Goal: Task Accomplishment & Management: Complete application form

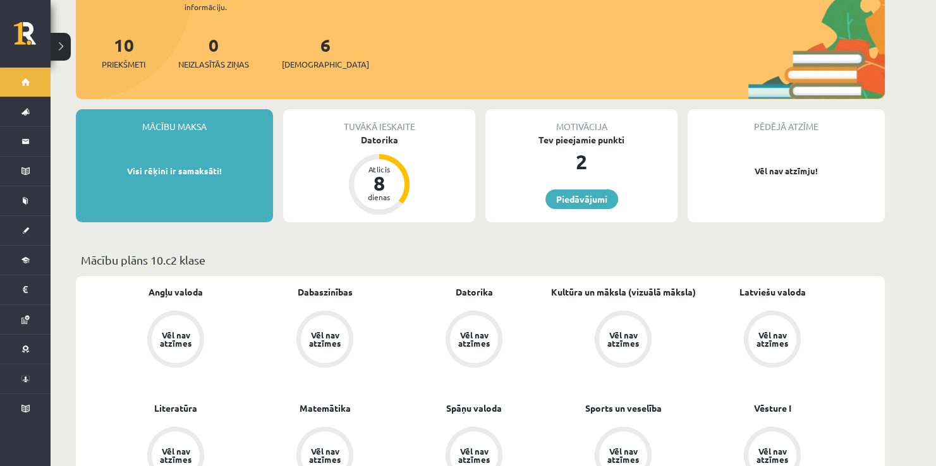
scroll to position [92, 0]
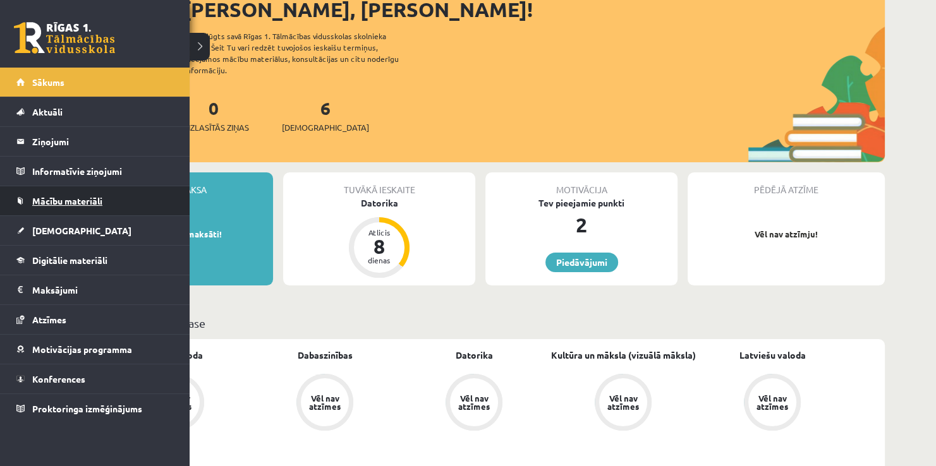
click at [44, 210] on link "Mācību materiāli" at bounding box center [94, 200] width 157 height 29
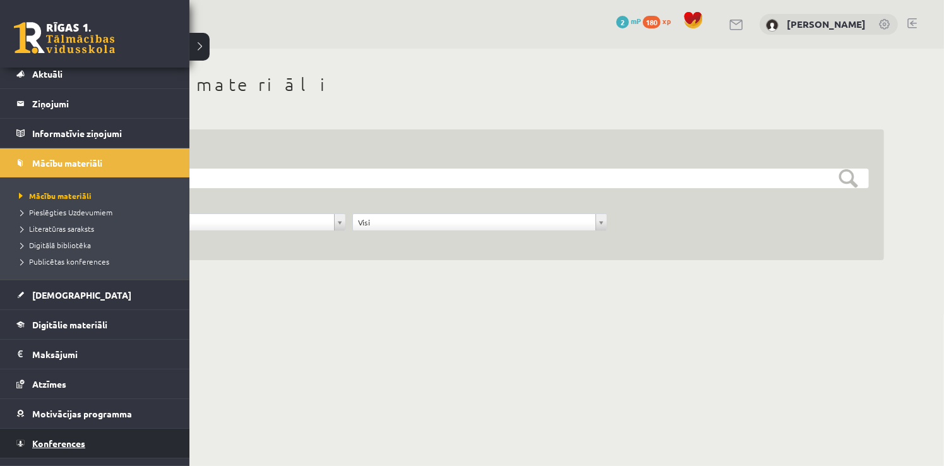
scroll to position [58, 0]
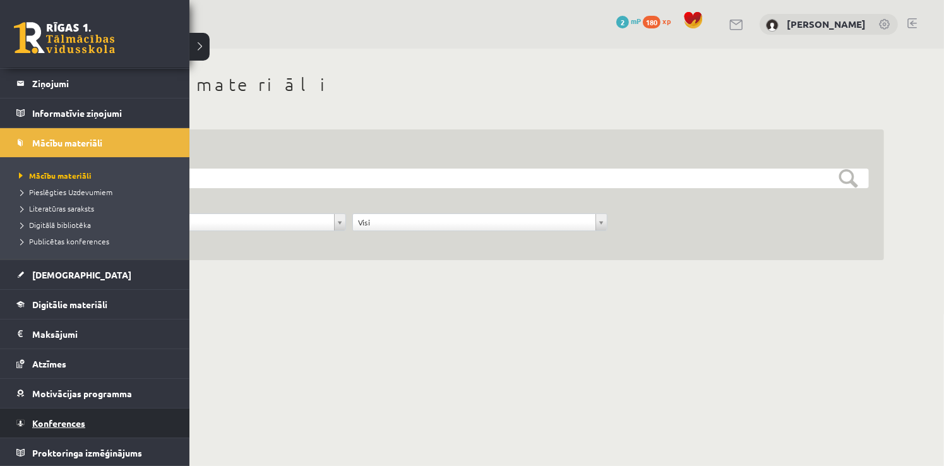
click at [58, 416] on link "Konferences" at bounding box center [94, 423] width 157 height 29
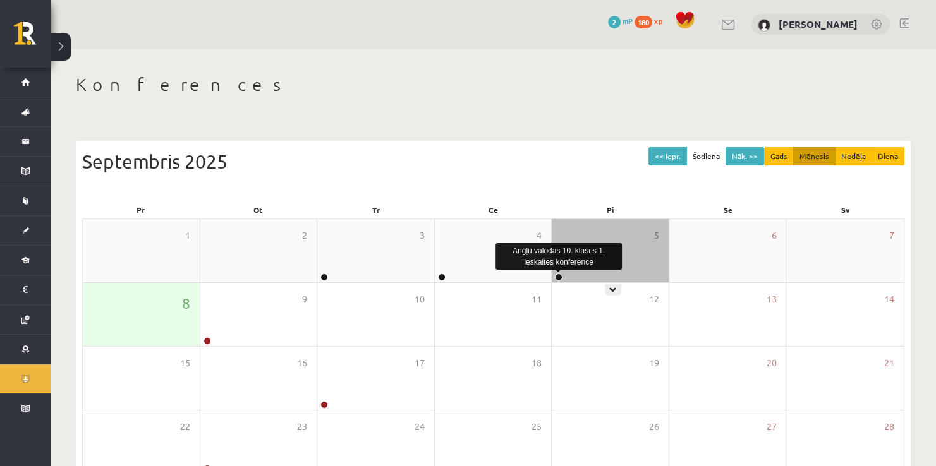
click at [557, 278] on link at bounding box center [559, 278] width 8 height 8
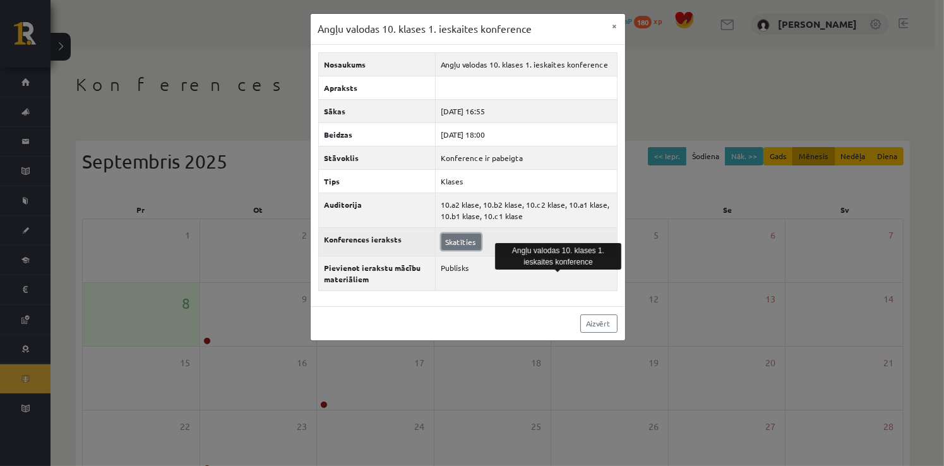
click at [449, 241] on link "Skatīties" at bounding box center [462, 242] width 40 height 16
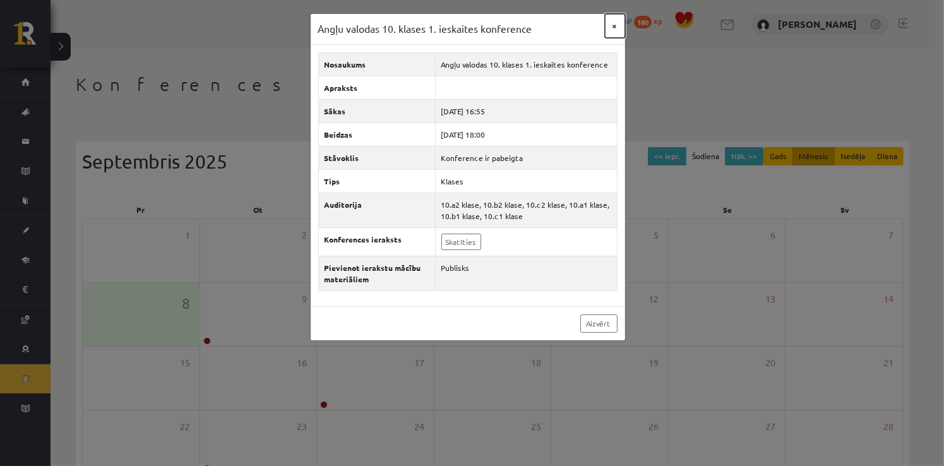
click at [620, 25] on button "×" at bounding box center [615, 26] width 20 height 24
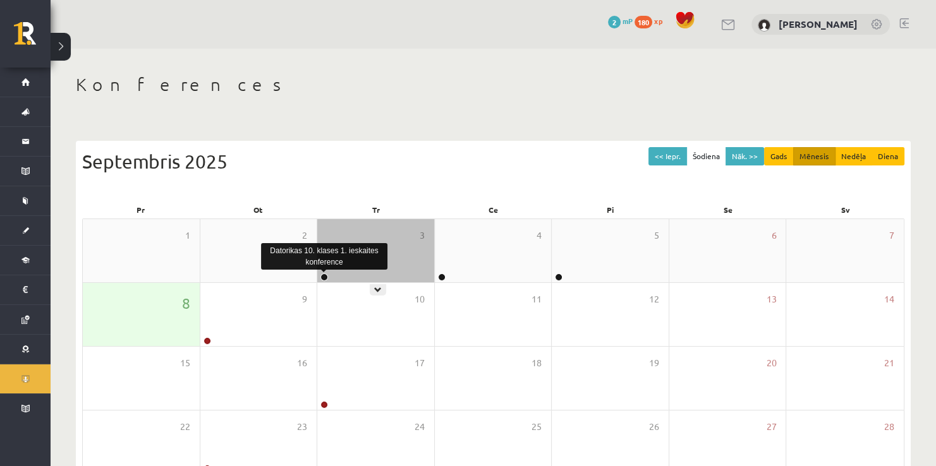
click at [322, 276] on link at bounding box center [324, 278] width 8 height 8
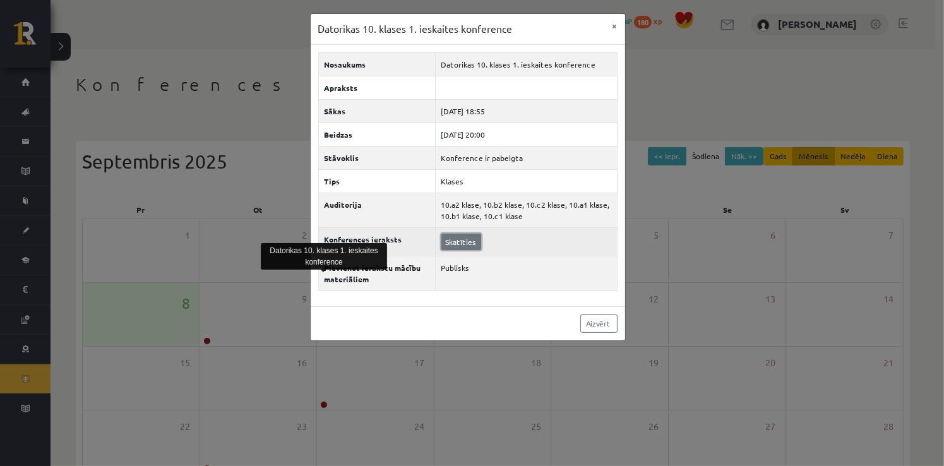
click at [462, 241] on link "Skatīties" at bounding box center [462, 242] width 40 height 16
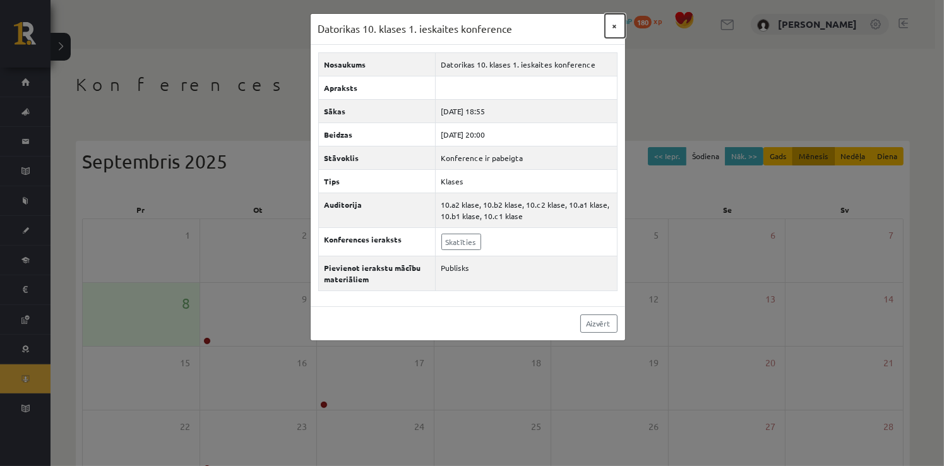
click at [622, 23] on button "×" at bounding box center [615, 26] width 20 height 24
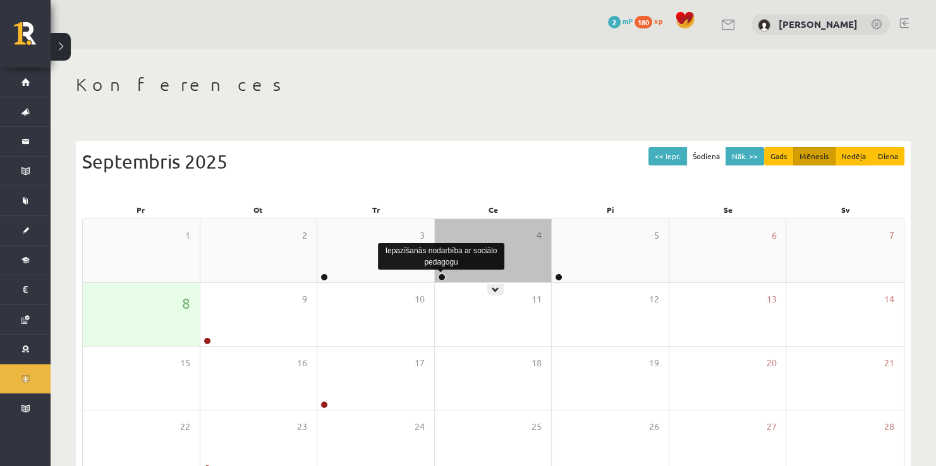
click at [440, 278] on link at bounding box center [442, 278] width 8 height 8
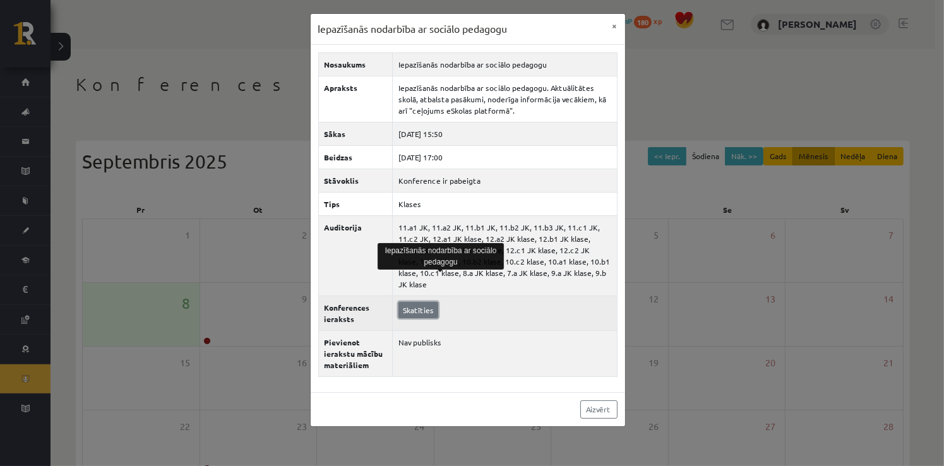
click at [421, 302] on link "Skatīties" at bounding box center [419, 310] width 40 height 16
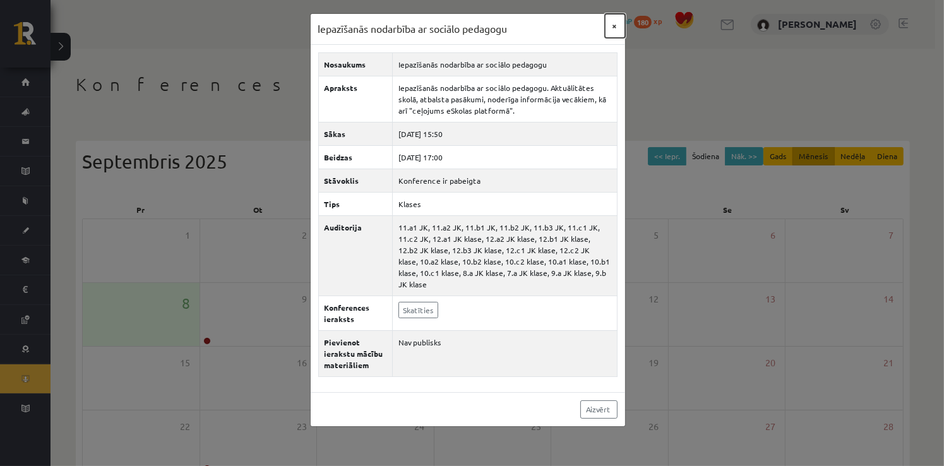
click at [612, 29] on button "×" at bounding box center [615, 26] width 20 height 24
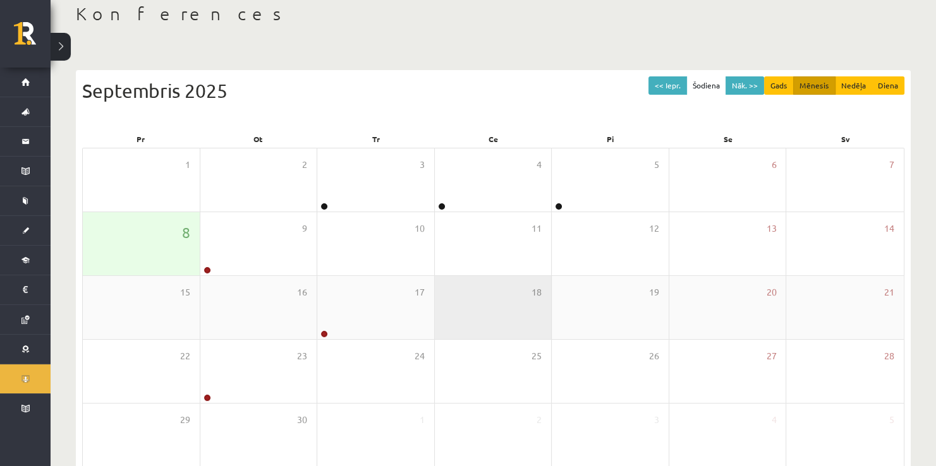
scroll to position [126, 0]
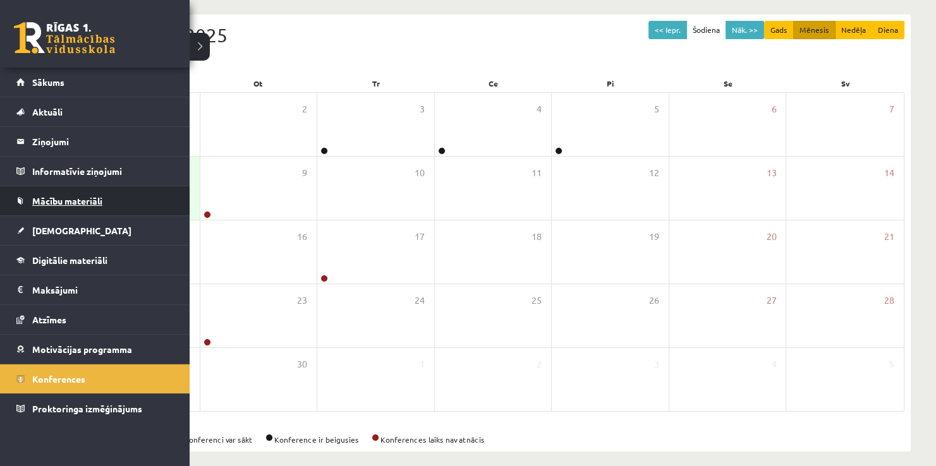
click at [40, 207] on link "Mācību materiāli" at bounding box center [94, 200] width 157 height 29
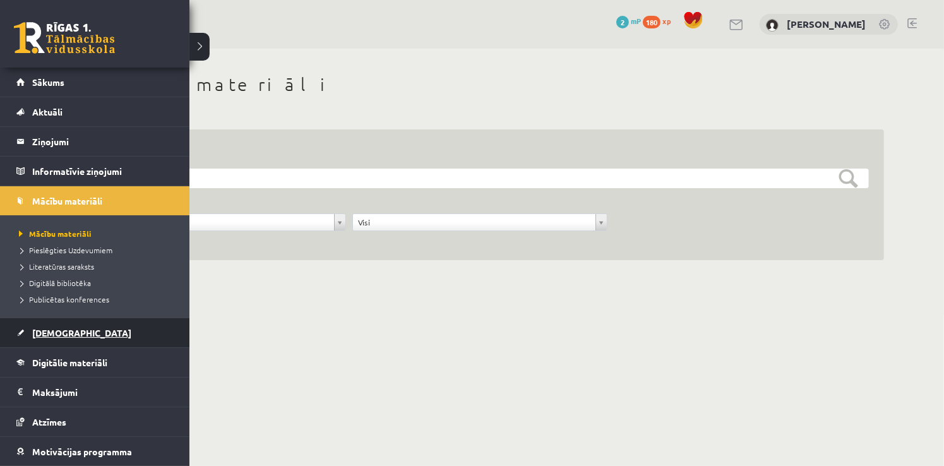
click at [54, 335] on span "[DEMOGRAPHIC_DATA]" at bounding box center [81, 332] width 99 height 11
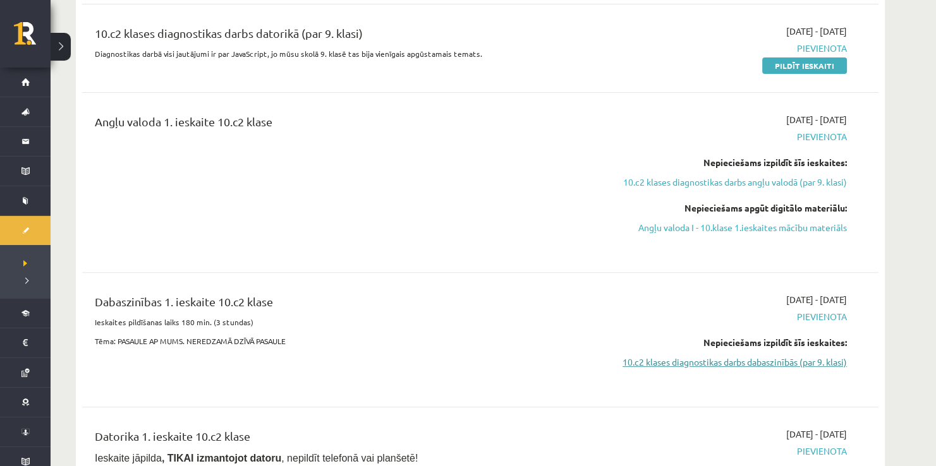
scroll to position [126, 0]
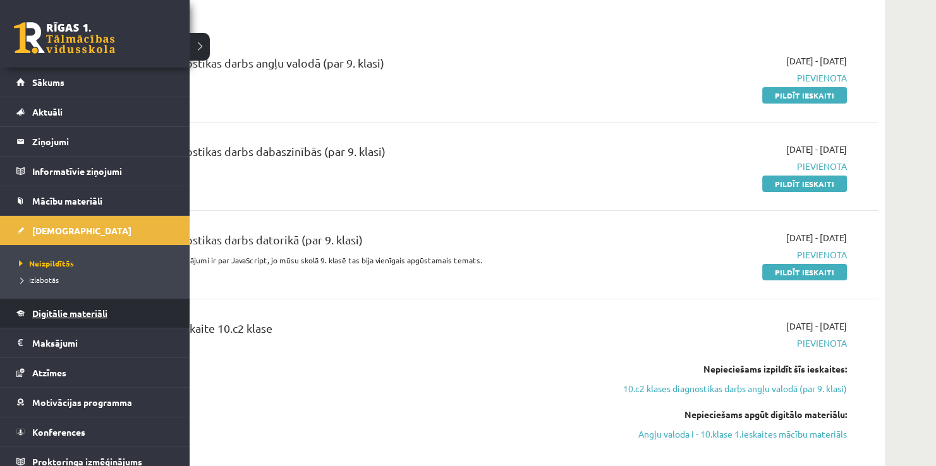
click at [78, 308] on span "Digitālie materiāli" at bounding box center [69, 313] width 75 height 11
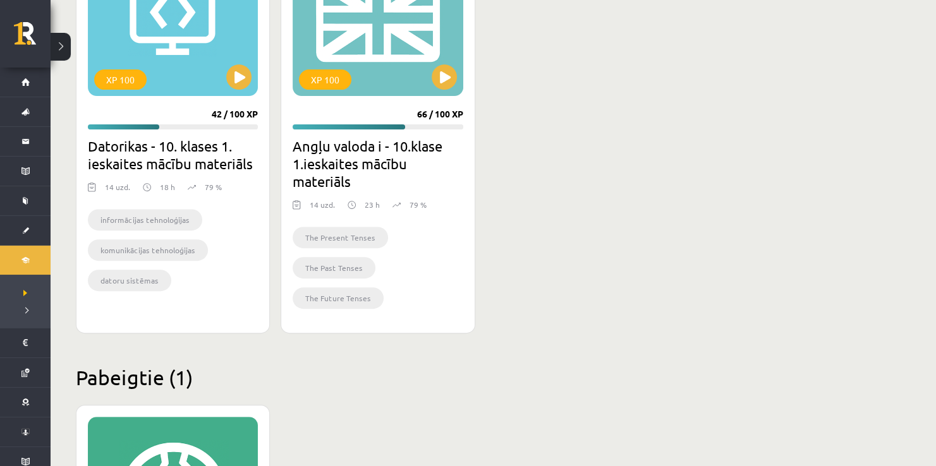
scroll to position [379, 0]
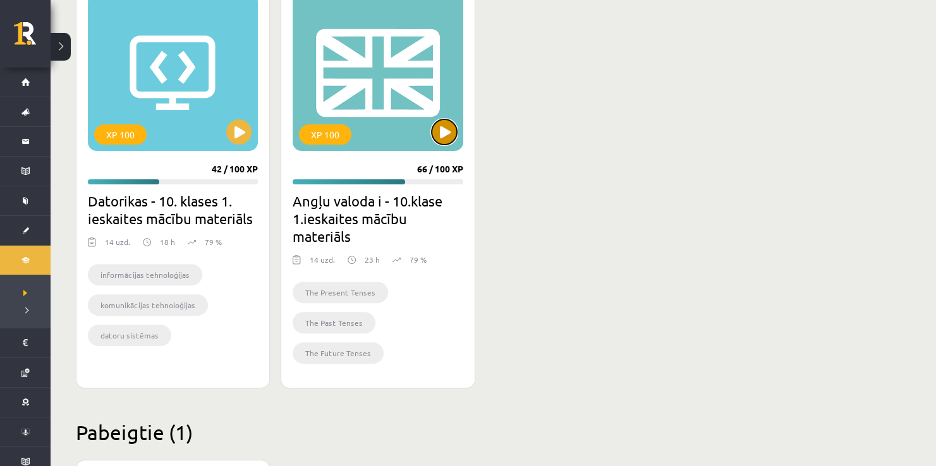
click at [454, 126] on button at bounding box center [443, 131] width 25 height 25
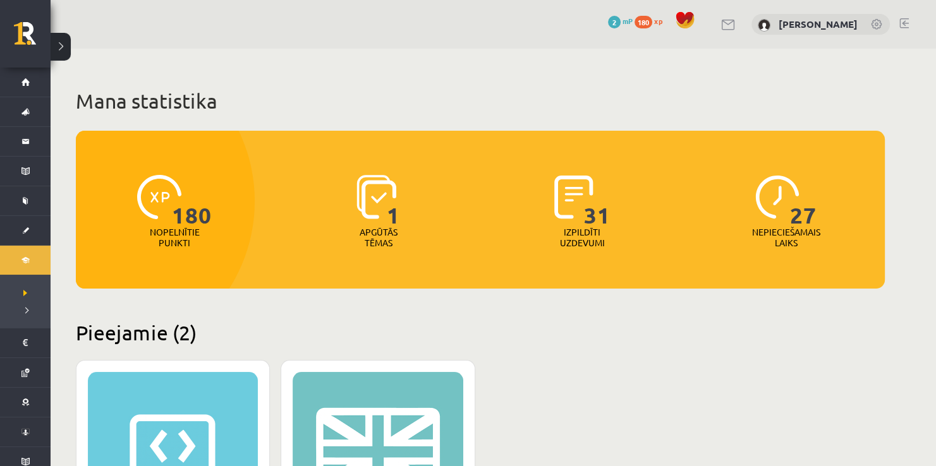
scroll to position [96, 0]
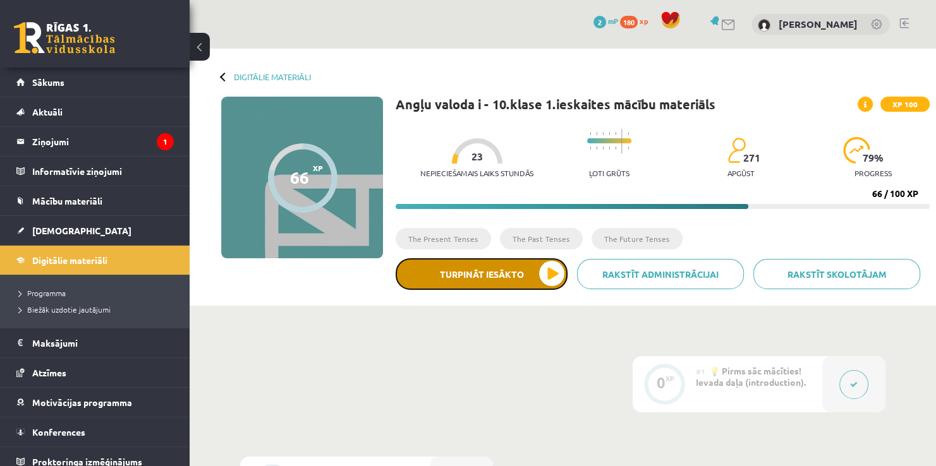
click at [526, 274] on button "Turpināt iesākto" at bounding box center [481, 274] width 172 height 32
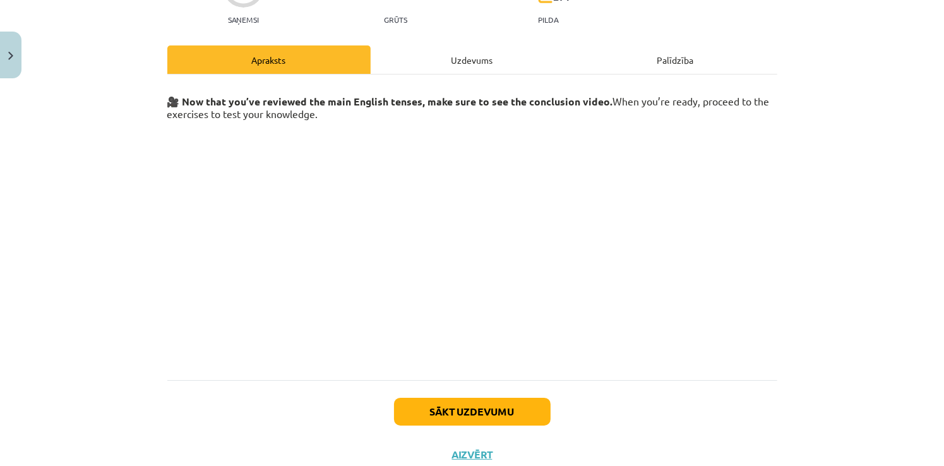
scroll to position [119, 0]
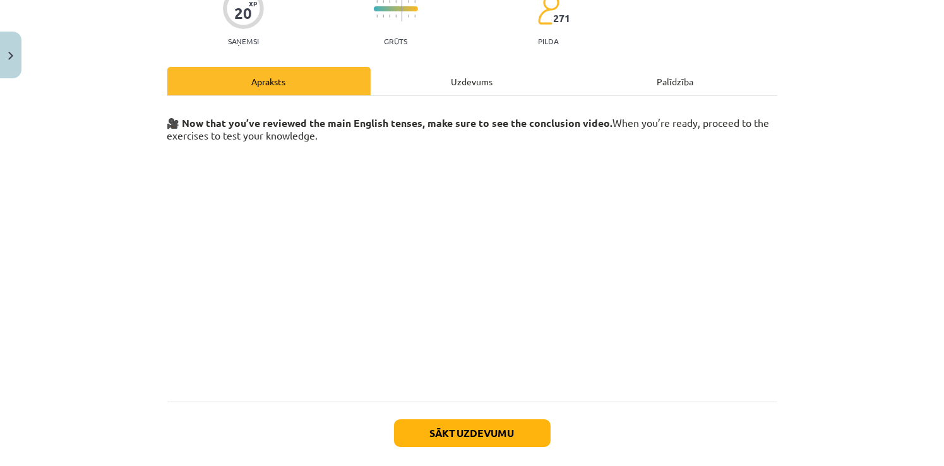
click at [476, 76] on div "Uzdevums" at bounding box center [472, 81] width 203 height 28
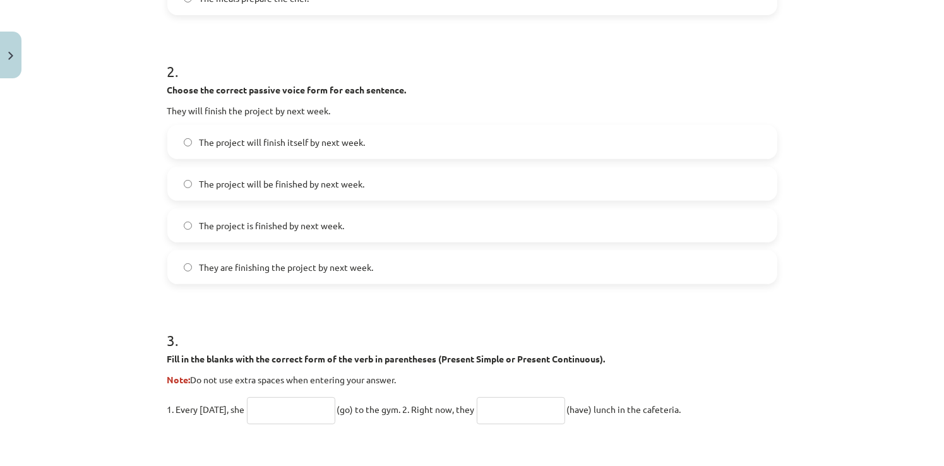
scroll to position [502, 0]
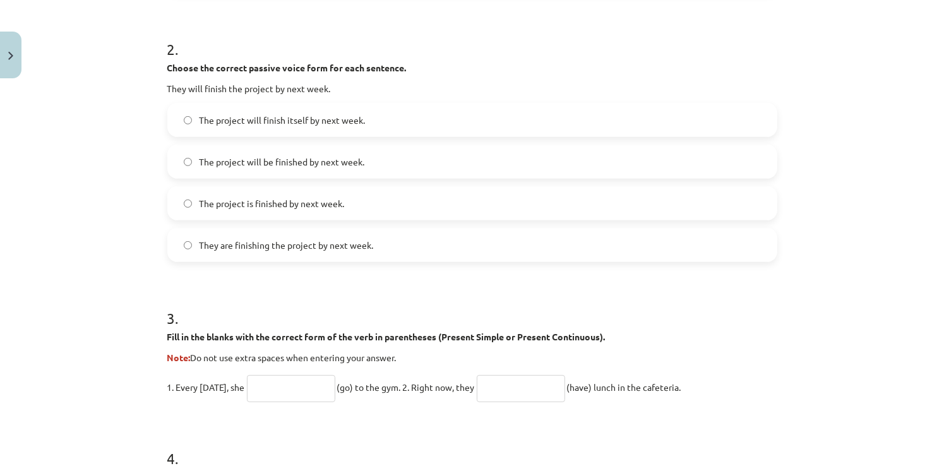
click at [283, 388] on input "text" at bounding box center [291, 388] width 88 height 27
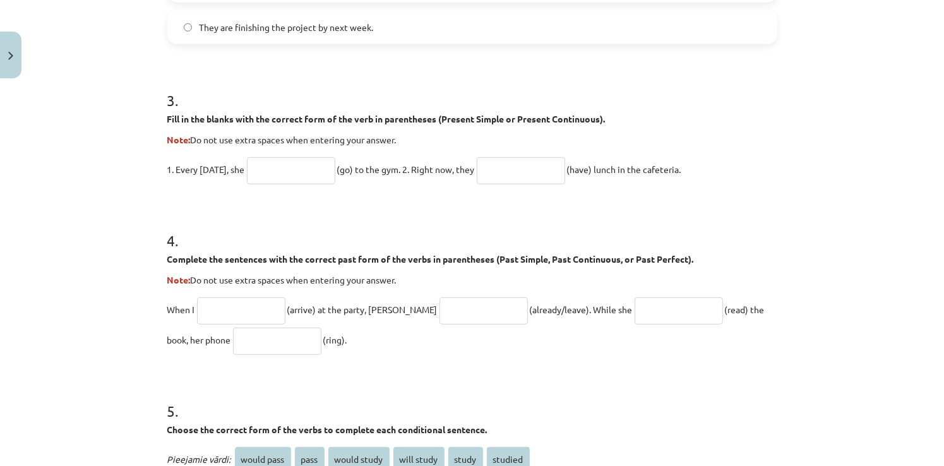
scroll to position [721, 0]
type input "****"
click at [490, 169] on input "text" at bounding box center [521, 170] width 88 height 27
type input "******"
click at [216, 301] on input "text" at bounding box center [241, 310] width 88 height 27
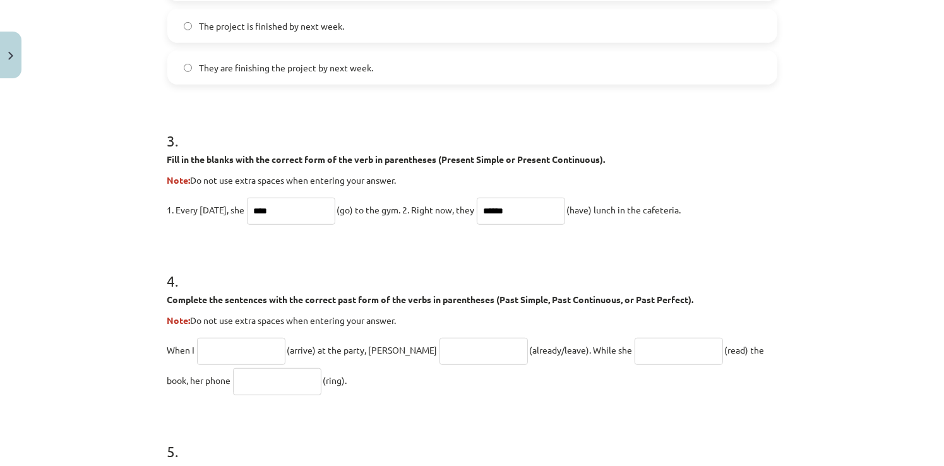
scroll to position [594, 0]
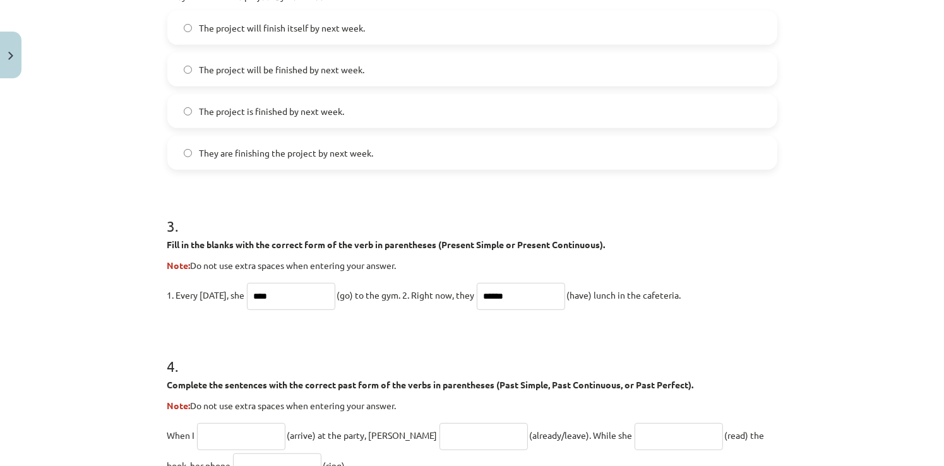
click at [284, 298] on input "****" at bounding box center [291, 296] width 88 height 27
type input "*"
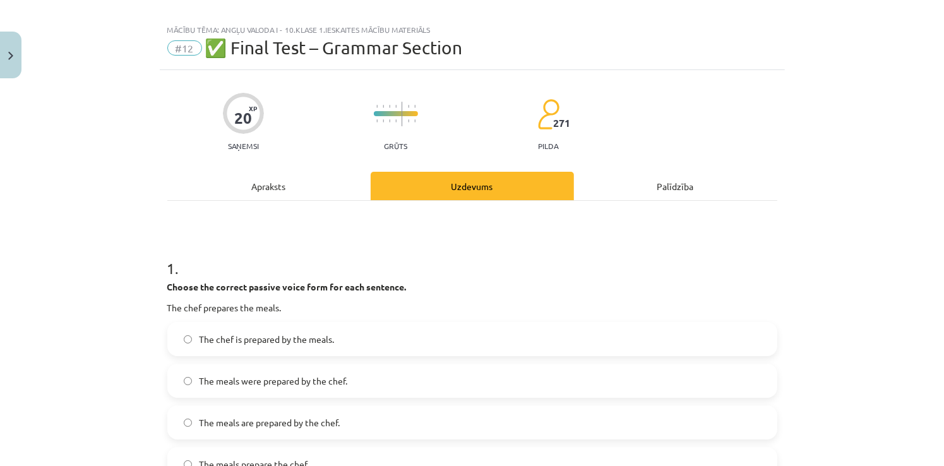
scroll to position [11, 0]
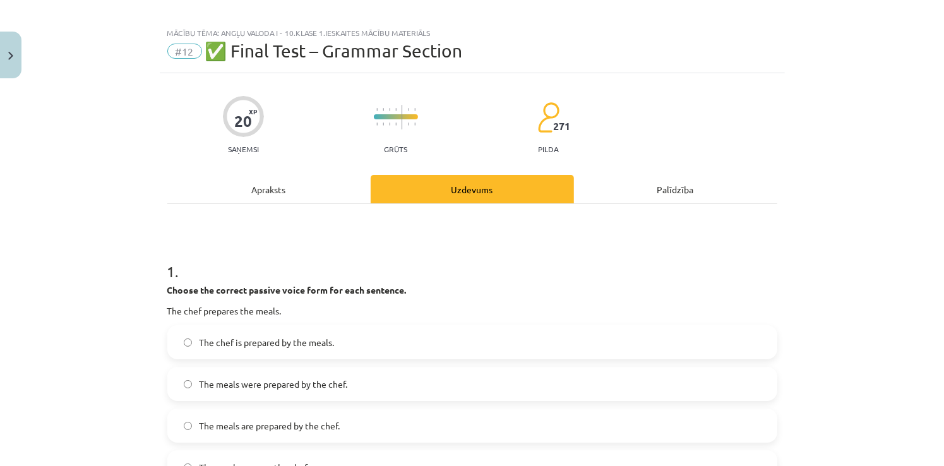
click at [217, 392] on label "The meals were prepared by the chef." at bounding box center [473, 384] width 608 height 32
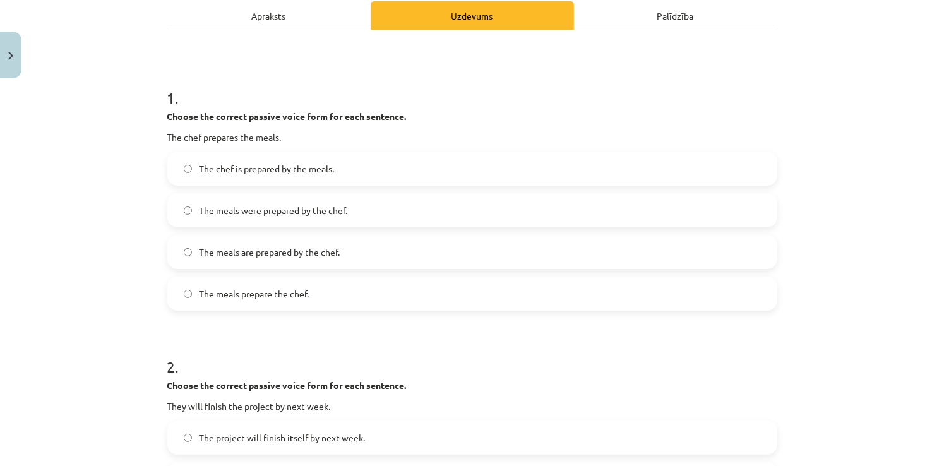
scroll to position [200, 0]
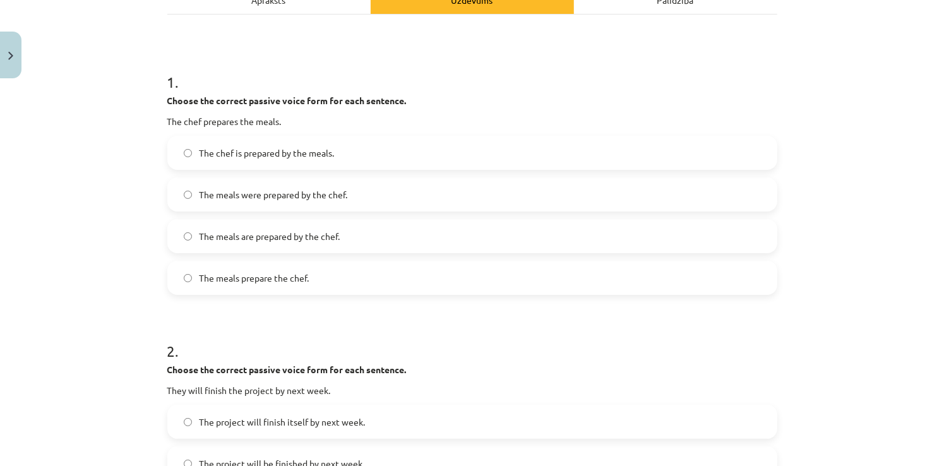
click at [204, 230] on span "The meals are prepared by the chef." at bounding box center [270, 236] width 141 height 13
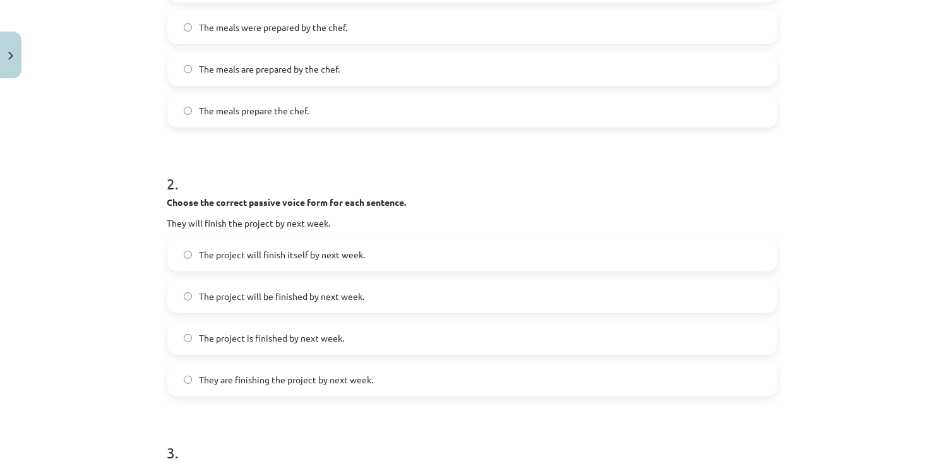
scroll to position [390, 0]
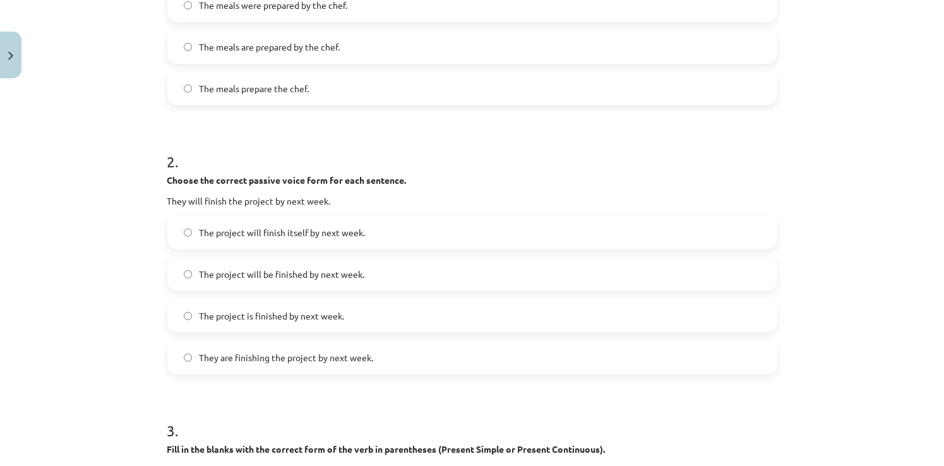
click at [181, 267] on label "The project will be finished by next week." at bounding box center [473, 274] width 608 height 32
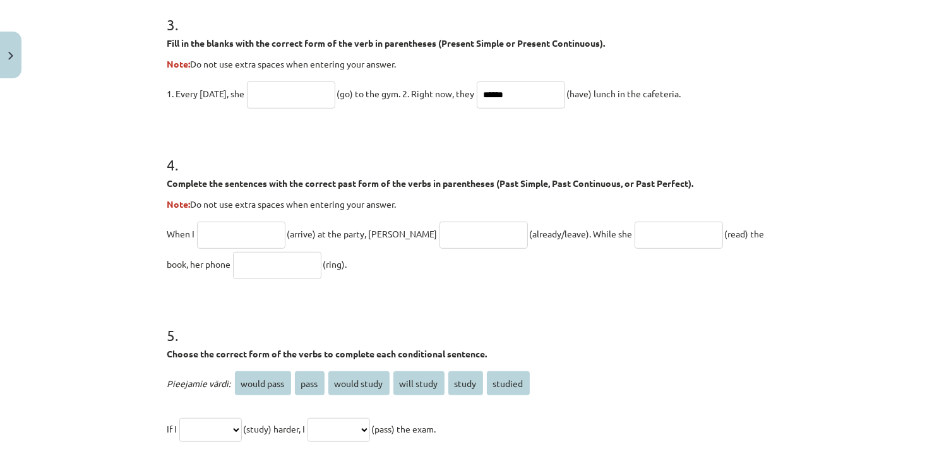
scroll to position [832, 0]
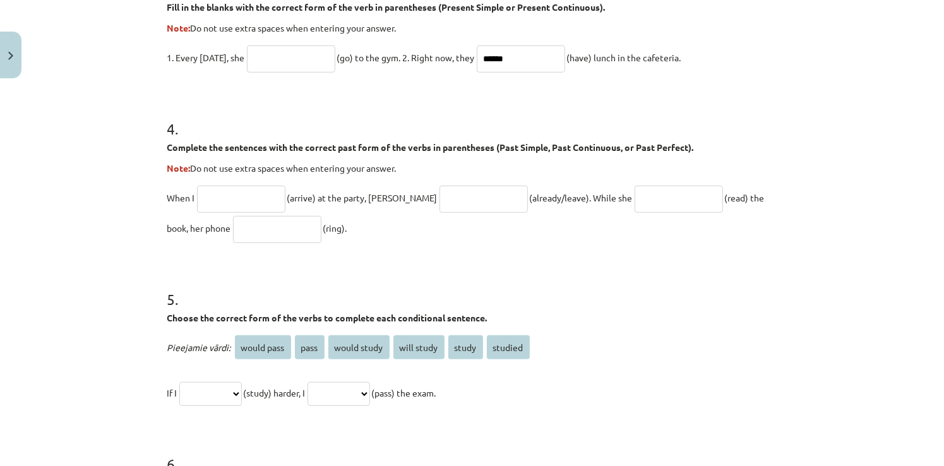
click at [255, 194] on input "text" at bounding box center [241, 199] width 88 height 27
type input "*"
type input "*******"
click at [440, 200] on input "text" at bounding box center [484, 199] width 88 height 27
type input "**********"
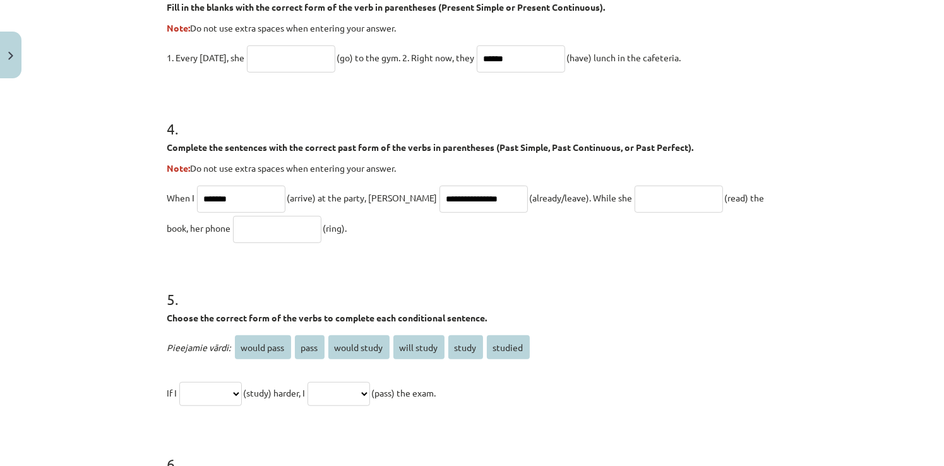
click at [635, 196] on input "text" at bounding box center [679, 199] width 88 height 27
click at [233, 232] on input "text" at bounding box center [277, 229] width 88 height 27
click at [635, 197] on input "*******" at bounding box center [679, 199] width 88 height 27
type input "**********"
click at [233, 216] on input "text" at bounding box center [277, 229] width 88 height 27
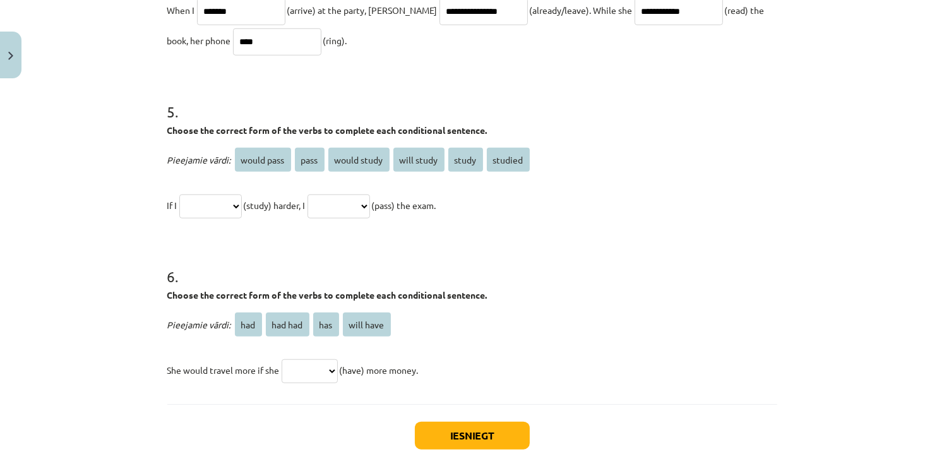
scroll to position [1021, 0]
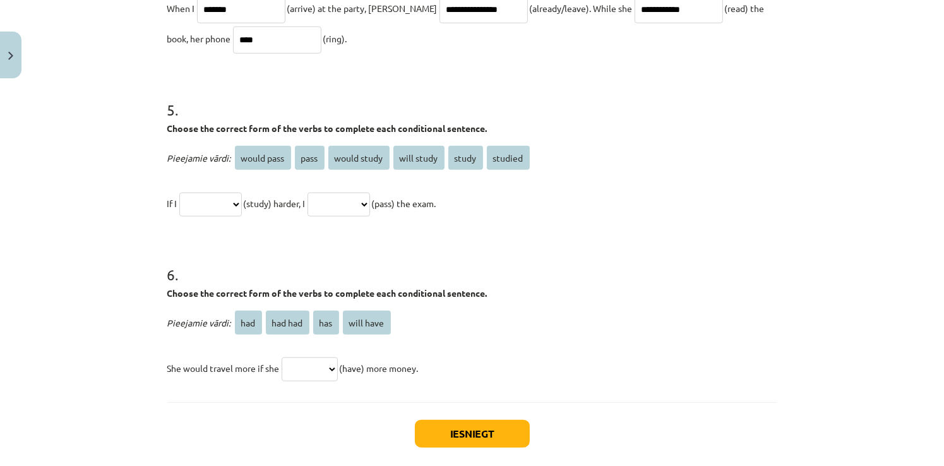
type input "****"
click at [253, 200] on p "**********" at bounding box center [472, 203] width 610 height 30
click at [242, 200] on select "**********" at bounding box center [210, 205] width 63 height 24
select select "*******"
click at [179, 193] on select "**********" at bounding box center [210, 205] width 63 height 24
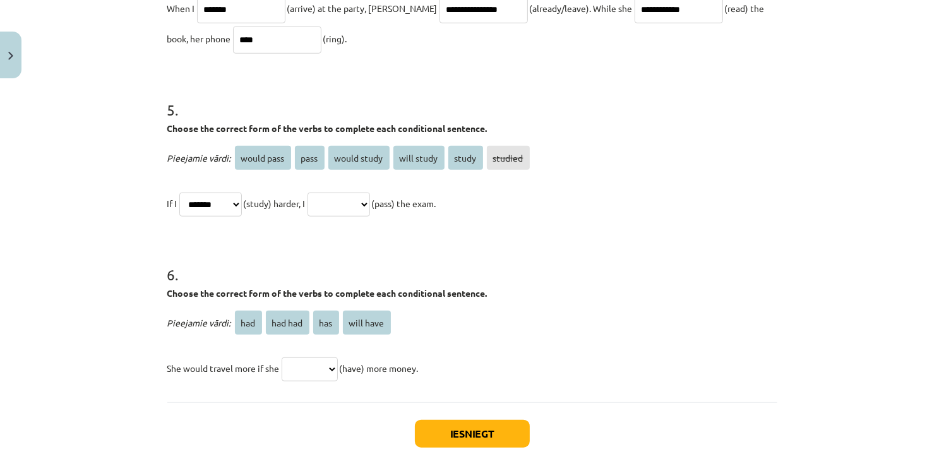
click at [370, 201] on select "**********" at bounding box center [339, 205] width 63 height 24
select select "**********"
click at [322, 193] on select "**********" at bounding box center [339, 205] width 63 height 24
click at [322, 364] on select "*** ******* *** *********" at bounding box center [310, 370] width 56 height 24
select select "***"
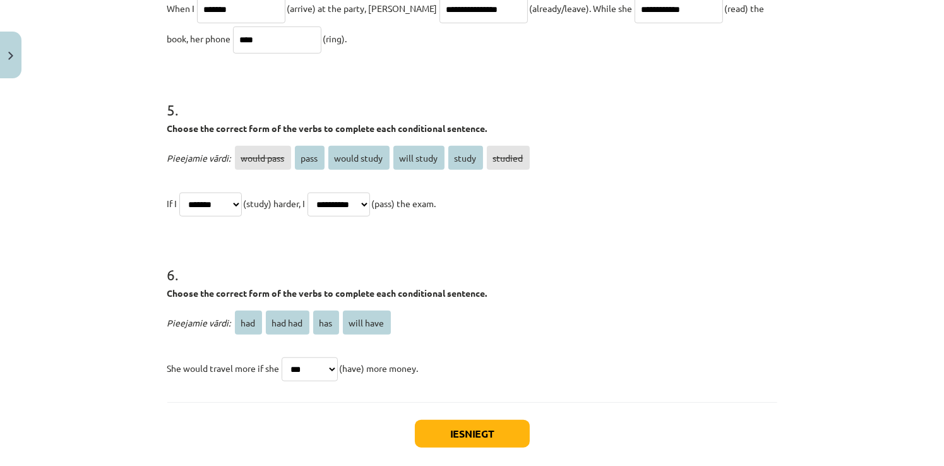
click at [282, 358] on select "*** ******* *** *********" at bounding box center [310, 370] width 56 height 24
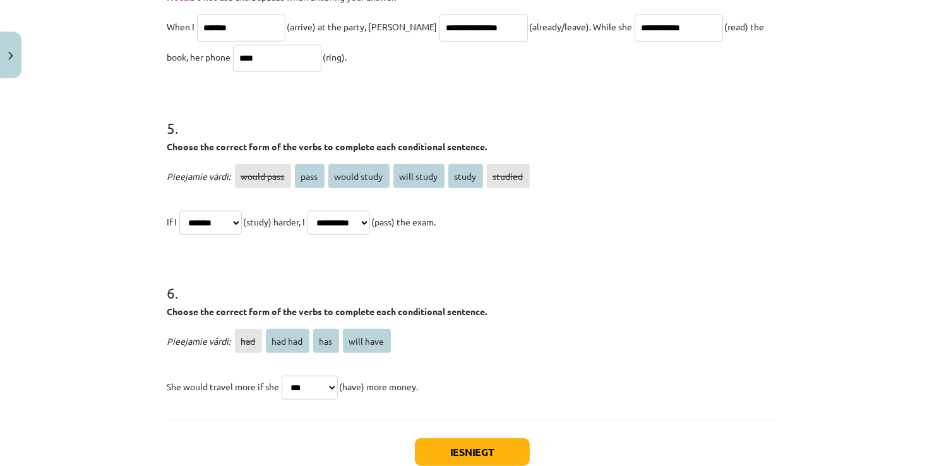
scroll to position [1085, 0]
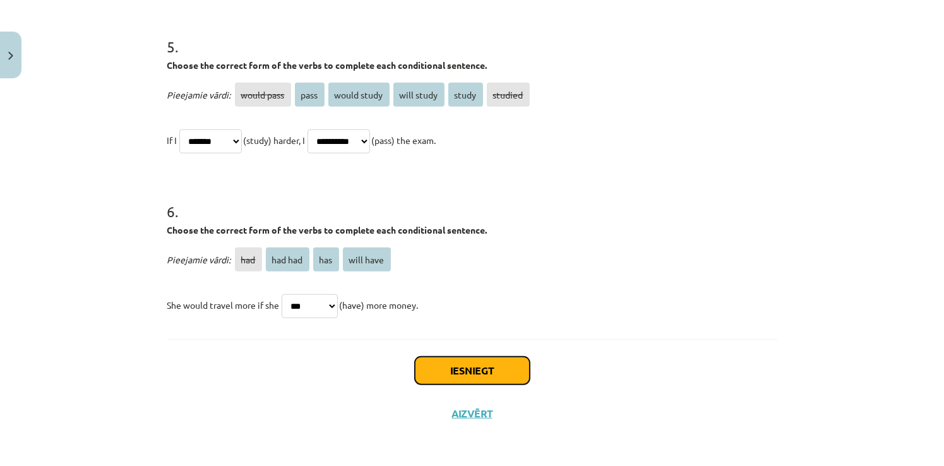
click at [456, 371] on button "Iesniegt" at bounding box center [472, 371] width 115 height 28
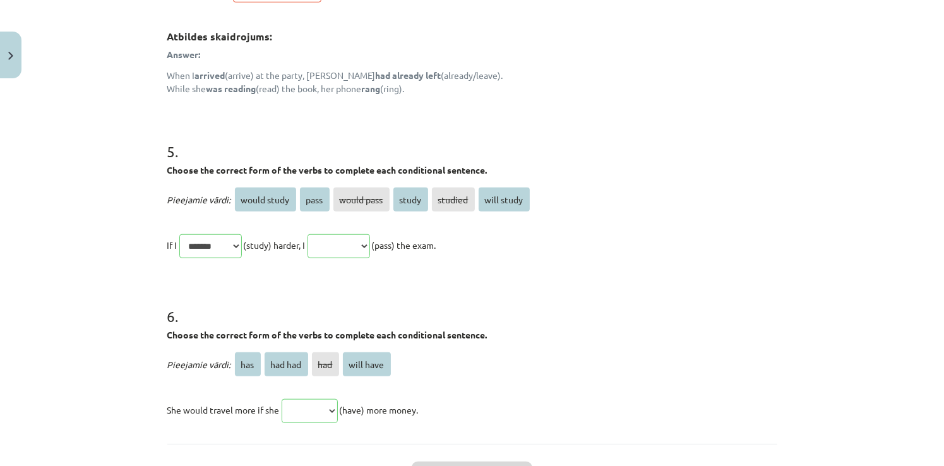
scroll to position [1310, 0]
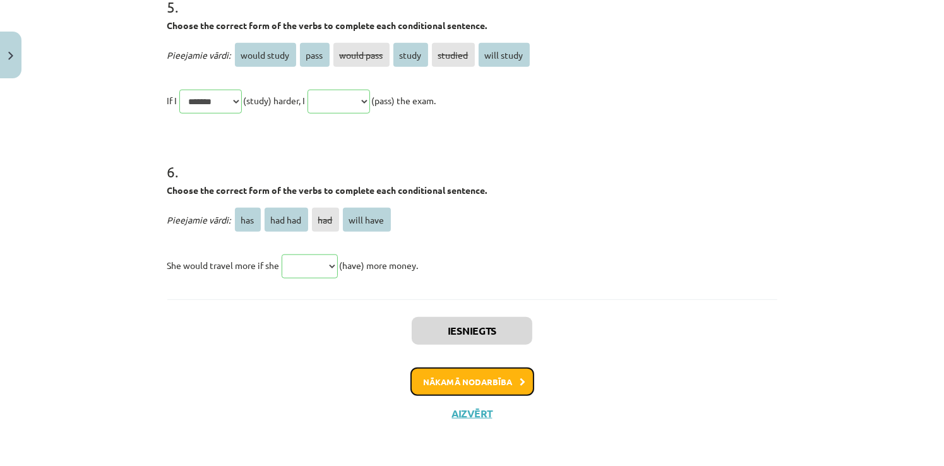
click at [462, 382] on button "Nākamā nodarbība" at bounding box center [473, 382] width 124 height 29
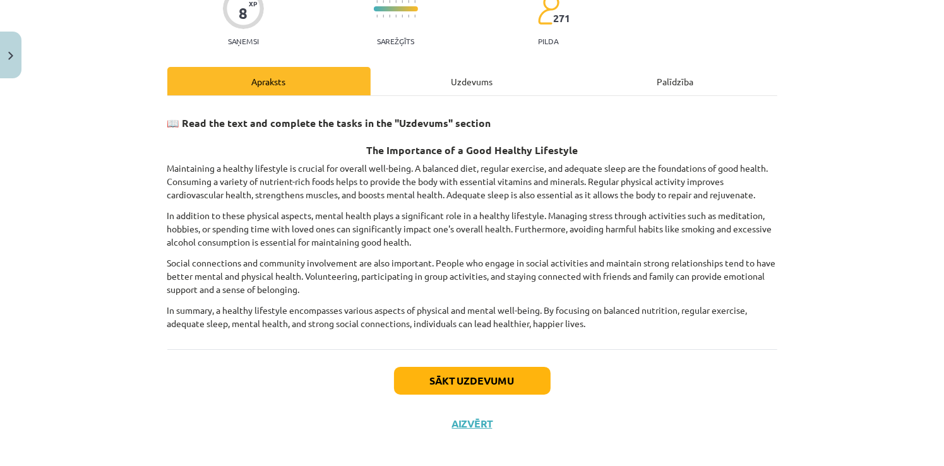
scroll to position [128, 0]
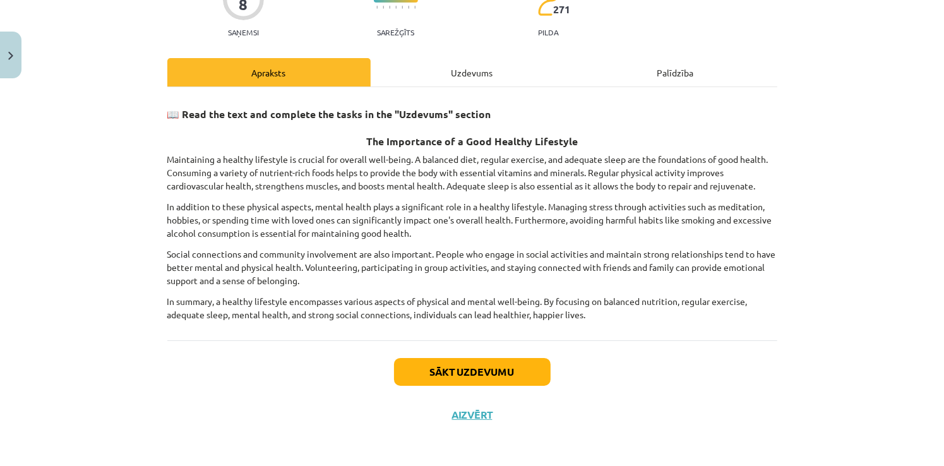
click at [467, 75] on div "Uzdevums" at bounding box center [472, 72] width 203 height 28
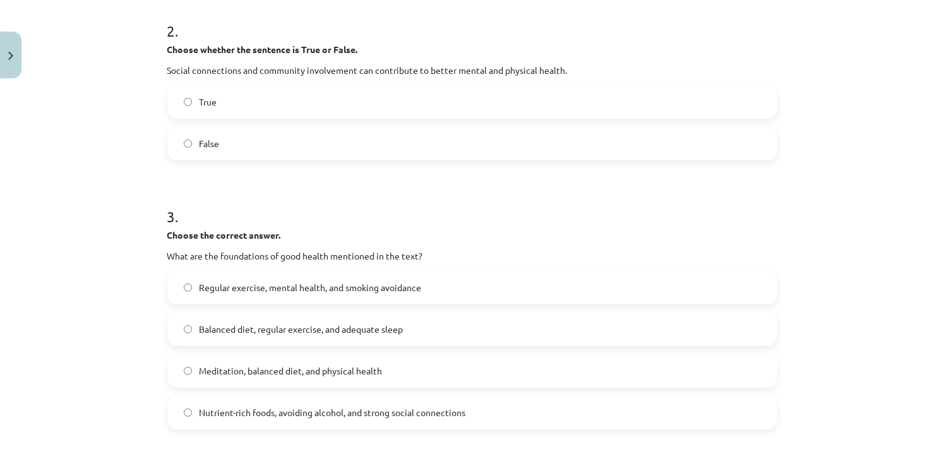
scroll to position [0, 0]
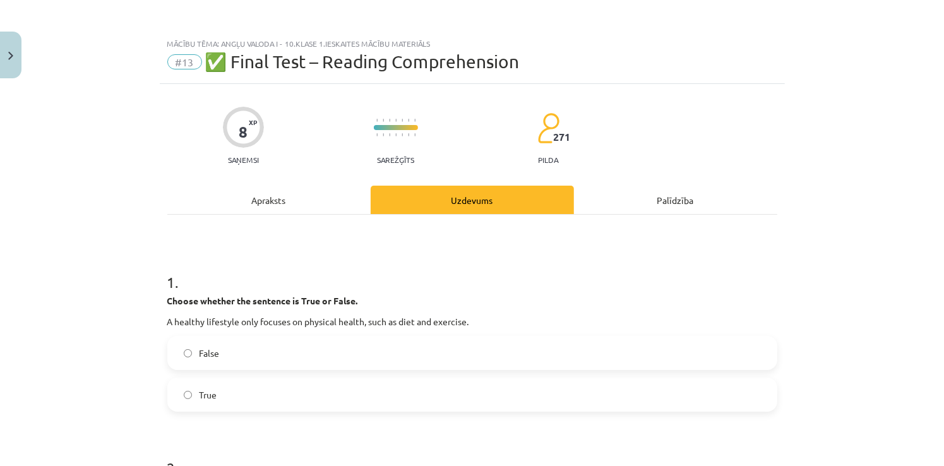
click at [270, 208] on div "Apraksts" at bounding box center [268, 200] width 203 height 28
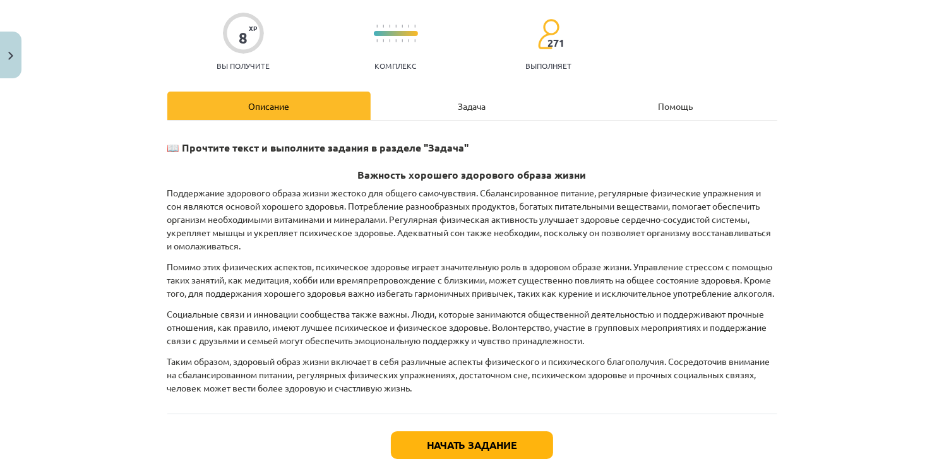
scroll to position [158, 0]
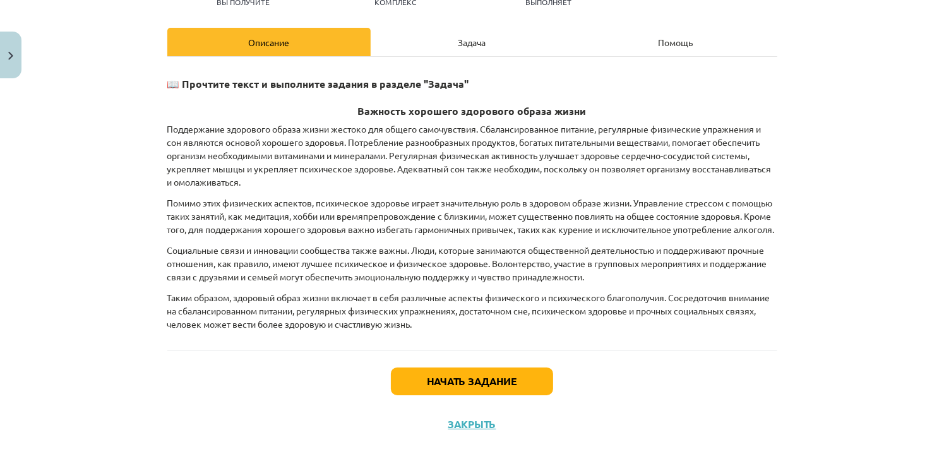
click at [498, 40] on div "Задача" at bounding box center [472, 42] width 203 height 28
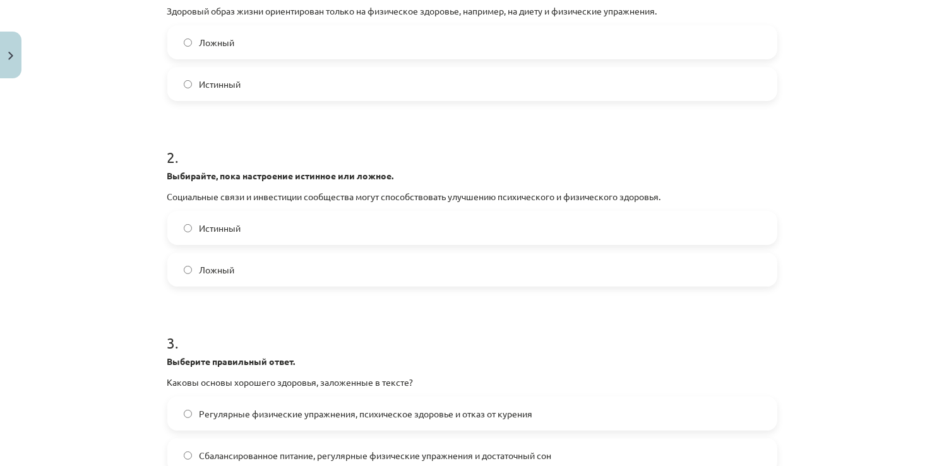
scroll to position [0, 0]
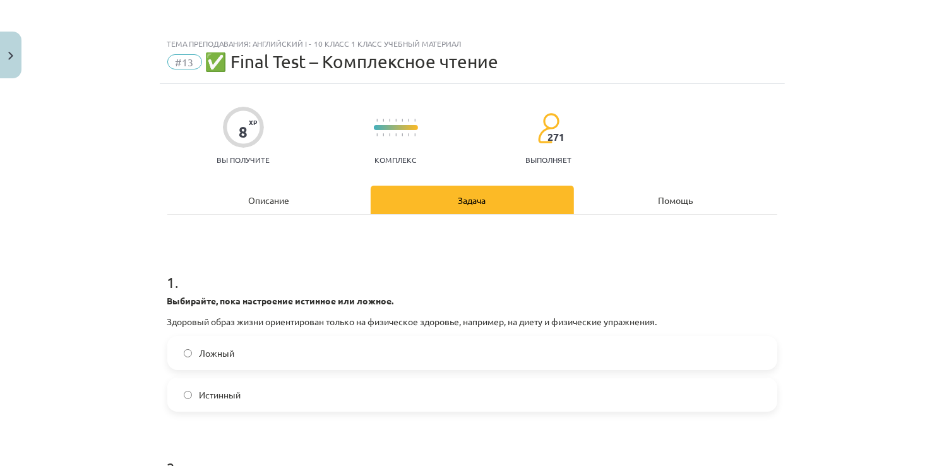
click at [246, 355] on label "Ложный" at bounding box center [473, 353] width 608 height 32
click at [282, 207] on div "Описание" at bounding box center [268, 200] width 203 height 28
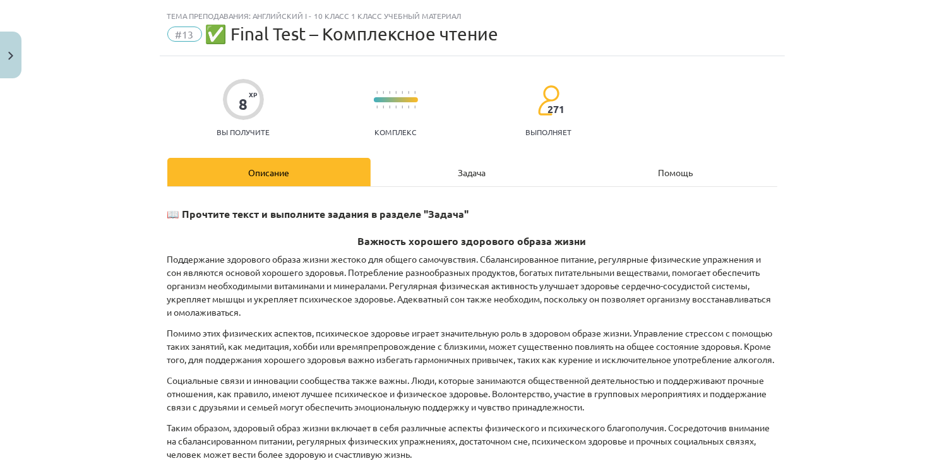
scroll to position [32, 0]
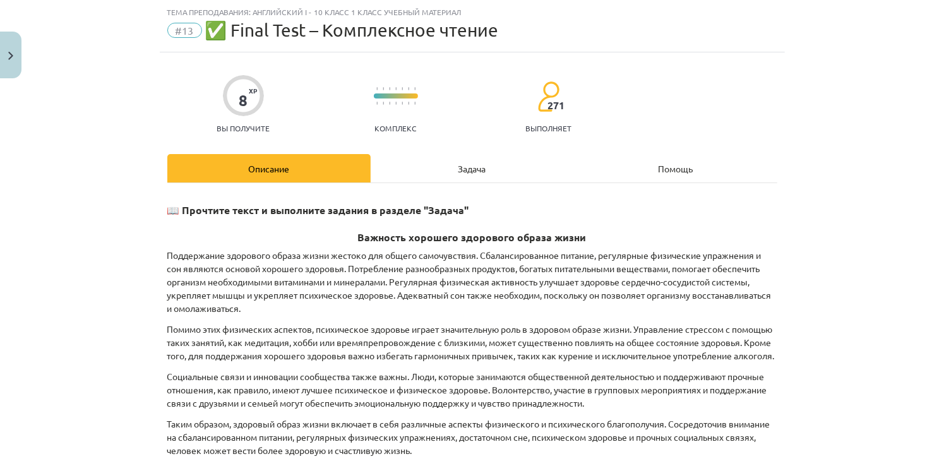
click at [429, 164] on div "Задача" at bounding box center [472, 168] width 203 height 28
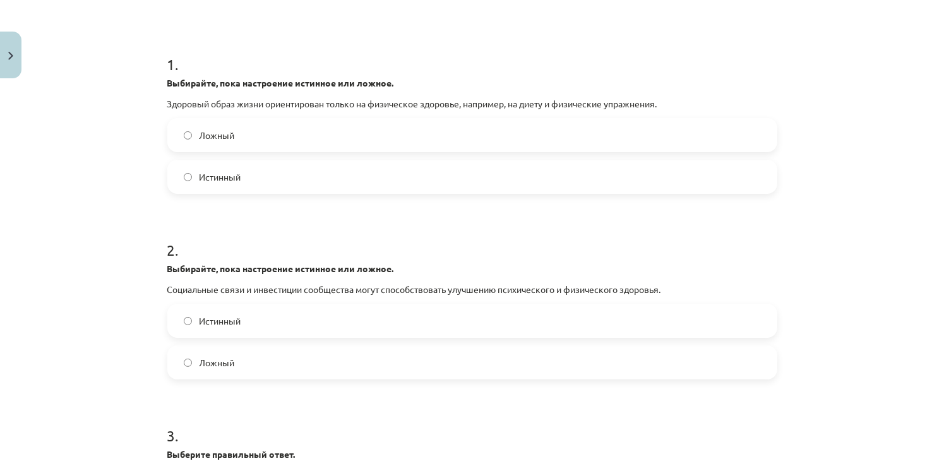
scroll to position [284, 0]
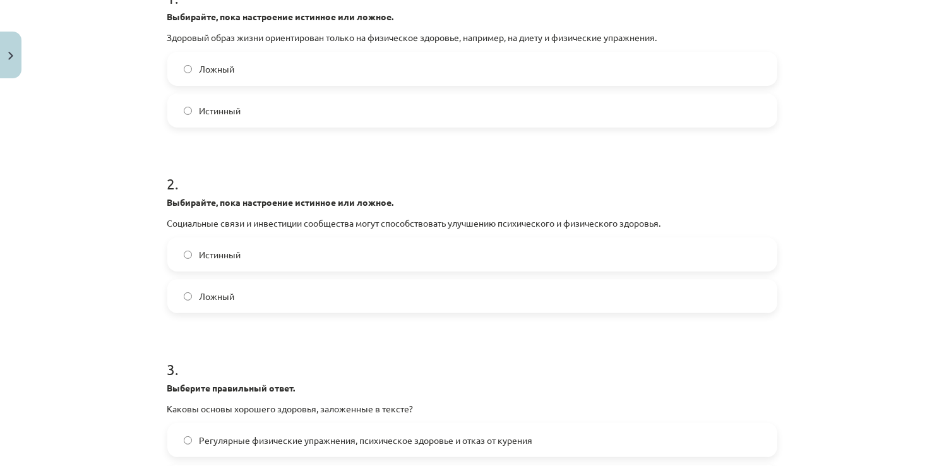
click at [293, 256] on label "Истинный" at bounding box center [473, 255] width 608 height 32
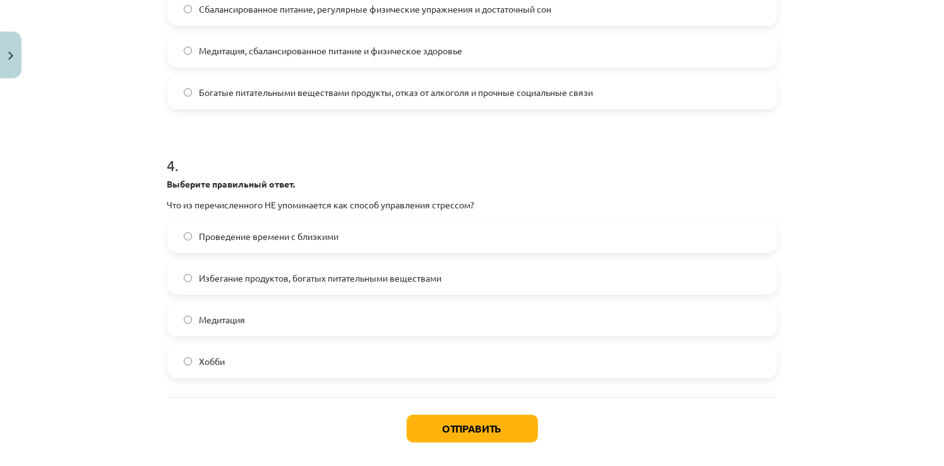
scroll to position [816, 0]
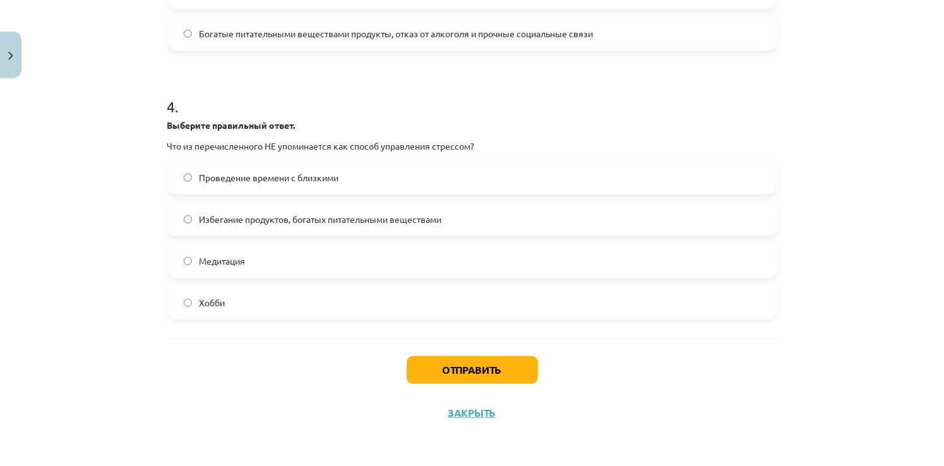
click at [422, 215] on span "Избегание продуктов, богатых питательными веществами" at bounding box center [321, 219] width 243 height 13
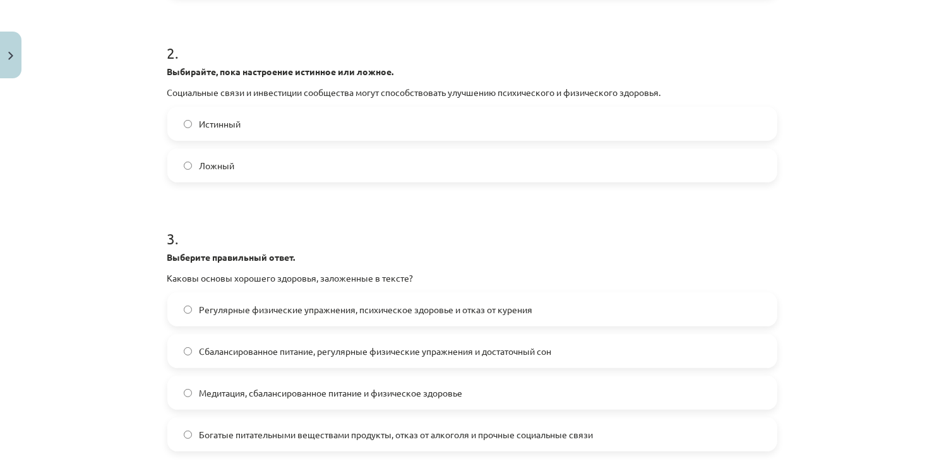
scroll to position [437, 0]
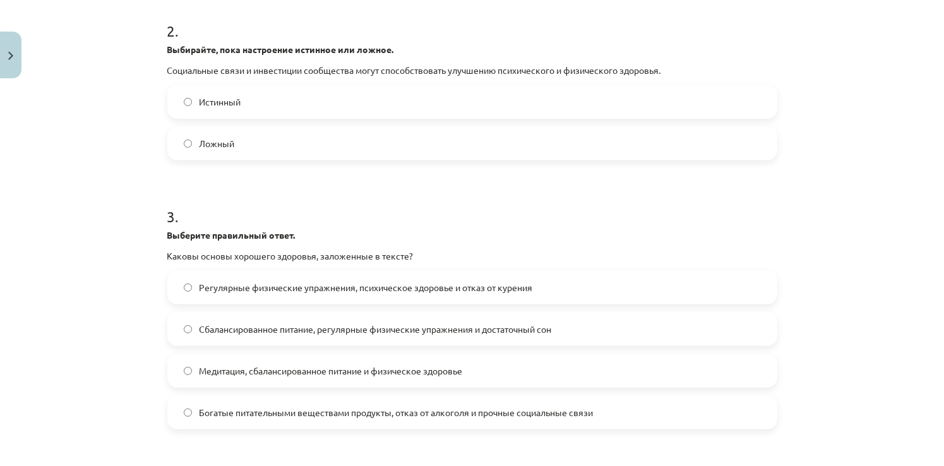
click at [470, 293] on span "Регулярные физические упражнения, психическое здоровье и отказ от курения" at bounding box center [367, 287] width 334 height 13
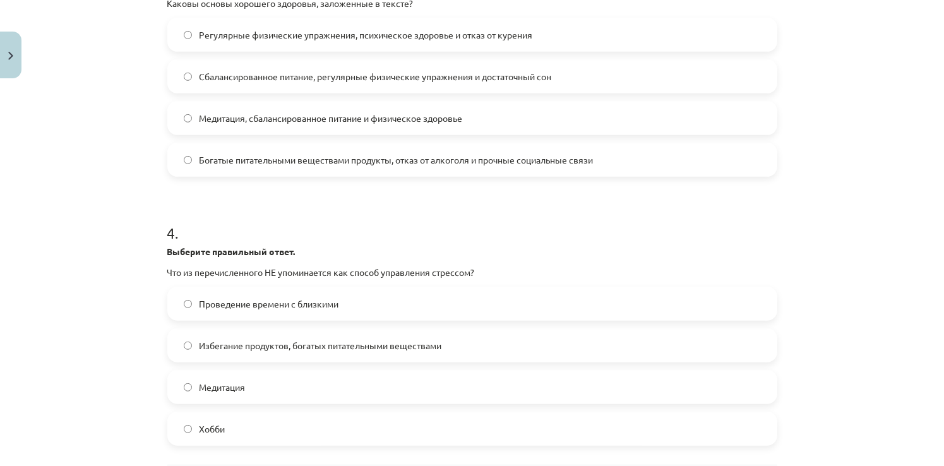
scroll to position [816, 0]
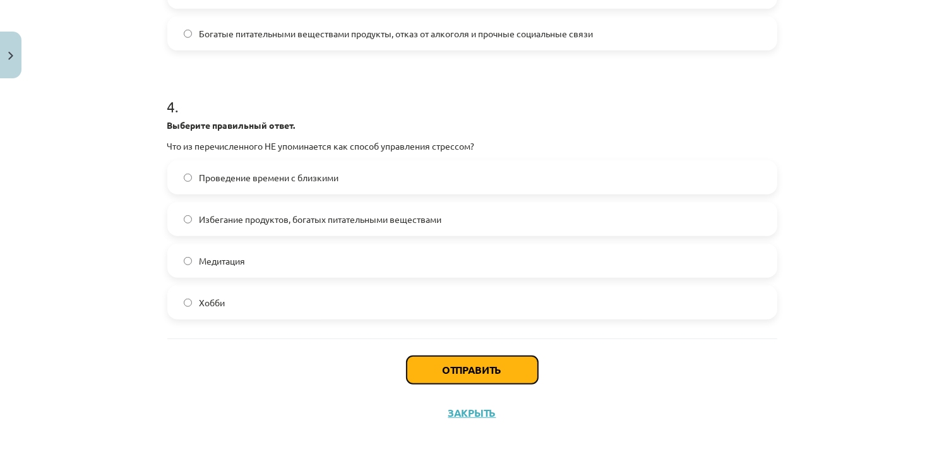
click at [484, 368] on button "Отправить" at bounding box center [472, 370] width 131 height 28
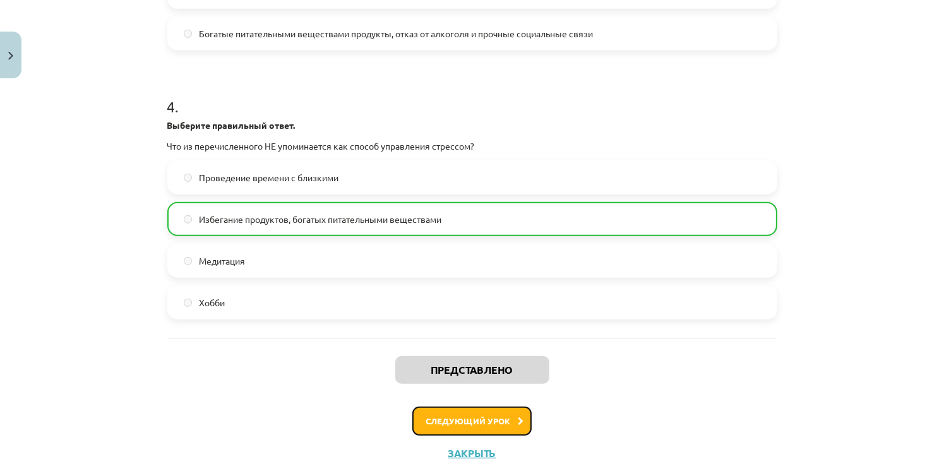
click at [494, 415] on button "Следующий урок" at bounding box center [471, 421] width 119 height 29
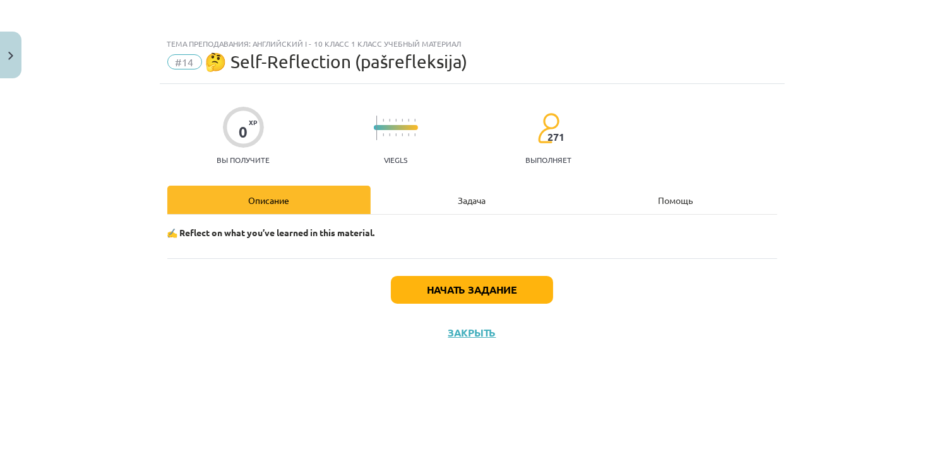
scroll to position [0, 0]
click at [461, 193] on div "Задача" at bounding box center [472, 200] width 203 height 28
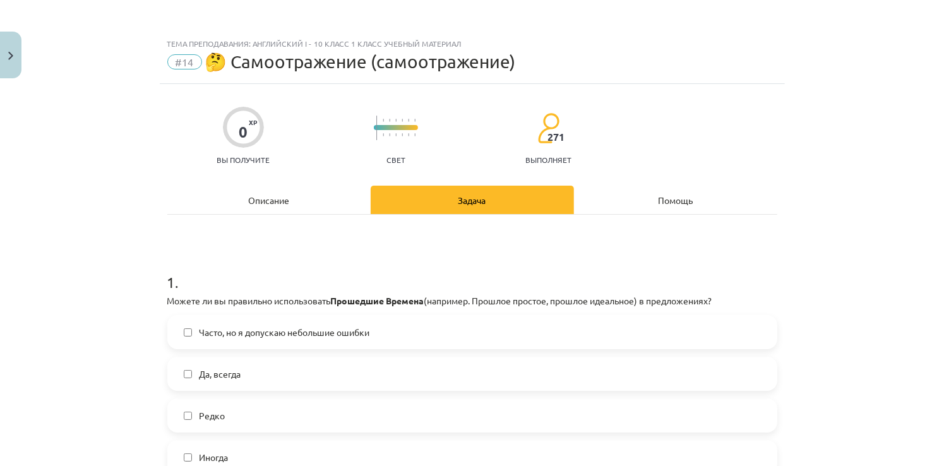
scroll to position [126, 0]
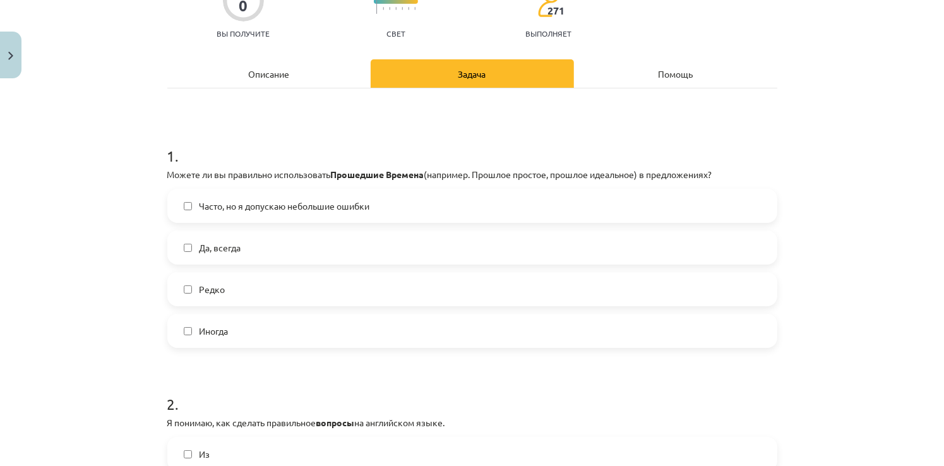
click at [231, 250] on span "Да, всегда" at bounding box center [221, 247] width 42 height 13
click at [236, 197] on label "Часто, но я допускаю небольшие ошибки" at bounding box center [473, 206] width 608 height 32
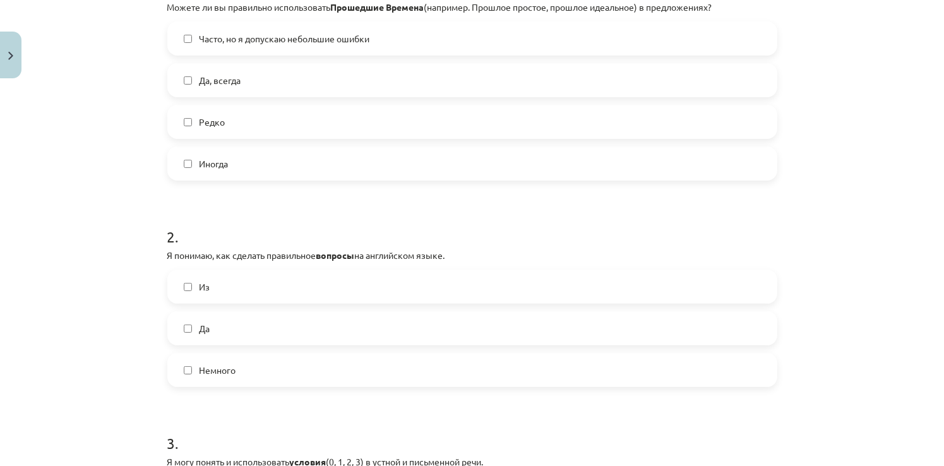
scroll to position [316, 0]
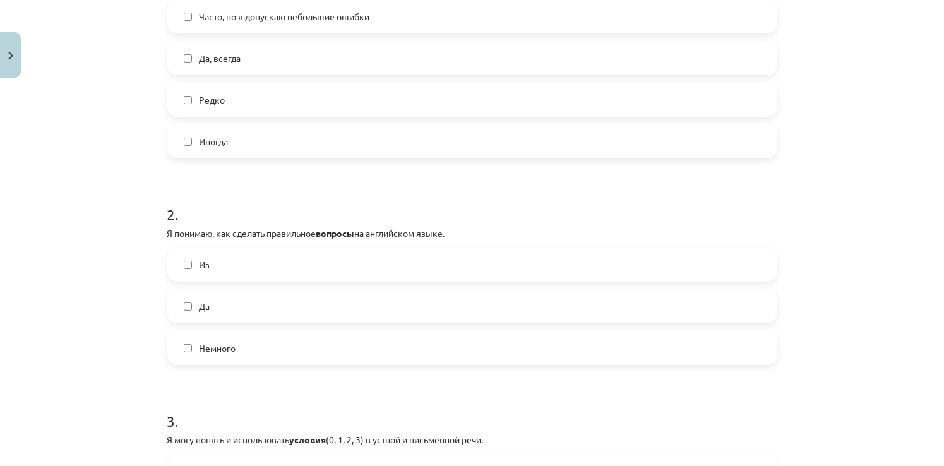
click at [270, 333] on label "Немного" at bounding box center [473, 348] width 608 height 32
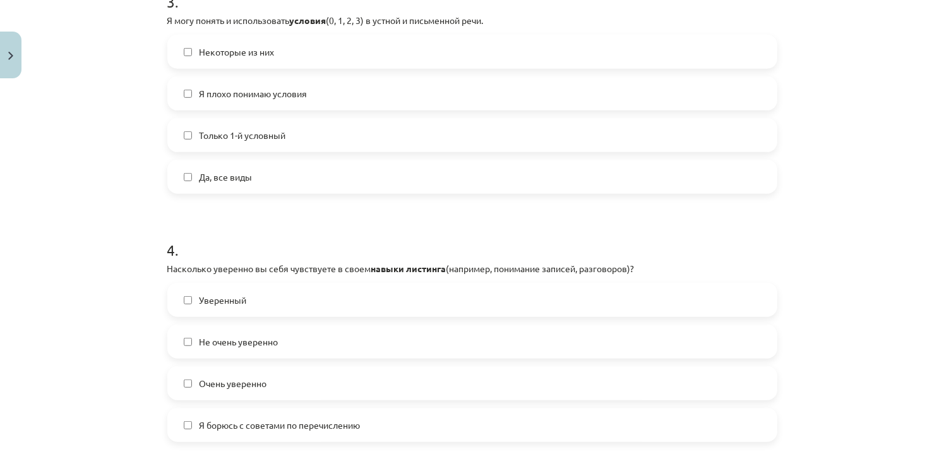
scroll to position [758, 0]
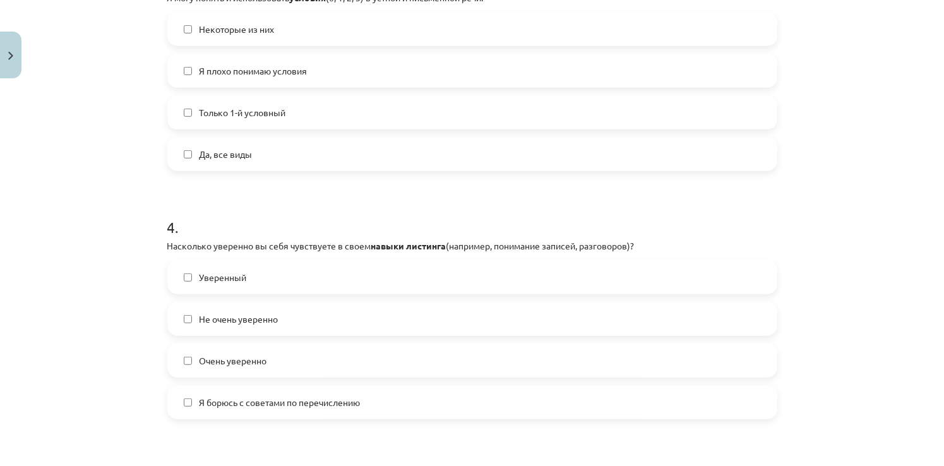
click at [200, 281] on span "Уверенный" at bounding box center [223, 277] width 47 height 13
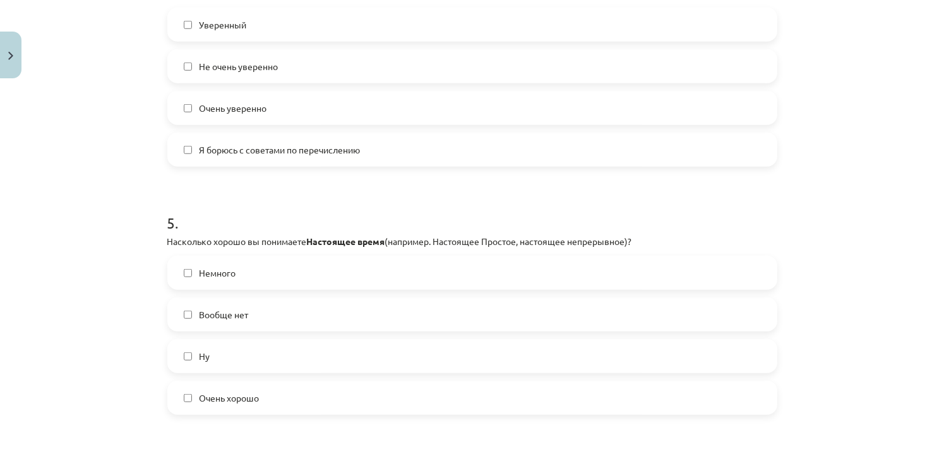
scroll to position [1074, 0]
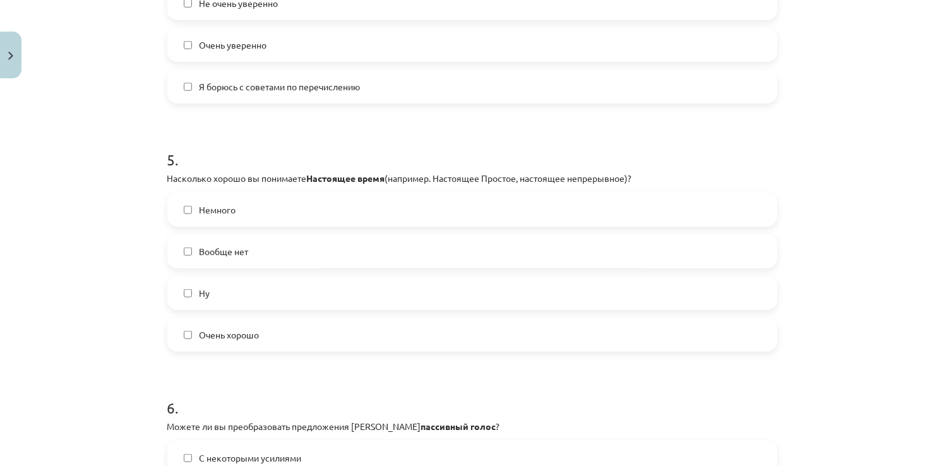
click at [231, 203] on span "Немного" at bounding box center [218, 209] width 37 height 13
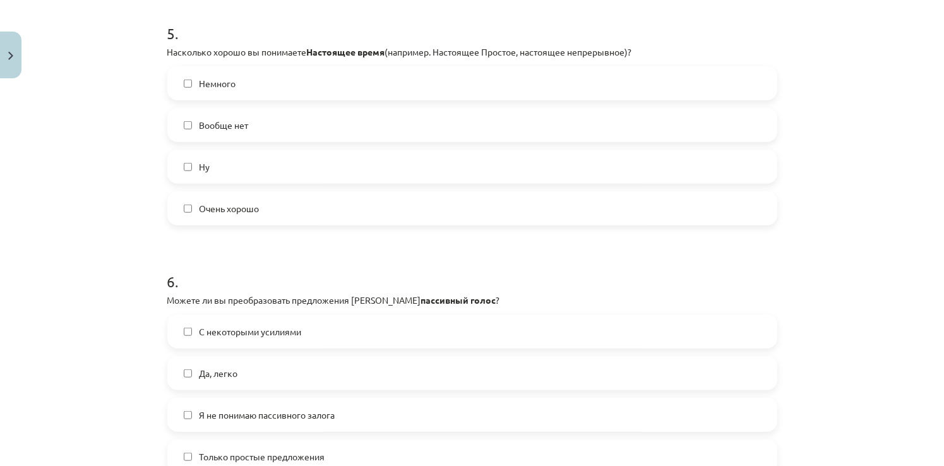
click at [190, 330] on label "С некоторыми усилиями" at bounding box center [473, 332] width 608 height 32
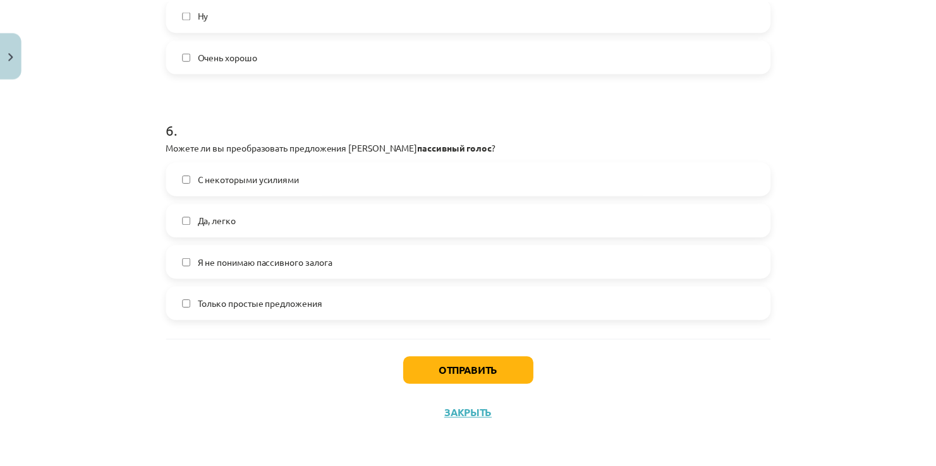
scroll to position [1354, 0]
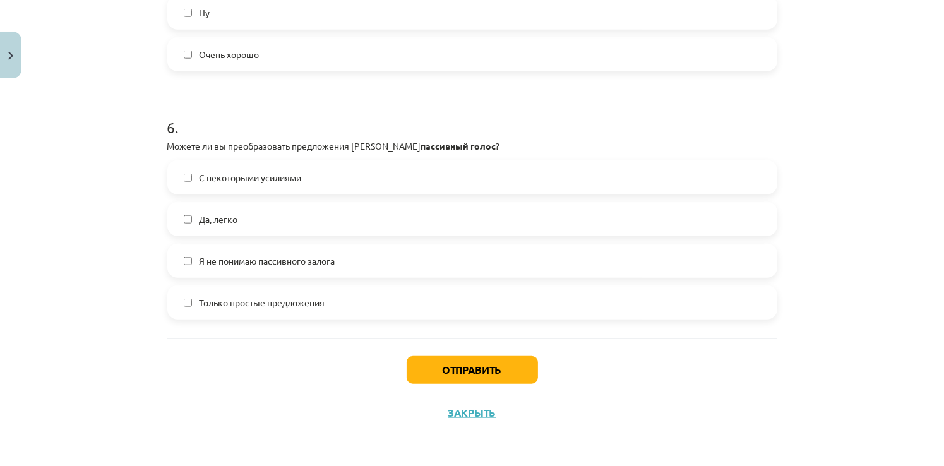
click at [250, 306] on span "Только простые предложения" at bounding box center [263, 302] width 126 height 13
click at [457, 378] on button "Отправить" at bounding box center [472, 370] width 131 height 28
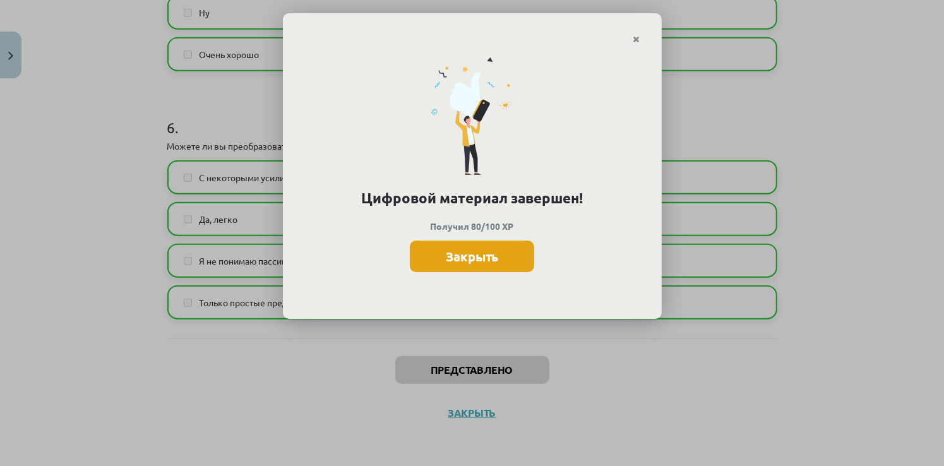
click at [462, 254] on button "Закрыть" at bounding box center [472, 257] width 124 height 32
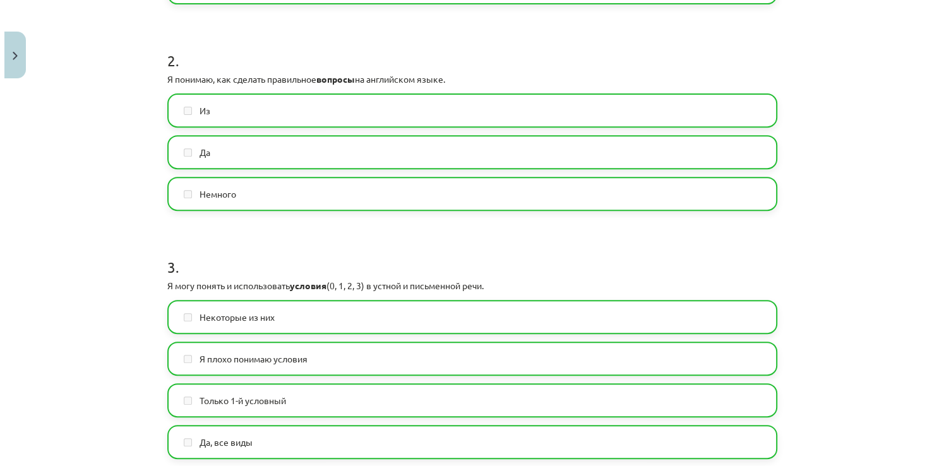
scroll to position [91, 0]
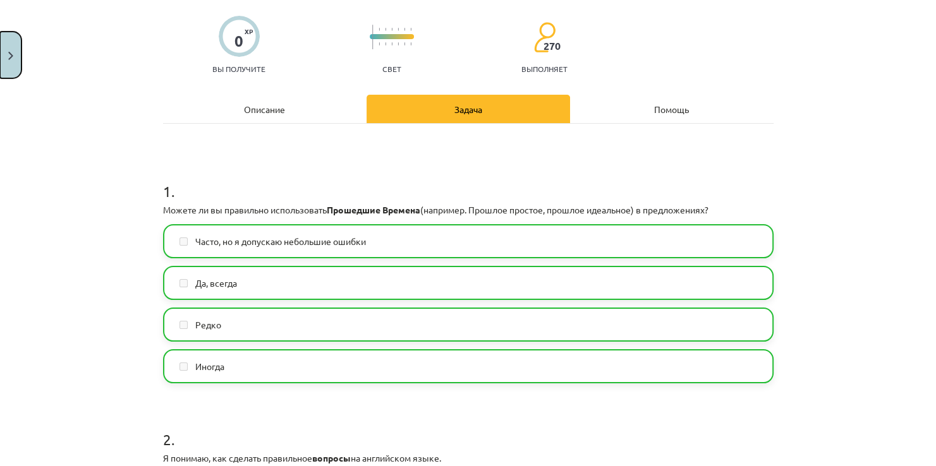
click at [15, 64] on button "Close" at bounding box center [10, 55] width 21 height 47
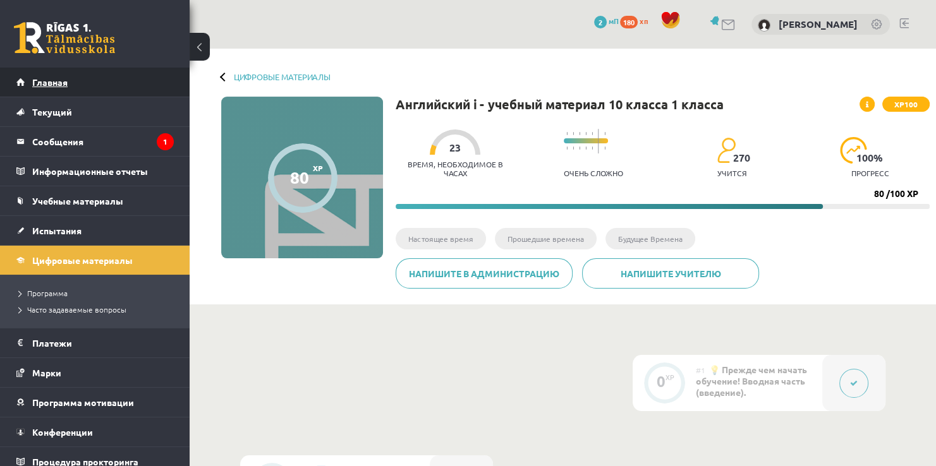
click at [73, 93] on link "Главная" at bounding box center [94, 82] width 157 height 29
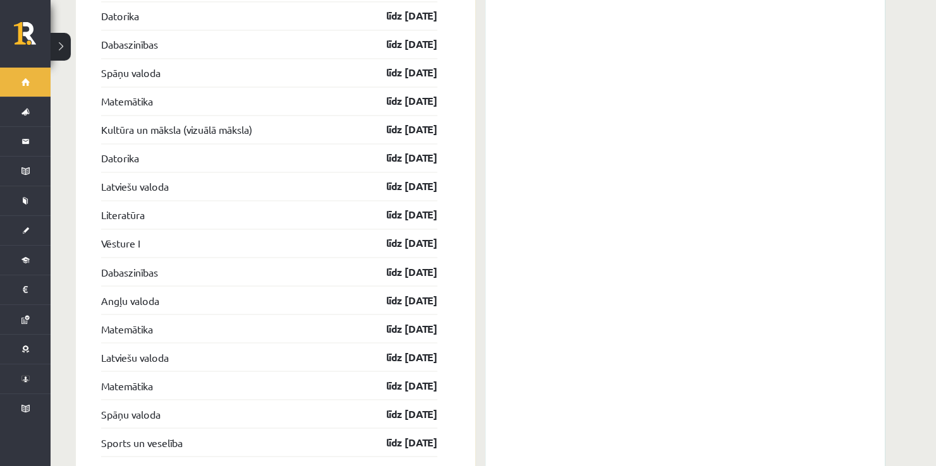
scroll to position [2122, 0]
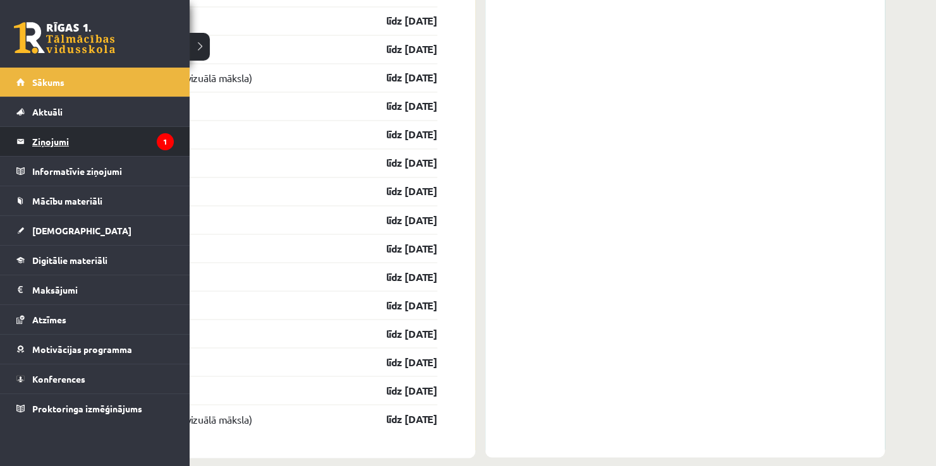
click at [52, 153] on legend "Ziņojumi 1" at bounding box center [102, 141] width 141 height 29
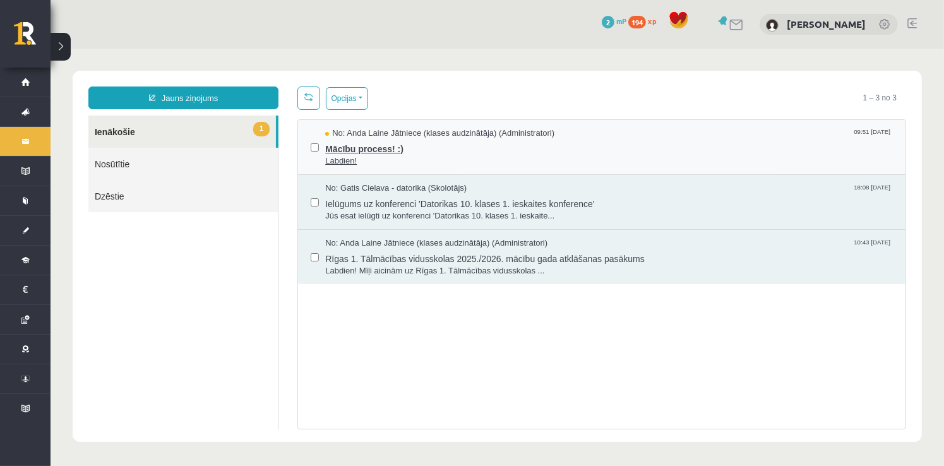
click at [387, 150] on span "Mācību process! :)" at bounding box center [609, 147] width 568 height 16
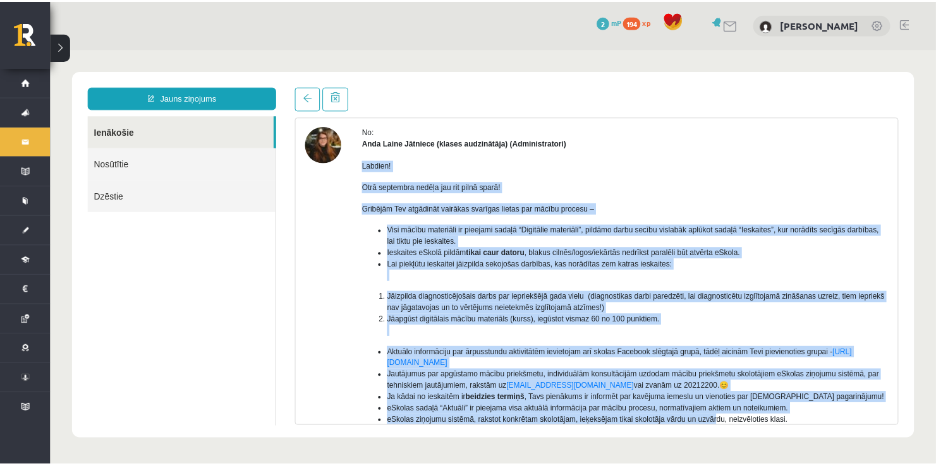
scroll to position [189, 0]
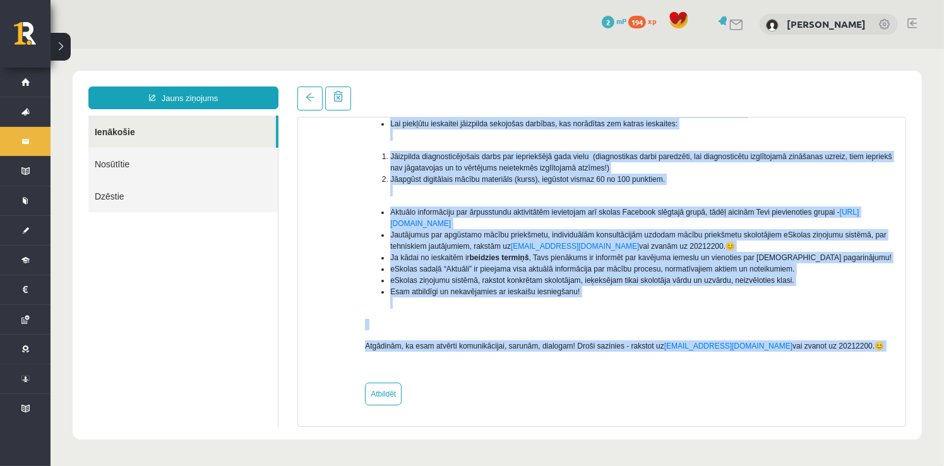
drag, startPoint x: 361, startPoint y: 214, endPoint x: 807, endPoint y: 354, distance: 467.7
click at [807, 354] on div "No: Anda Laine Jātniece (klases audzinātāja) (Administratori) Labdien! Otrā sep…" at bounding box center [601, 195] width 589 height 420
copy div "Labdien! Otrā septembra nedēļa jau rit pilnā sparā! Gribējām Tev atgādināt vair…"
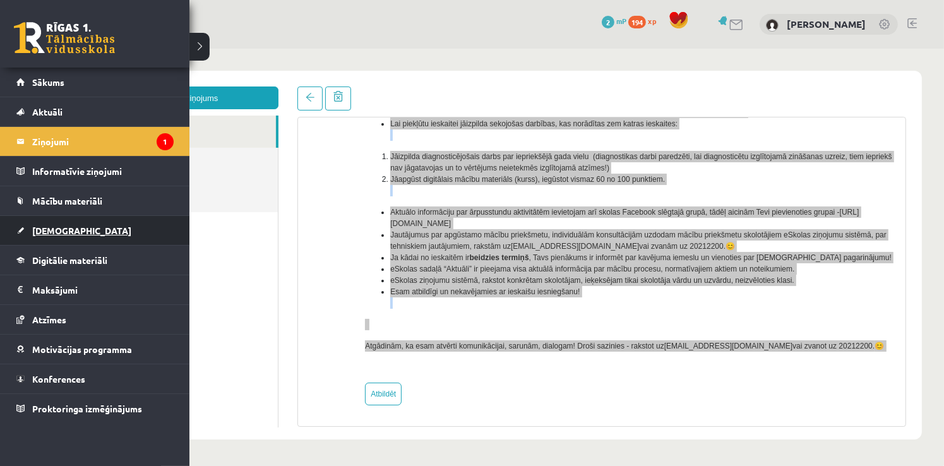
click at [77, 229] on link "[DEMOGRAPHIC_DATA]" at bounding box center [94, 230] width 157 height 29
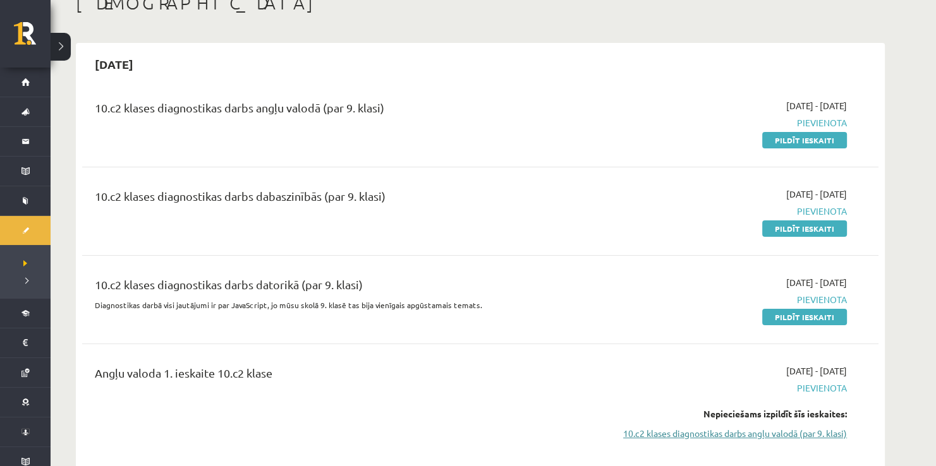
scroll to position [63, 0]
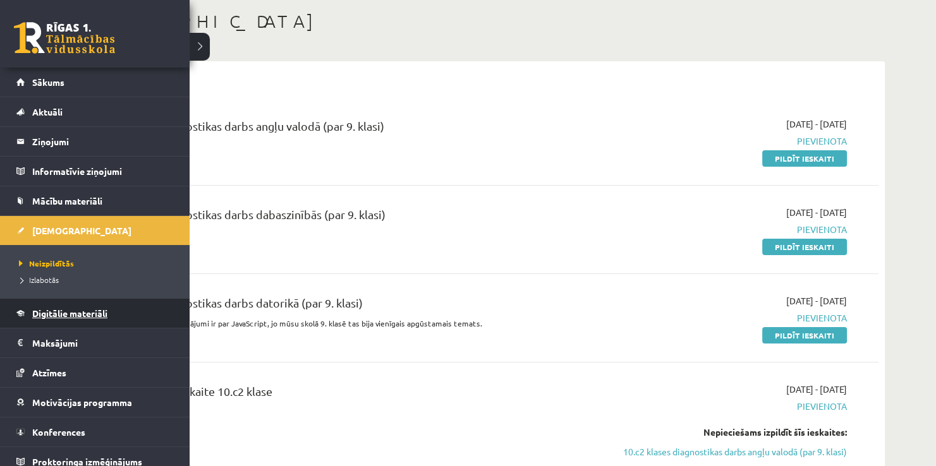
click at [113, 311] on link "Digitālie materiāli" at bounding box center [94, 313] width 157 height 29
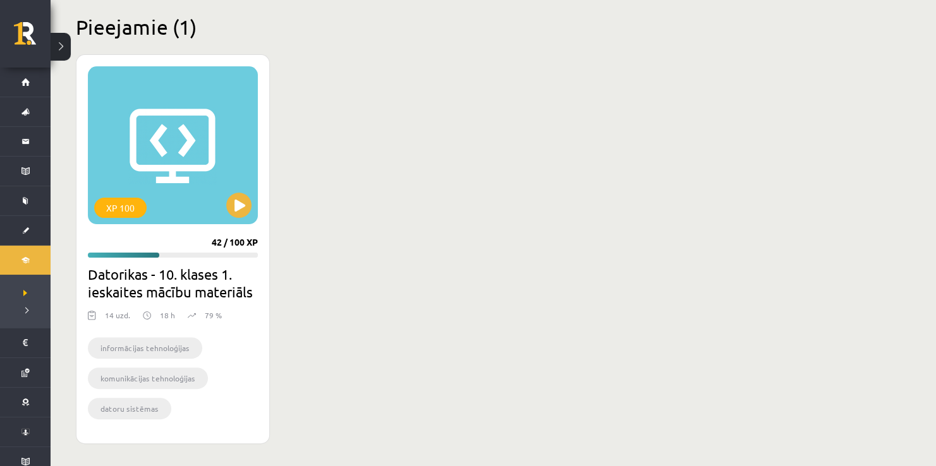
scroll to position [282, 0]
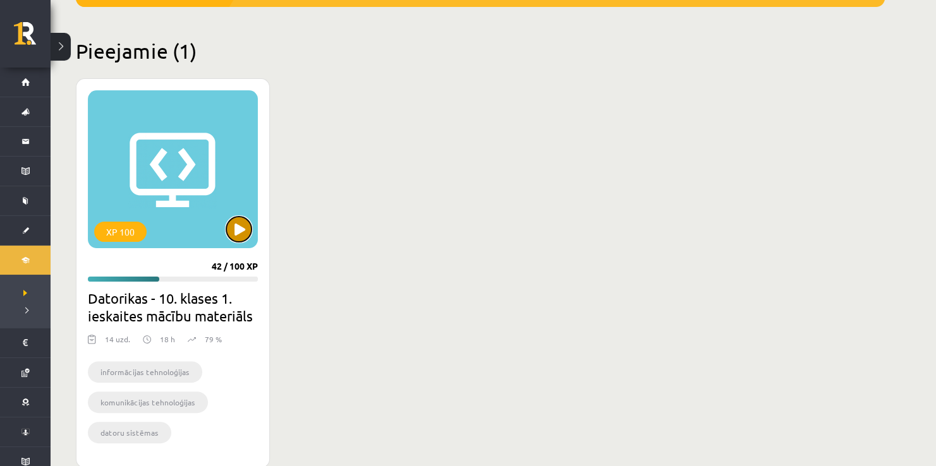
click at [247, 229] on button at bounding box center [238, 229] width 25 height 25
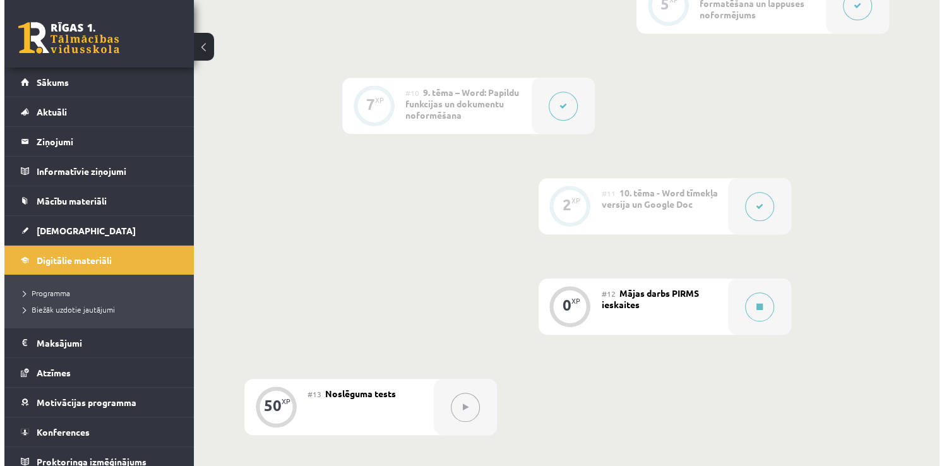
scroll to position [1390, 0]
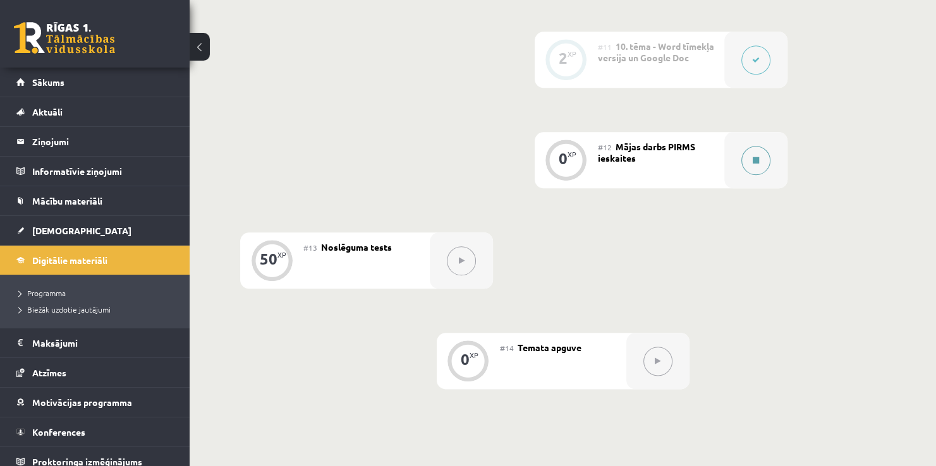
click at [751, 162] on button at bounding box center [755, 160] width 29 height 29
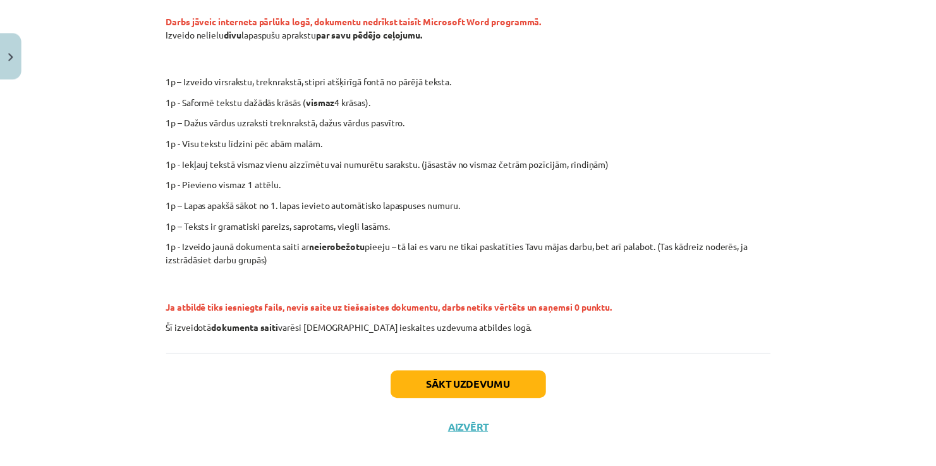
scroll to position [0, 0]
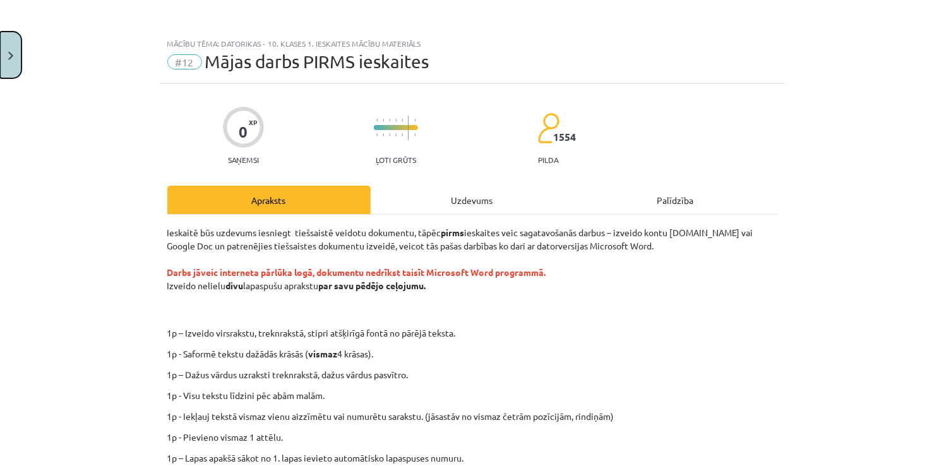
click at [12, 56] on img "Close" at bounding box center [10, 56] width 5 height 8
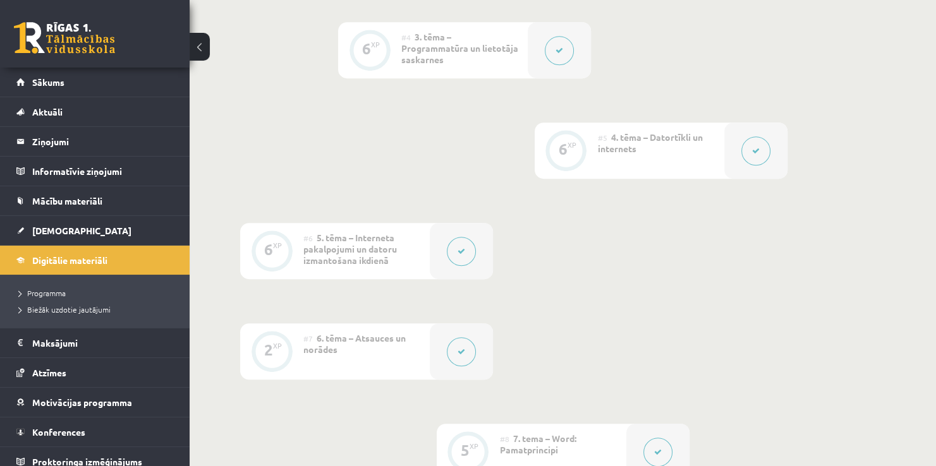
scroll to position [695, 0]
click at [75, 234] on link "[DEMOGRAPHIC_DATA]" at bounding box center [94, 230] width 157 height 29
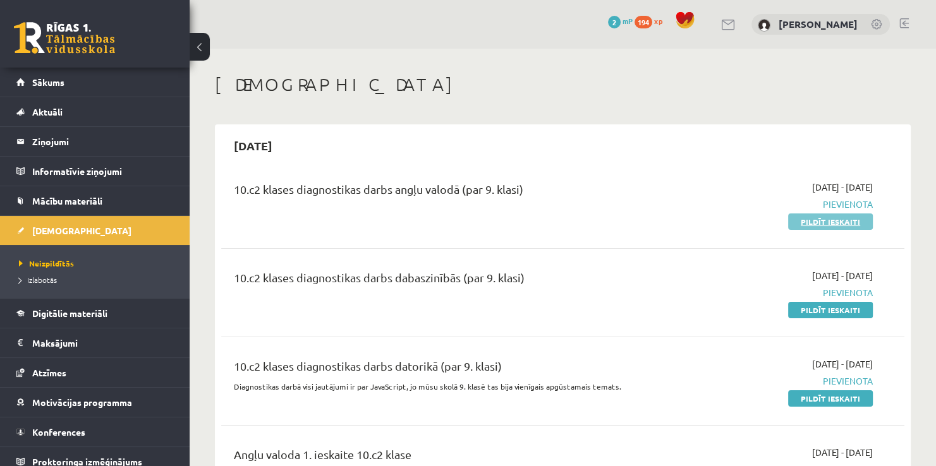
click at [849, 221] on link "Pildīt ieskaiti" at bounding box center [830, 222] width 85 height 16
drag, startPoint x: 88, startPoint y: 5, endPoint x: 454, endPoint y: 90, distance: 375.4
click at [454, 90] on h1 "[DEMOGRAPHIC_DATA]" at bounding box center [562, 84] width 695 height 21
click at [810, 229] on div "10.c2 klases diagnostikas darbs angļu valodā (par 9. klasi) 2025-09-01 - 2025-0…" at bounding box center [562, 204] width 683 height 73
click at [807, 219] on link "Pildīt ieskaiti" at bounding box center [830, 222] width 85 height 16
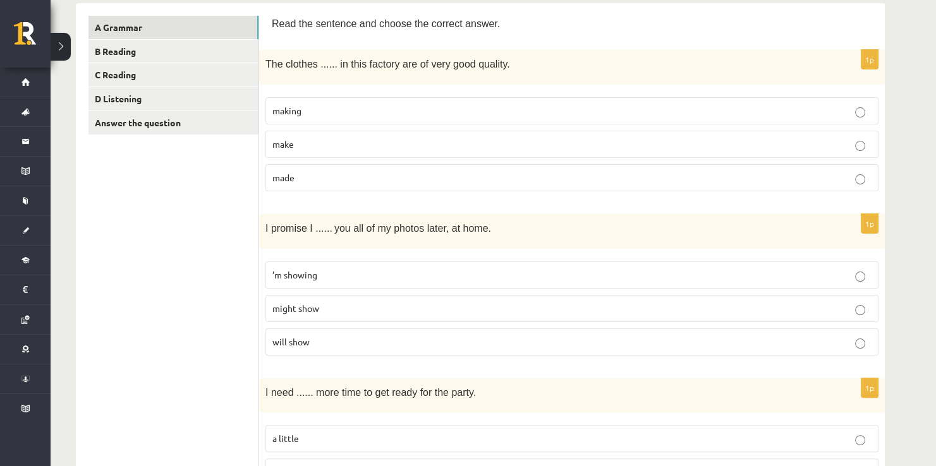
scroll to position [190, 0]
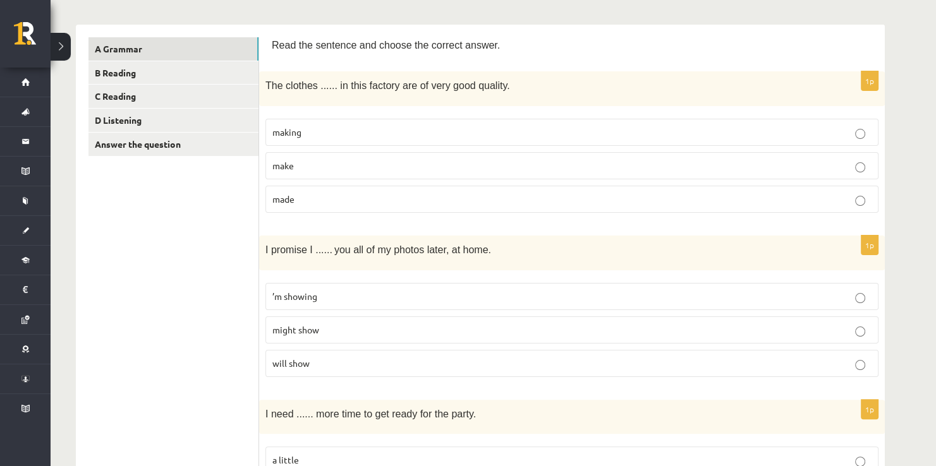
click at [865, 363] on p "will show" at bounding box center [571, 363] width 599 height 13
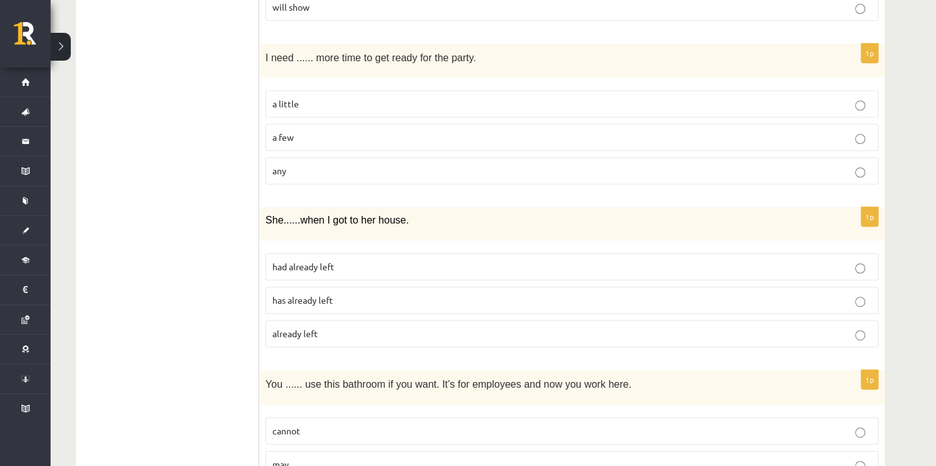
scroll to position [569, 0]
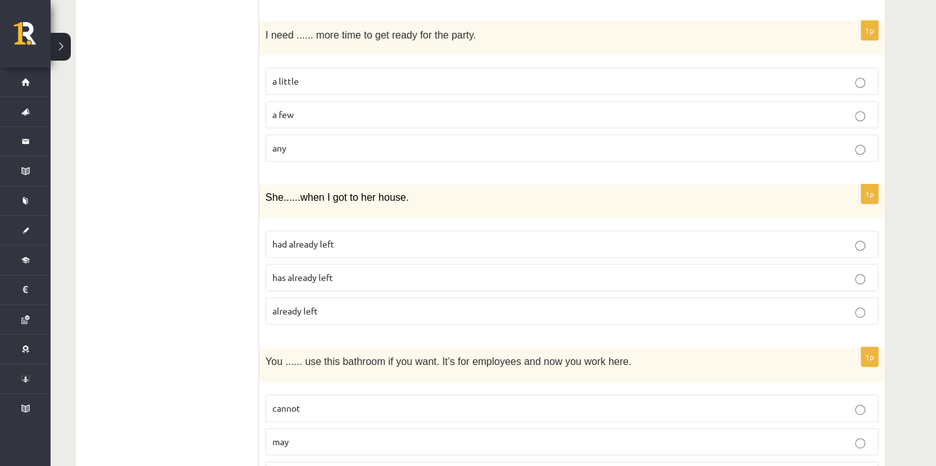
click at [869, 83] on p "a little" at bounding box center [571, 81] width 599 height 13
click at [865, 245] on p "had already left" at bounding box center [571, 244] width 599 height 13
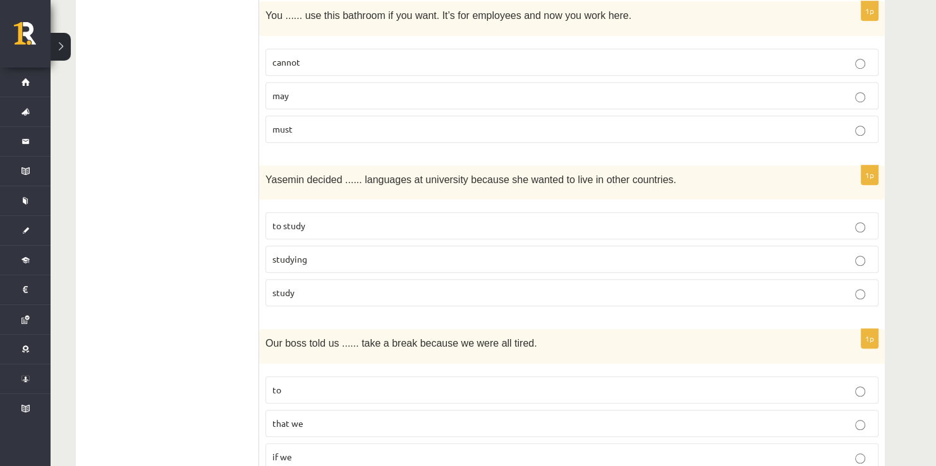
scroll to position [915, 0]
click at [858, 376] on label "to" at bounding box center [571, 389] width 613 height 27
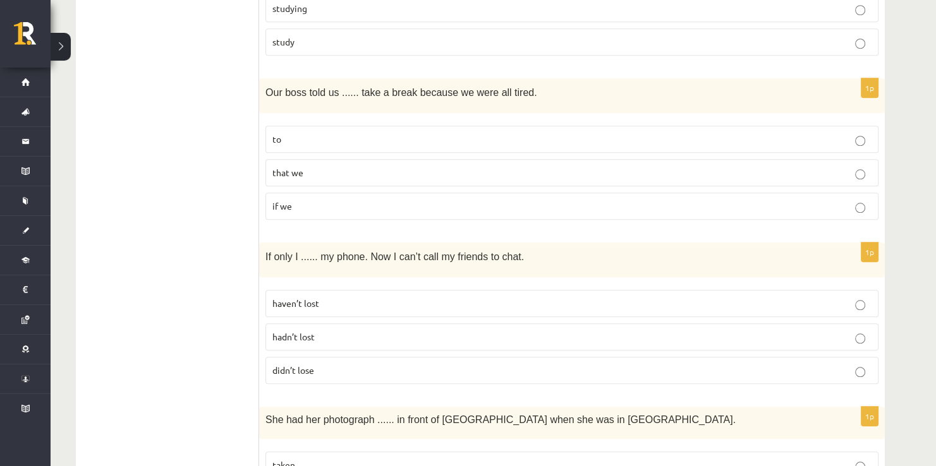
scroll to position [1167, 0]
click at [402, 341] on label "hadn’t lost" at bounding box center [571, 335] width 613 height 27
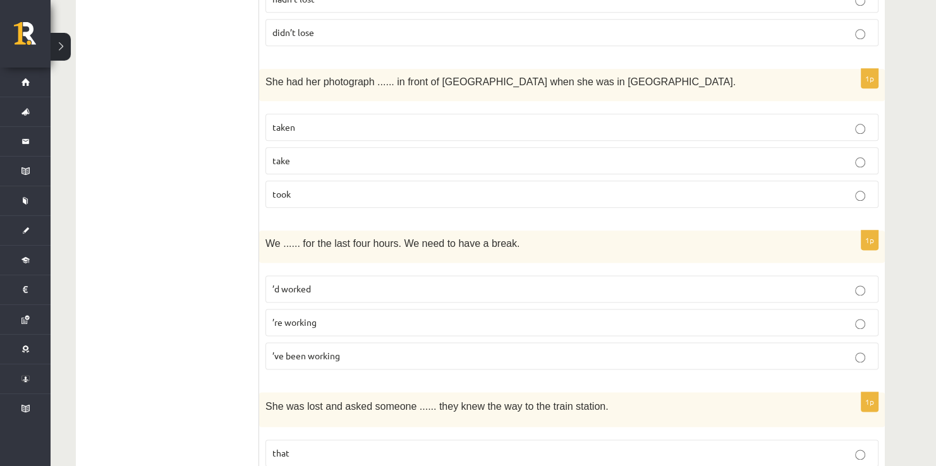
scroll to position [1483, 0]
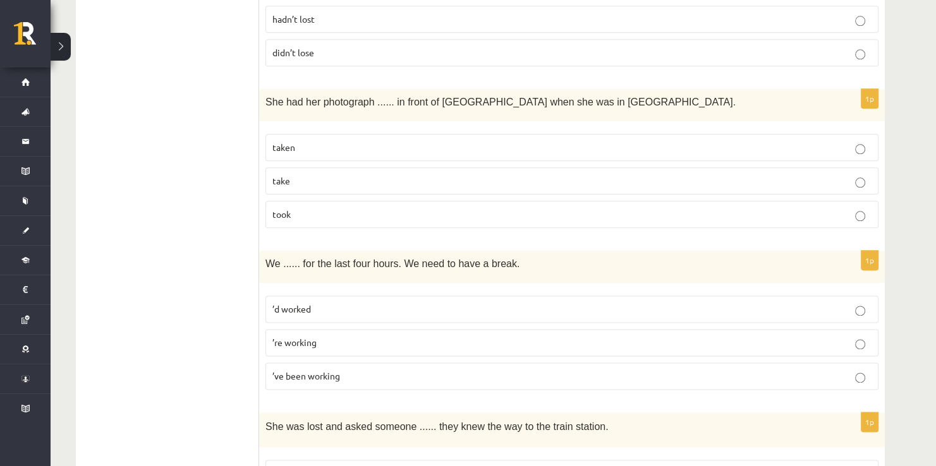
click at [821, 141] on p "taken" at bounding box center [571, 147] width 599 height 13
click at [362, 375] on label "’ve been working" at bounding box center [571, 376] width 613 height 27
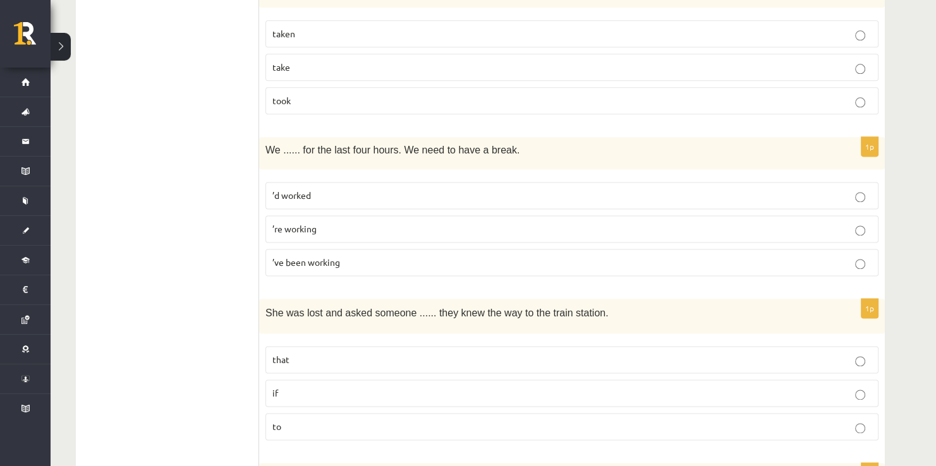
scroll to position [1610, 0]
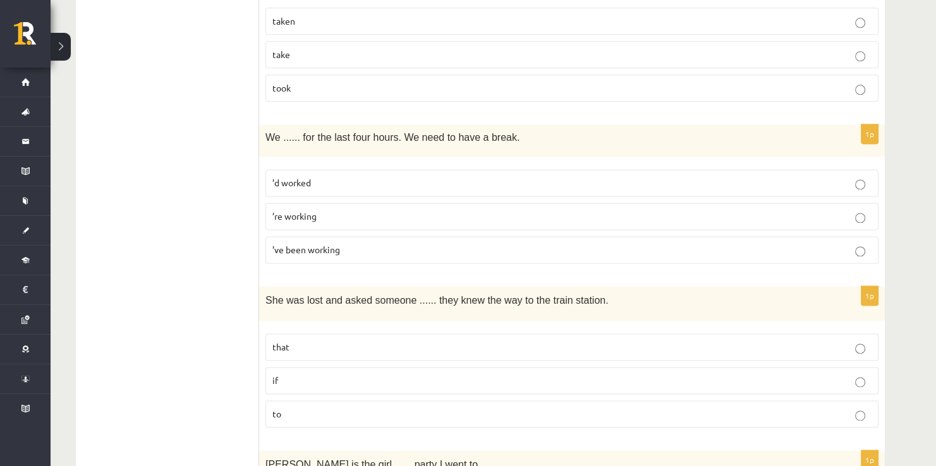
click at [362, 374] on p "if" at bounding box center [571, 380] width 599 height 13
click at [361, 400] on label "to" at bounding box center [571, 413] width 613 height 27
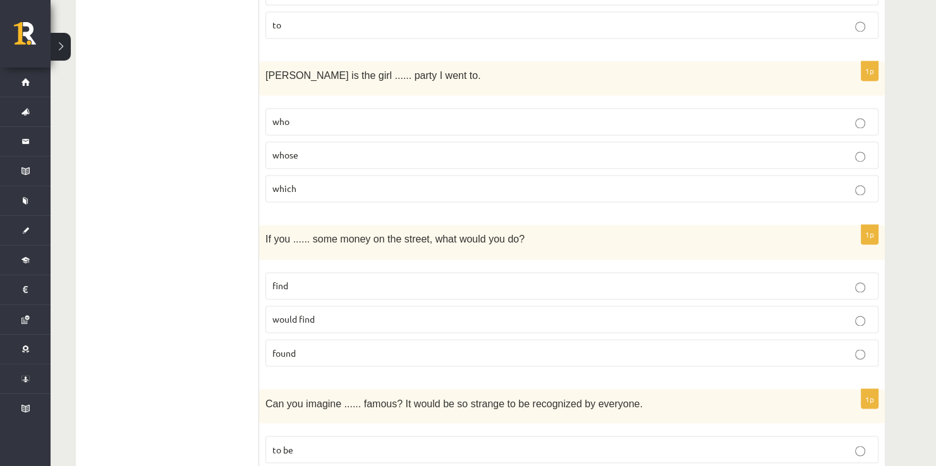
scroll to position [2004, 0]
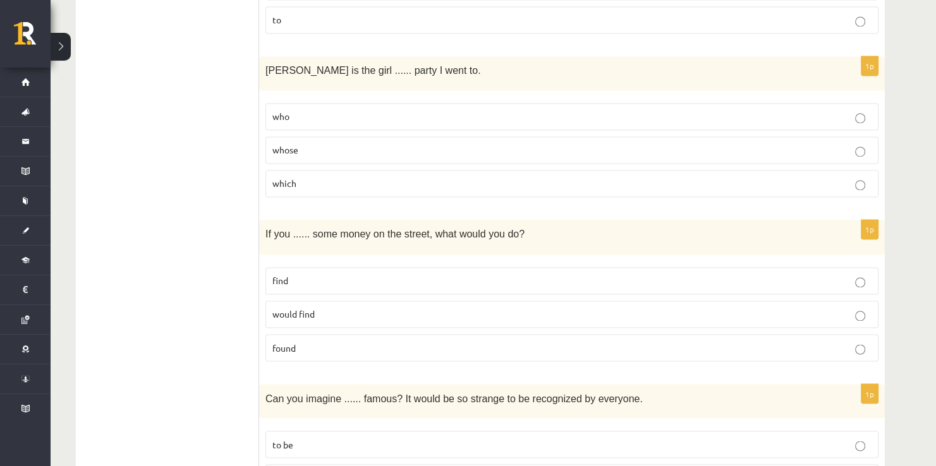
click at [328, 143] on p "whose" at bounding box center [571, 149] width 599 height 13
click at [303, 341] on p "found" at bounding box center [571, 347] width 599 height 13
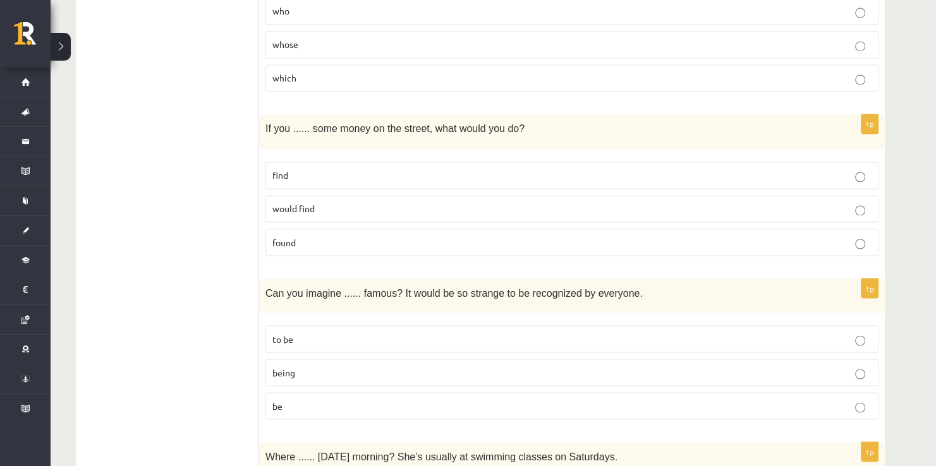
scroll to position [2130, 0]
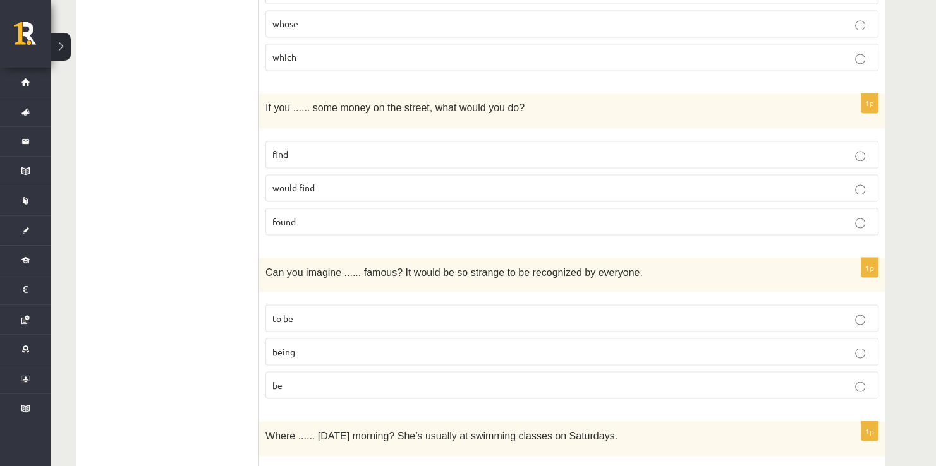
click at [287, 311] on p "to be" at bounding box center [571, 317] width 599 height 13
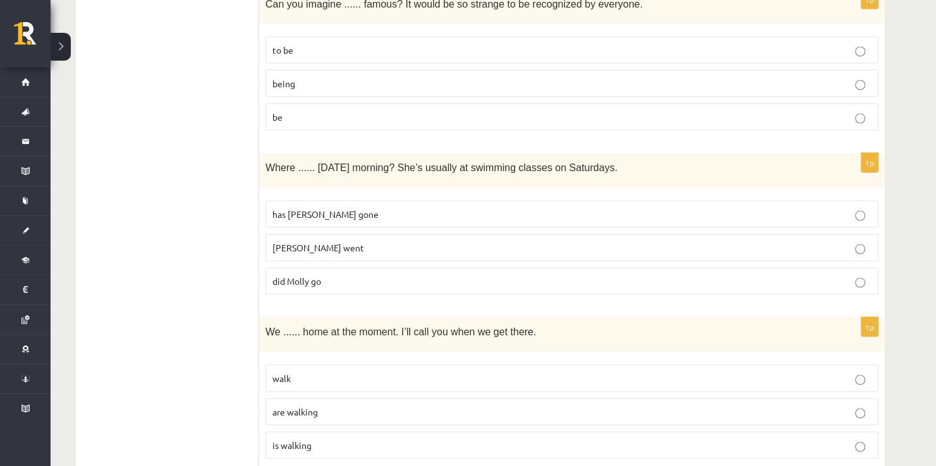
scroll to position [2446, 0]
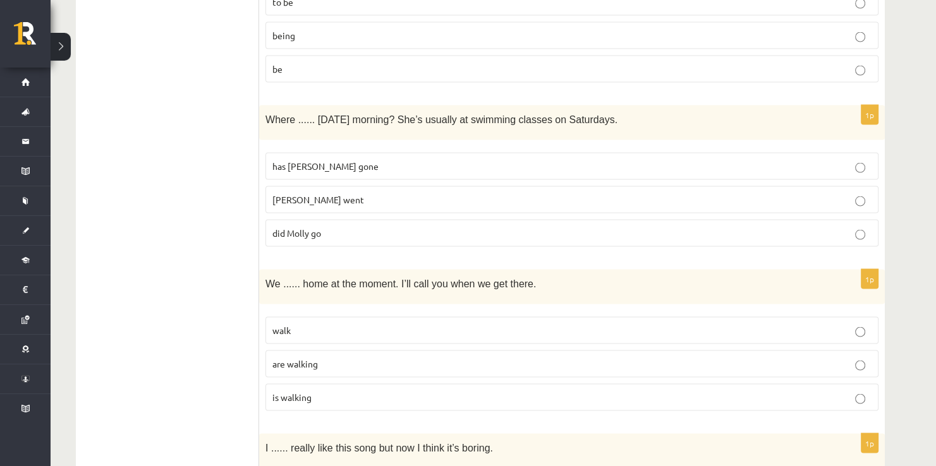
click at [408, 227] on p "did Molly go" at bounding box center [571, 233] width 599 height 13
click at [330, 358] on p "are walking" at bounding box center [571, 364] width 599 height 13
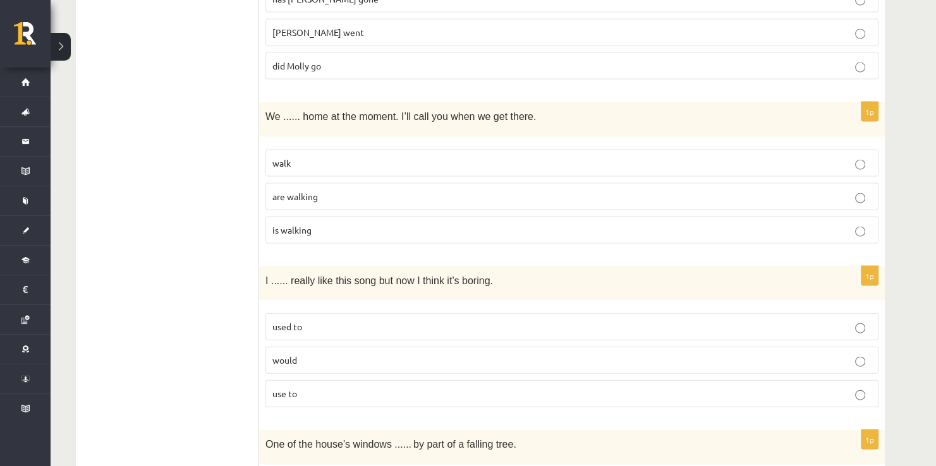
scroll to position [2635, 0]
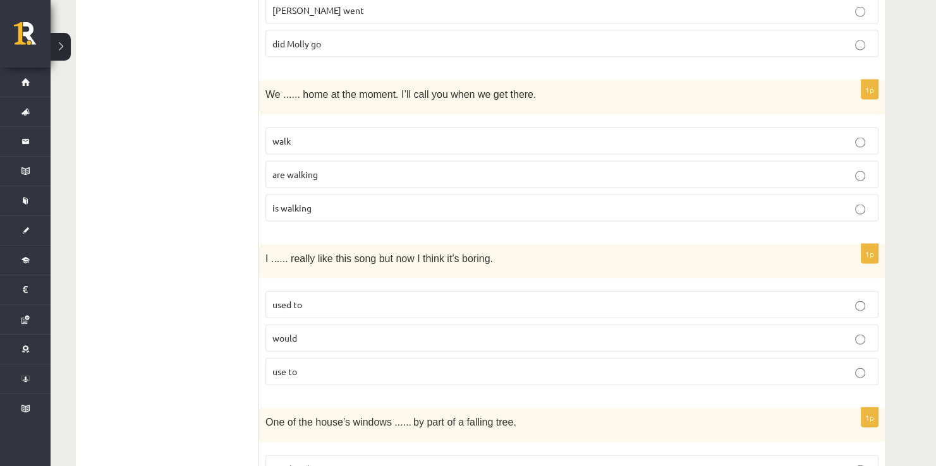
click at [358, 332] on p "would" at bounding box center [571, 338] width 599 height 13
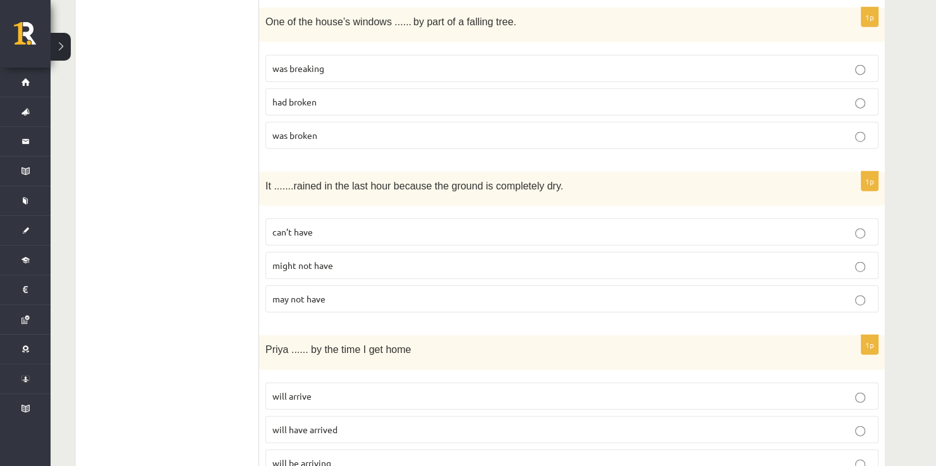
scroll to position [3035, 0]
click at [305, 227] on span "can’t have" at bounding box center [292, 232] width 40 height 11
click at [295, 425] on span "will have arrived" at bounding box center [304, 430] width 65 height 11
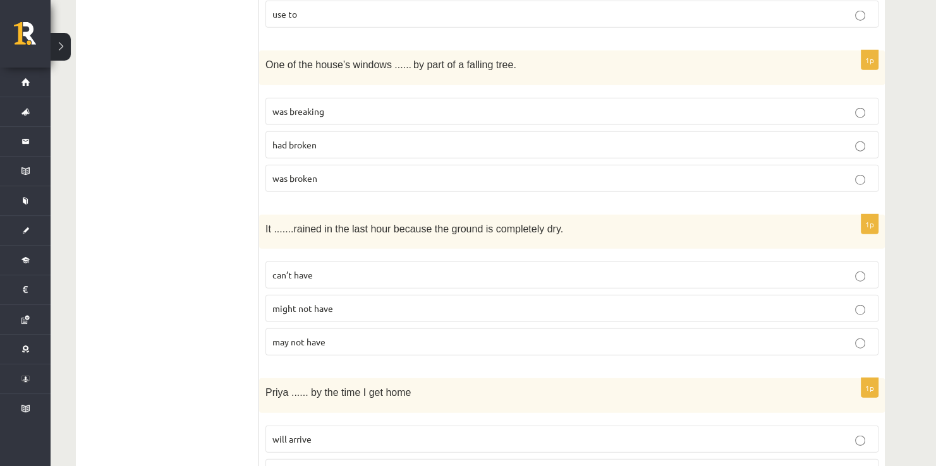
scroll to position [2971, 0]
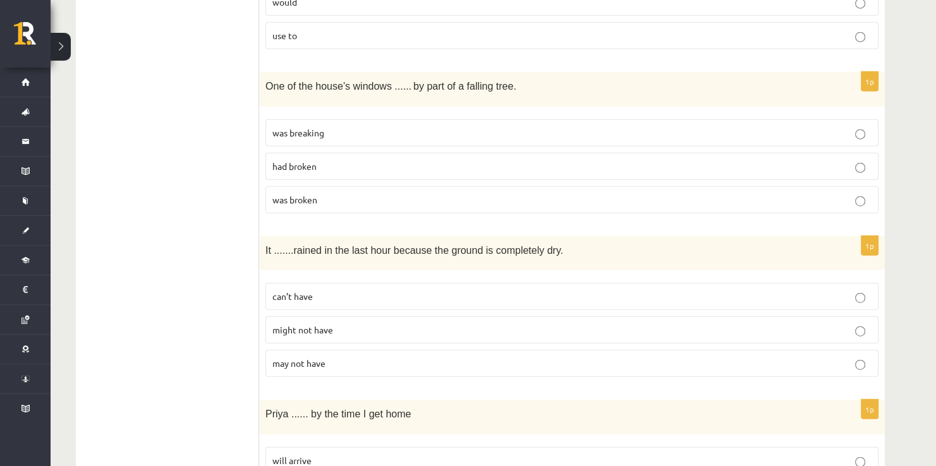
click at [377, 134] on fieldset "was breaking had broken was broken" at bounding box center [571, 165] width 613 height 104
click at [325, 160] on p "had broken" at bounding box center [571, 166] width 599 height 13
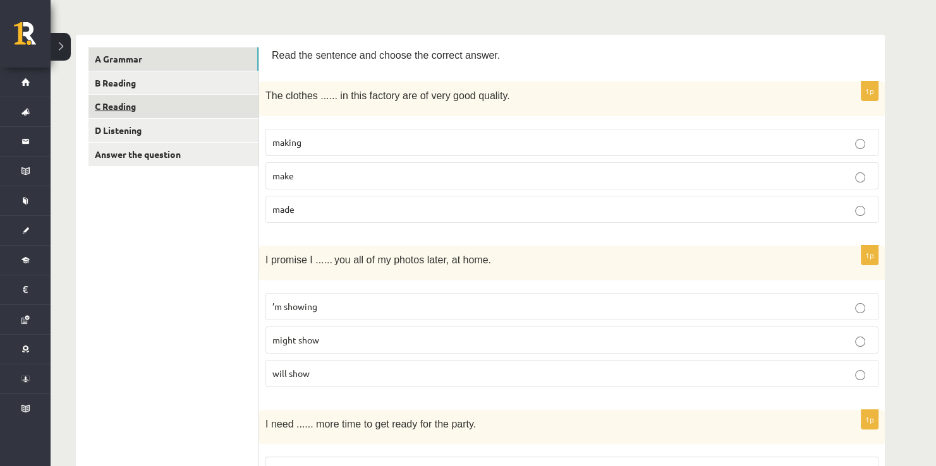
scroll to position [45, 0]
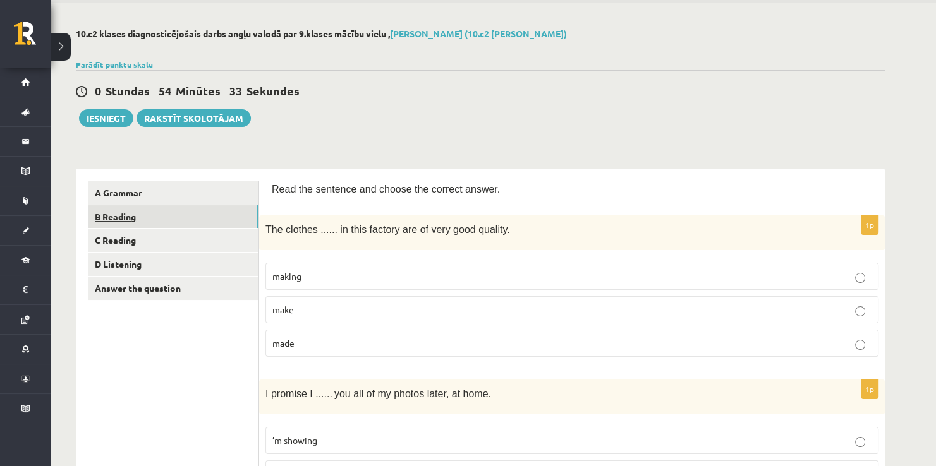
click at [130, 216] on link "B Reading" at bounding box center [173, 216] width 170 height 23
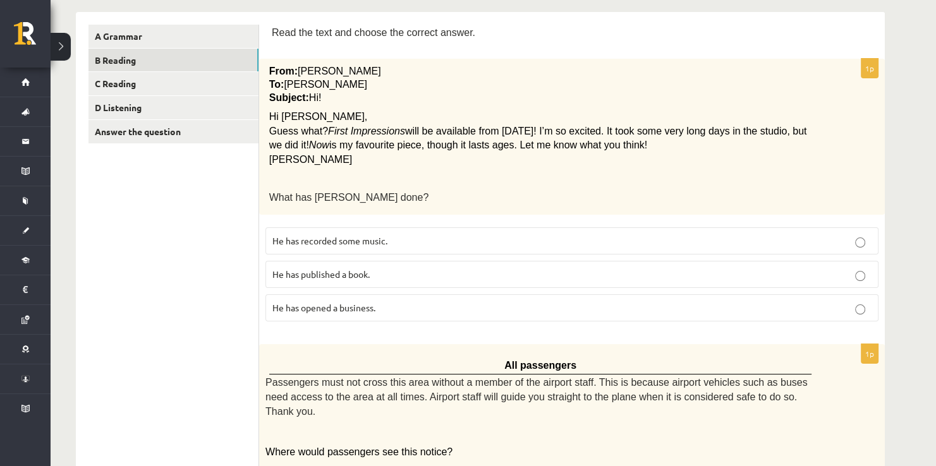
scroll to position [172, 0]
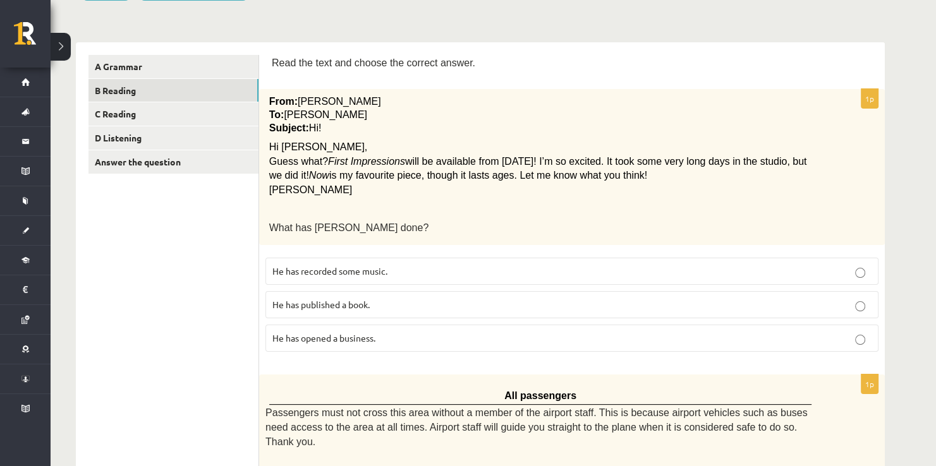
click at [356, 265] on p "He has recorded some music." at bounding box center [571, 271] width 599 height 13
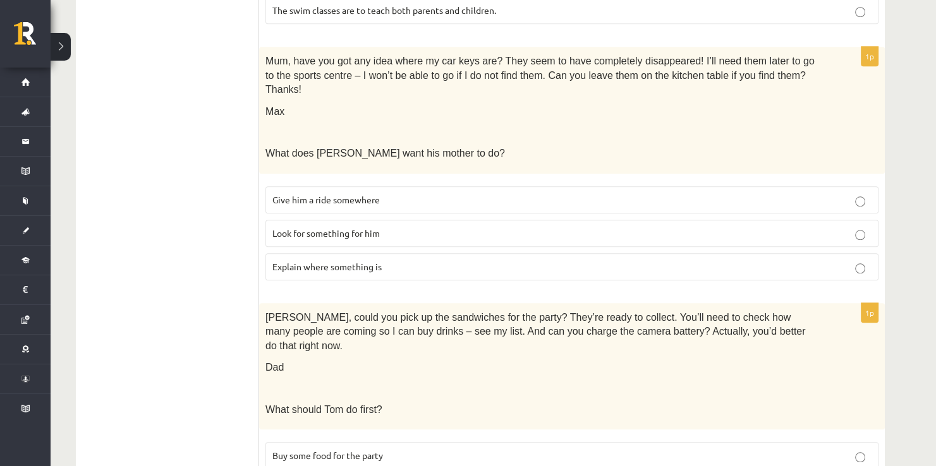
scroll to position [1299, 0]
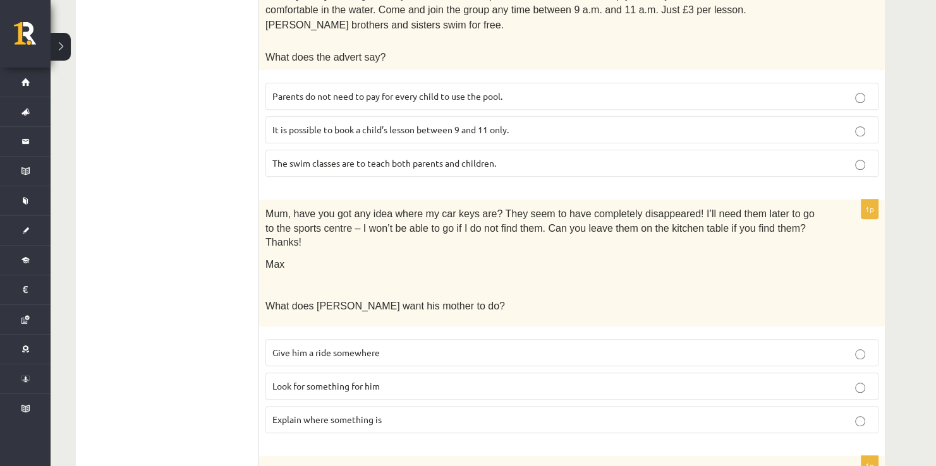
scroll to position [1109, 0]
click at [457, 334] on fieldset "Give him a ride somewhere Look for something for him Explain where something is" at bounding box center [571, 386] width 613 height 104
click at [374, 407] on label "Explain where something is" at bounding box center [571, 420] width 613 height 27
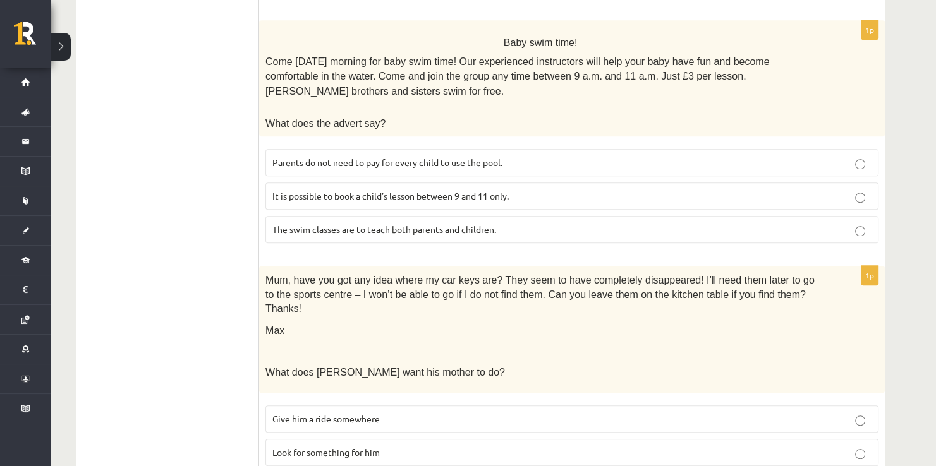
scroll to position [857, 0]
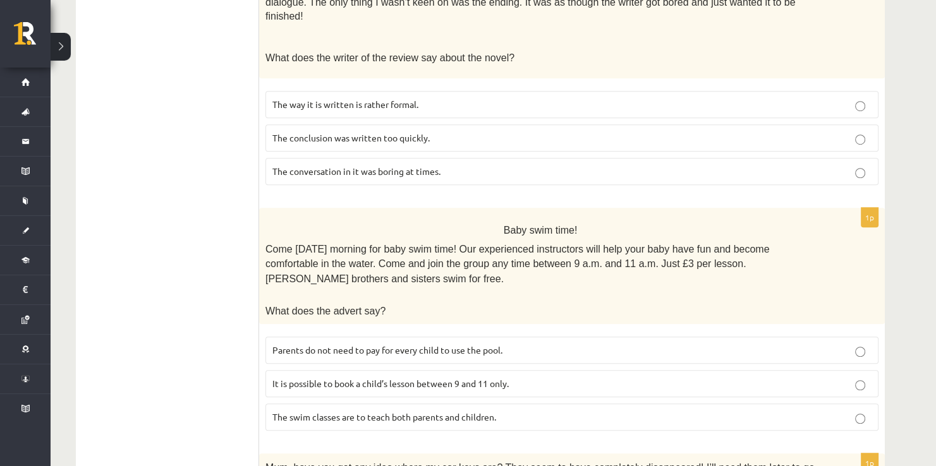
click at [319, 344] on span "Parents do not need to pay for every child to use the pool." at bounding box center [387, 349] width 230 height 11
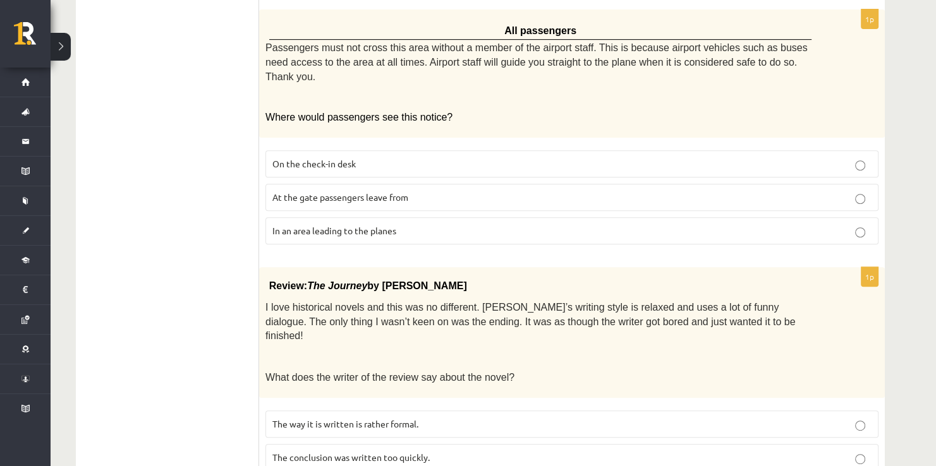
scroll to position [478, 0]
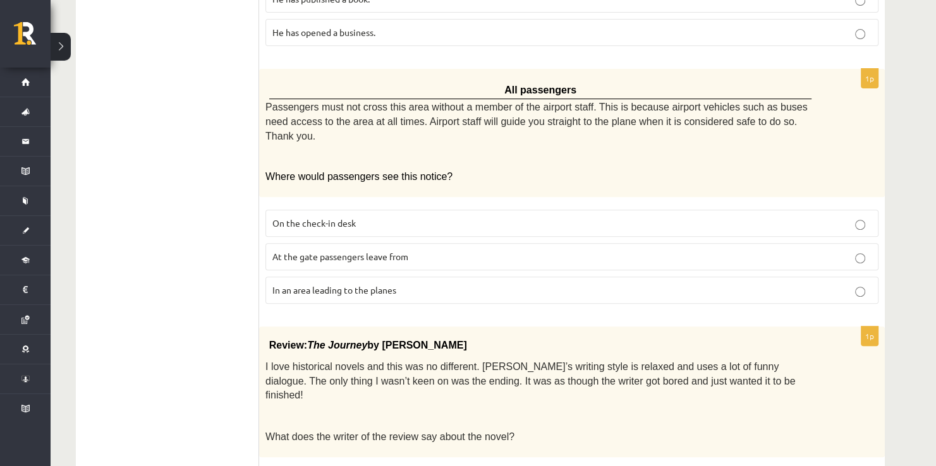
click at [318, 280] on label "In an area leading to the planes" at bounding box center [571, 290] width 613 height 27
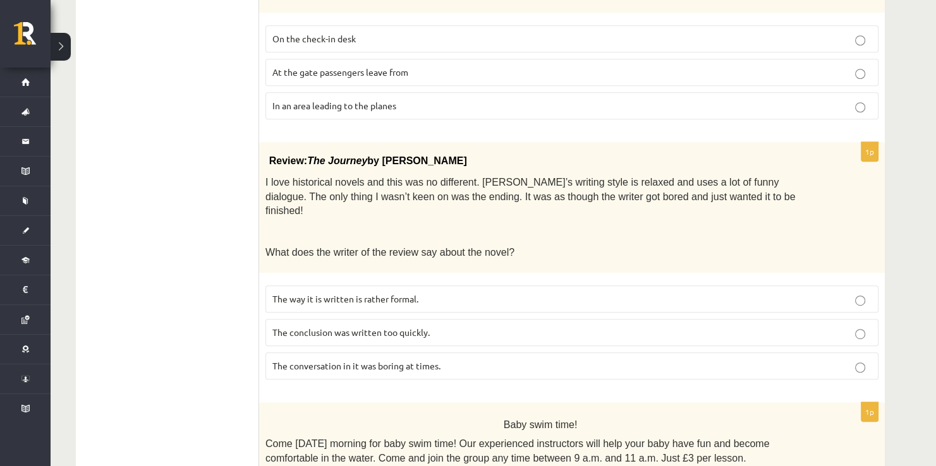
scroll to position [667, 0]
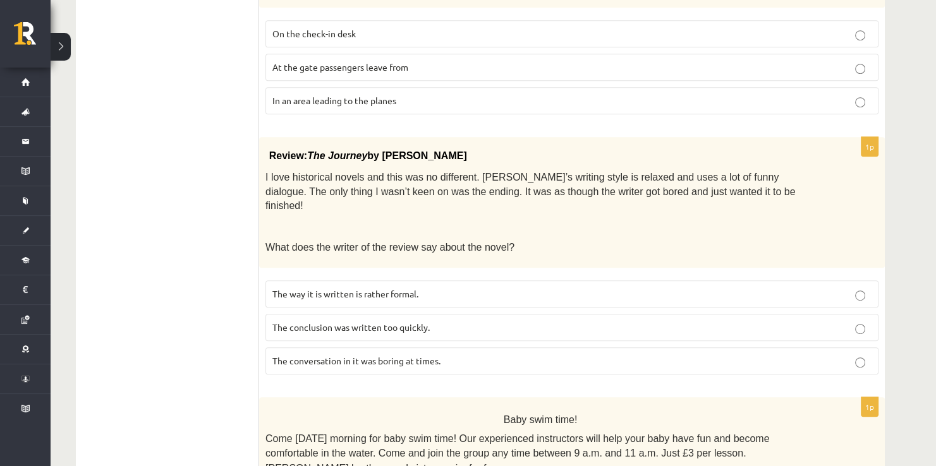
click at [315, 321] on p "The conclusion was written too quickly." at bounding box center [571, 327] width 599 height 13
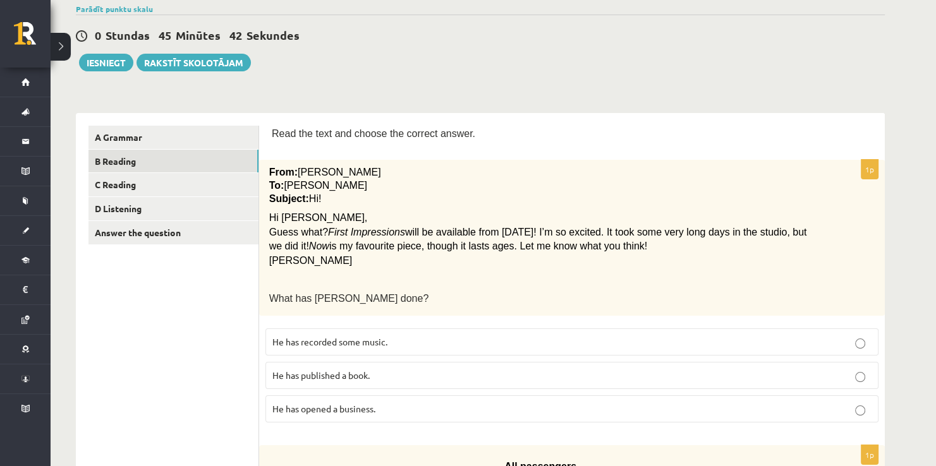
scroll to position [99, 0]
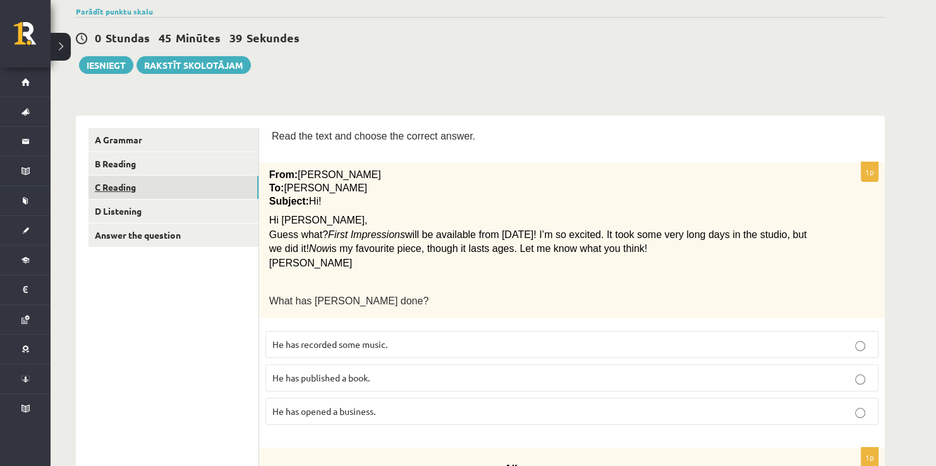
click at [168, 182] on link "C Reading" at bounding box center [173, 187] width 170 height 23
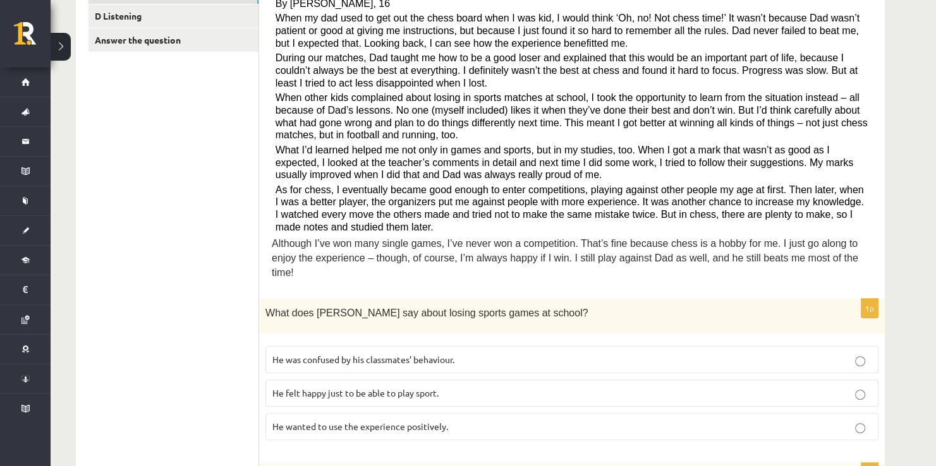
scroll to position [316, 0]
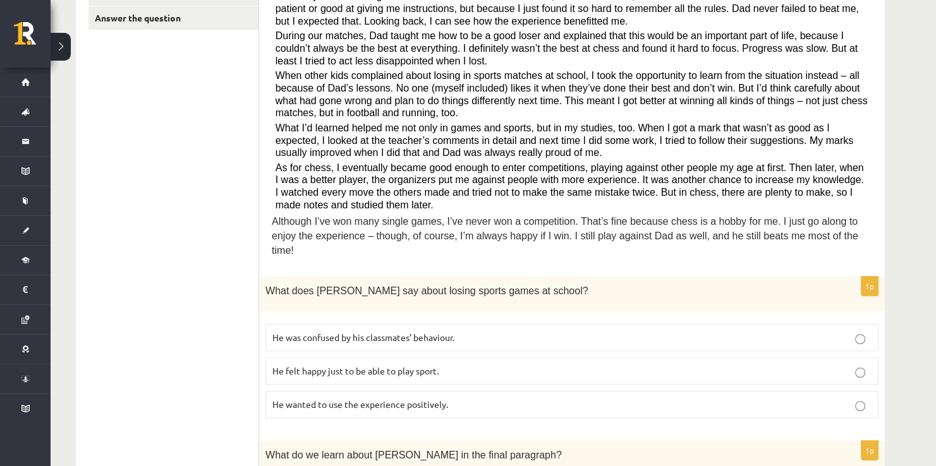
click at [385, 399] on span "He wanted to use the experience positively." at bounding box center [360, 404] width 176 height 11
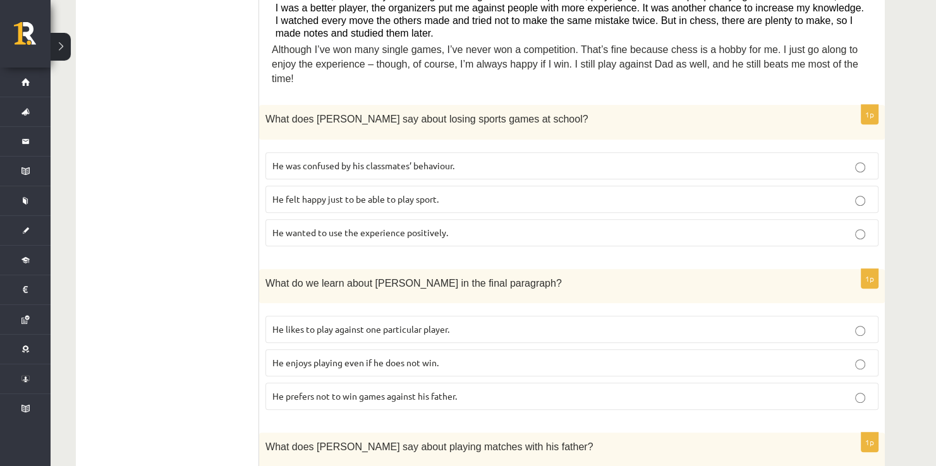
scroll to position [505, 0]
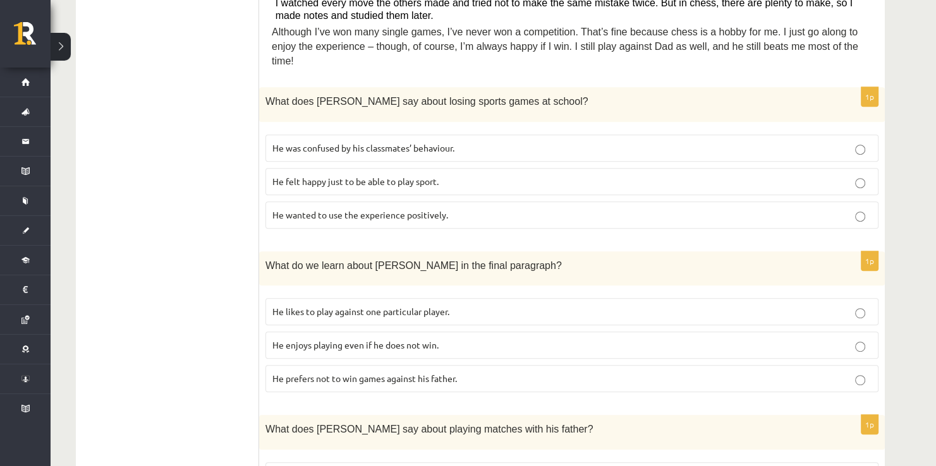
click at [371, 339] on p "He enjoys playing even if he does not win." at bounding box center [571, 345] width 599 height 13
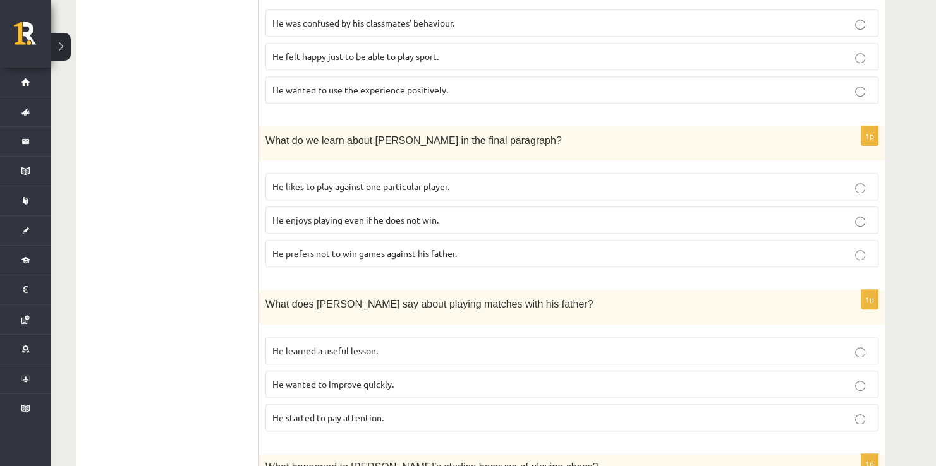
scroll to position [632, 0]
click at [371, 344] on span "He learned a useful lesson." at bounding box center [324, 349] width 105 height 11
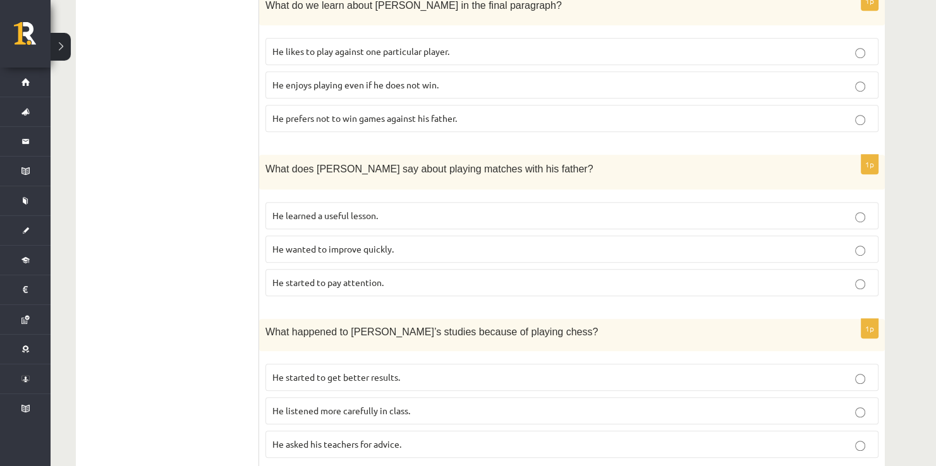
scroll to position [821, 0]
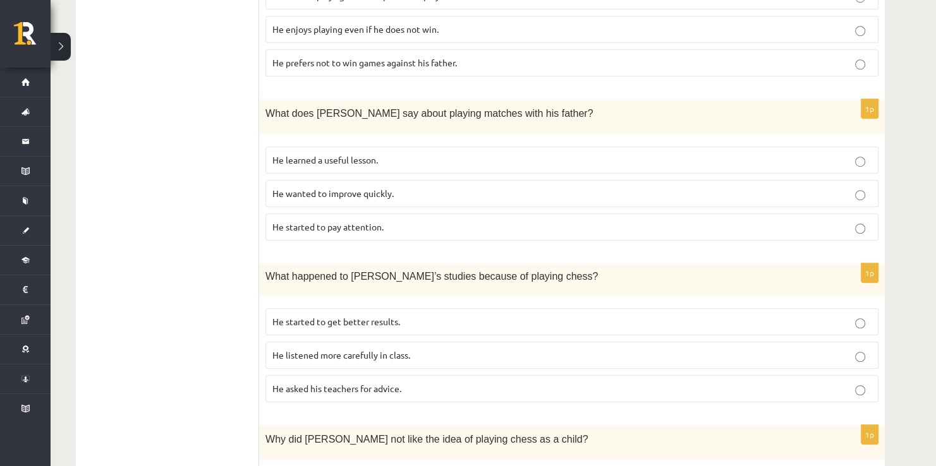
click at [367, 316] on span "He started to get better results." at bounding box center [336, 321] width 128 height 11
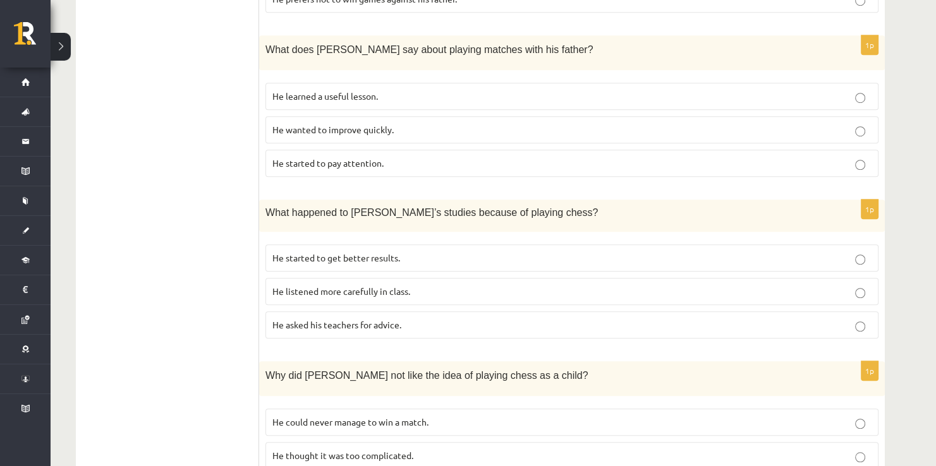
scroll to position [948, 0]
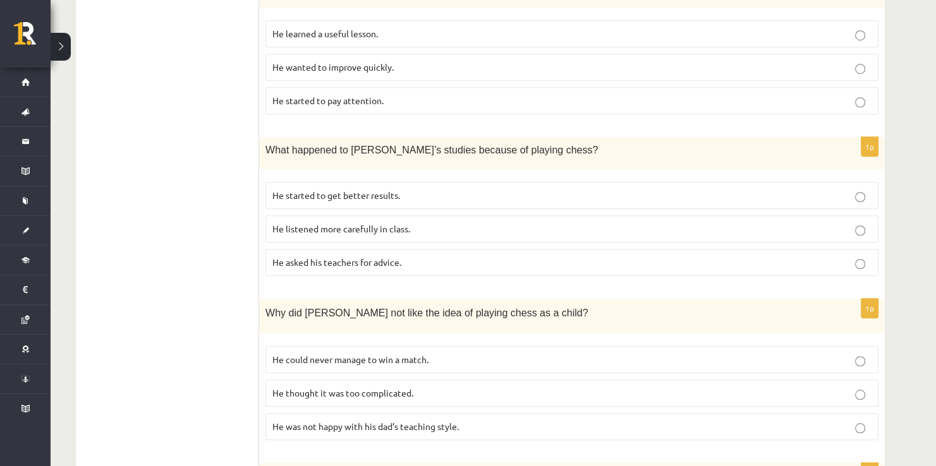
click at [369, 387] on span "He thought it was too complicated." at bounding box center [342, 392] width 141 height 11
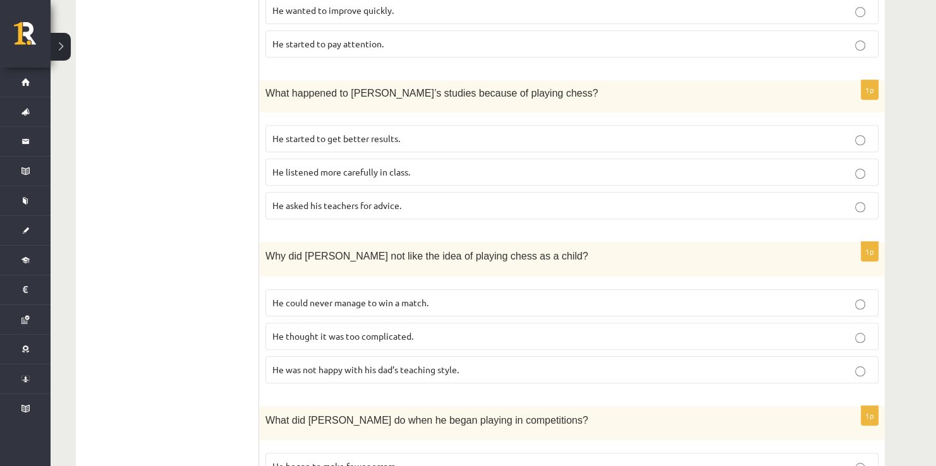
scroll to position [1074, 0]
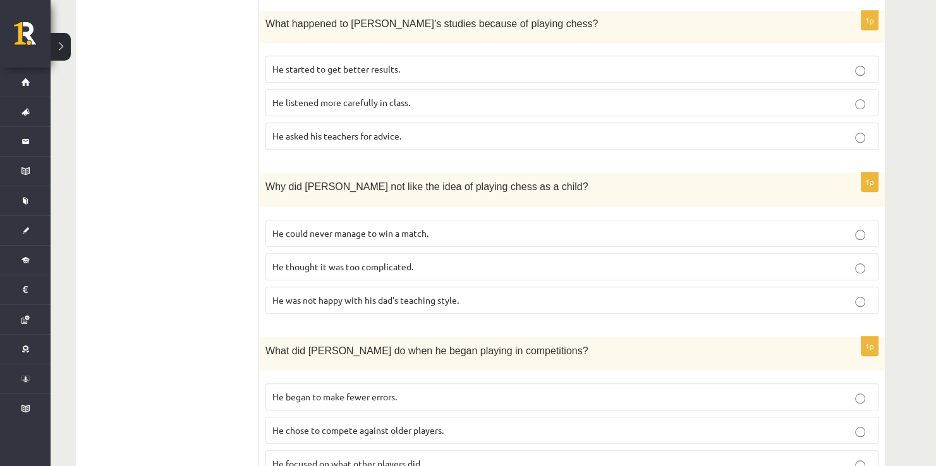
click at [370, 458] on span "He focused on what other players did." at bounding box center [347, 463] width 150 height 11
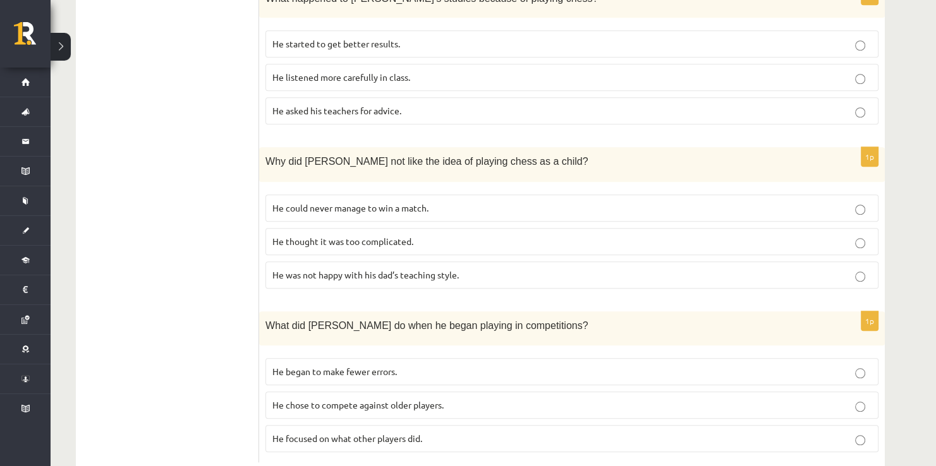
scroll to position [1112, 0]
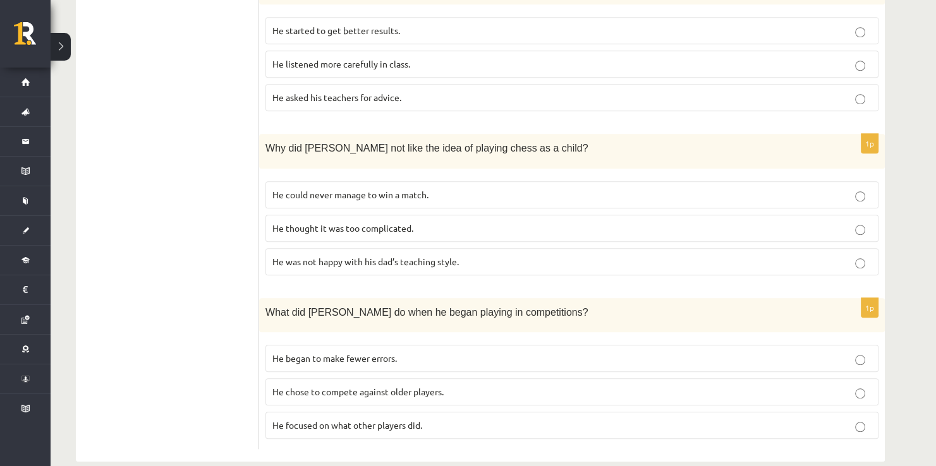
click at [373, 352] on span "He began to make fewer errors." at bounding box center [334, 357] width 124 height 11
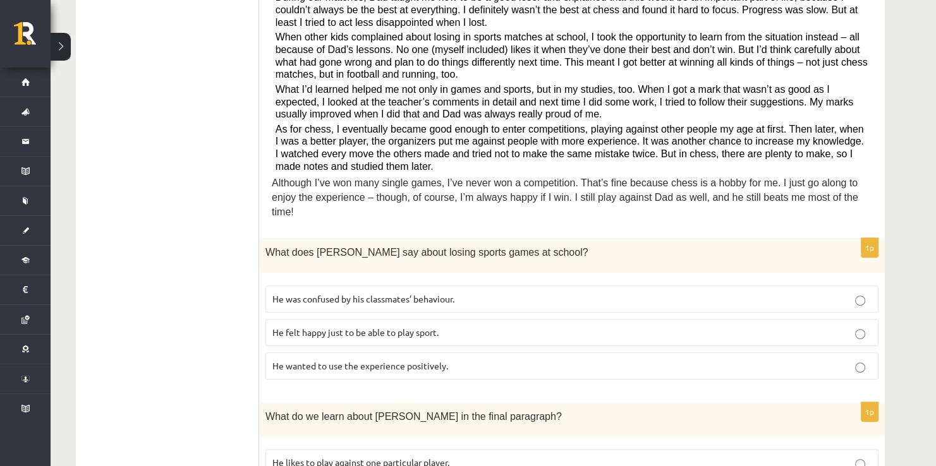
scroll to position [0, 0]
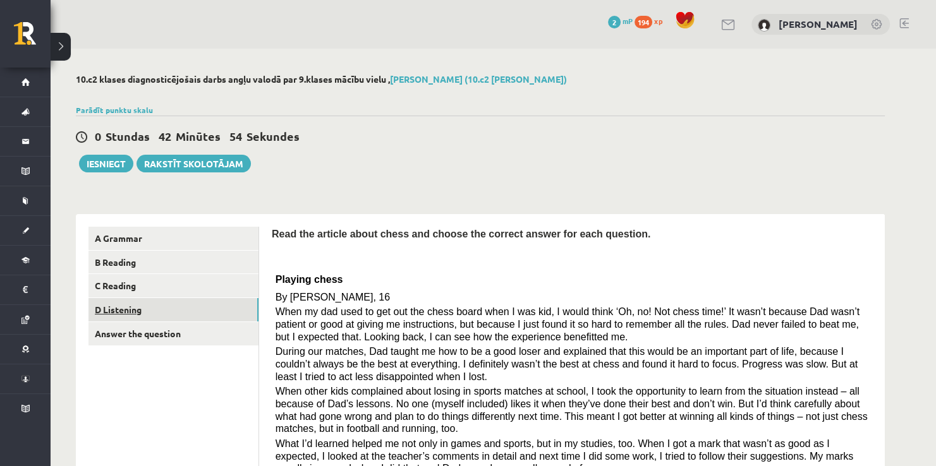
click at [148, 316] on link "D Listening" at bounding box center [173, 309] width 170 height 23
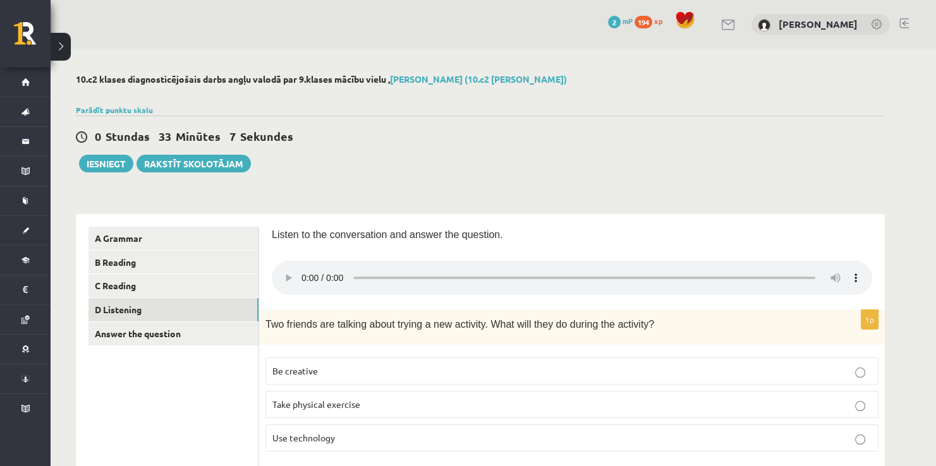
drag, startPoint x: 87, startPoint y: 43, endPoint x: 780, endPoint y: 154, distance: 702.4
click at [783, 149] on div "0 Stundas 33 Minūtes 7 Sekundes Ieskaite saglabāta! Iesniegt Rakstīt skolotājam" at bounding box center [480, 144] width 809 height 57
click at [318, 382] on label "Be creative" at bounding box center [571, 371] width 613 height 27
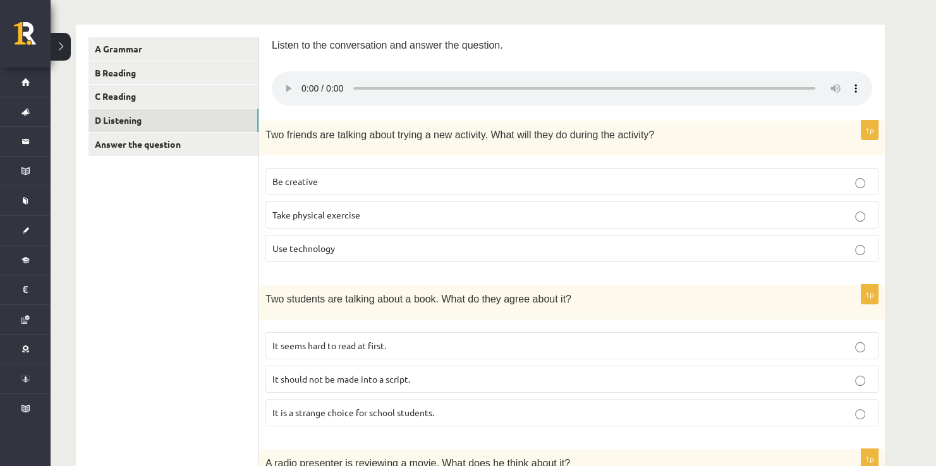
click at [318, 381] on span "It should not be made into a script." at bounding box center [341, 378] width 138 height 11
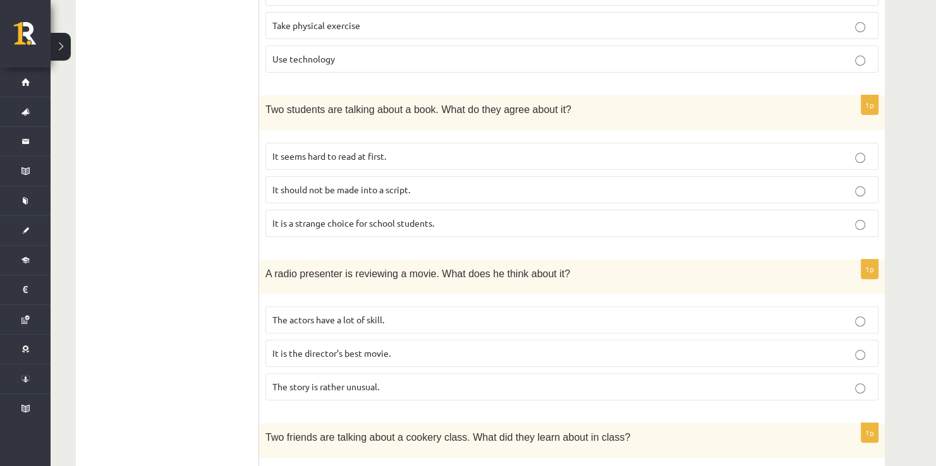
click at [318, 381] on span "The story is rather unusual." at bounding box center [325, 386] width 107 height 11
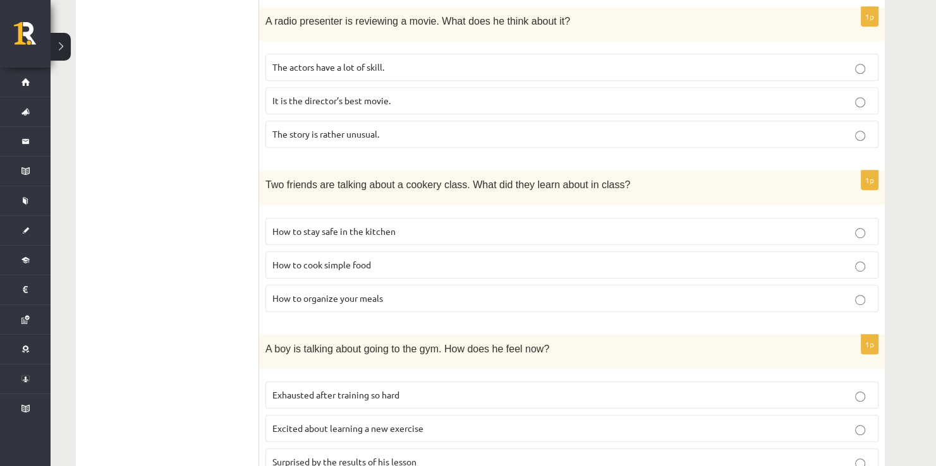
click at [319, 382] on label "Exhausted after training so hard" at bounding box center [571, 395] width 613 height 27
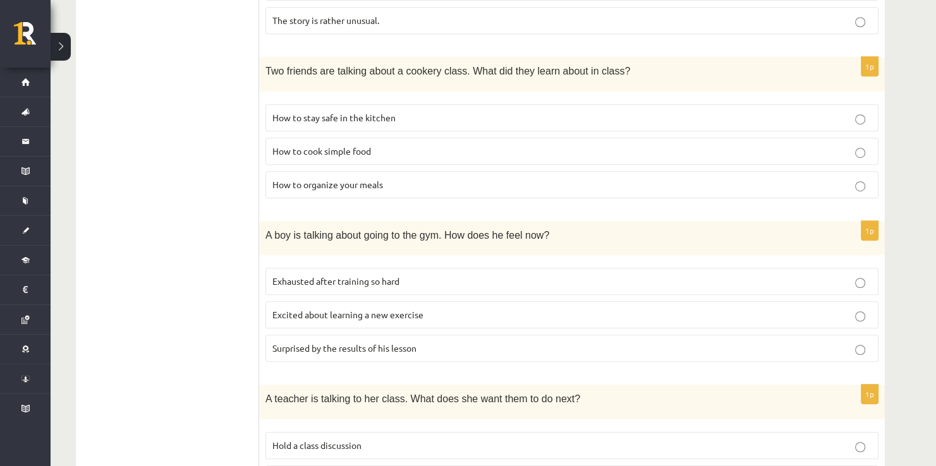
scroll to position [849, 0]
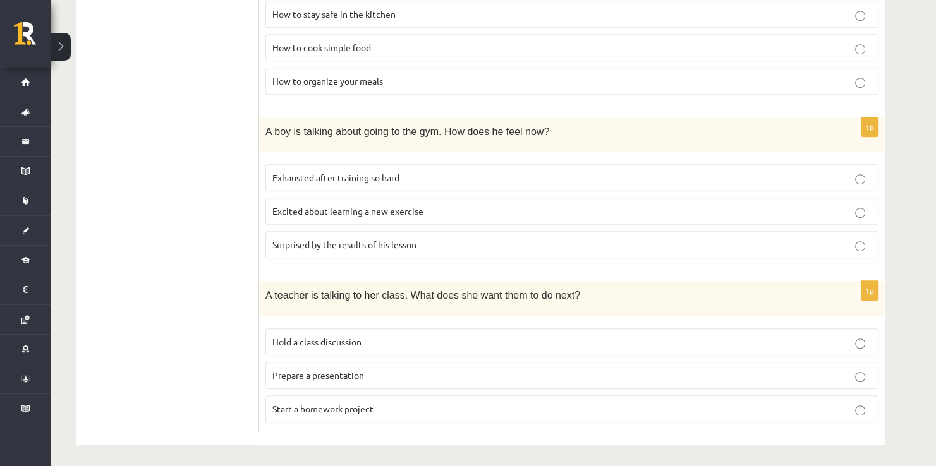
click at [319, 379] on label "Prepare a presentation" at bounding box center [571, 375] width 613 height 27
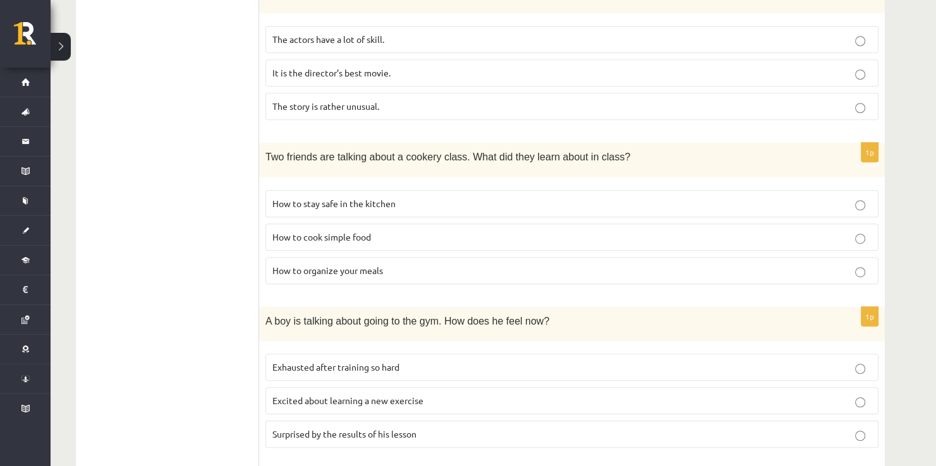
scroll to position [533, 0]
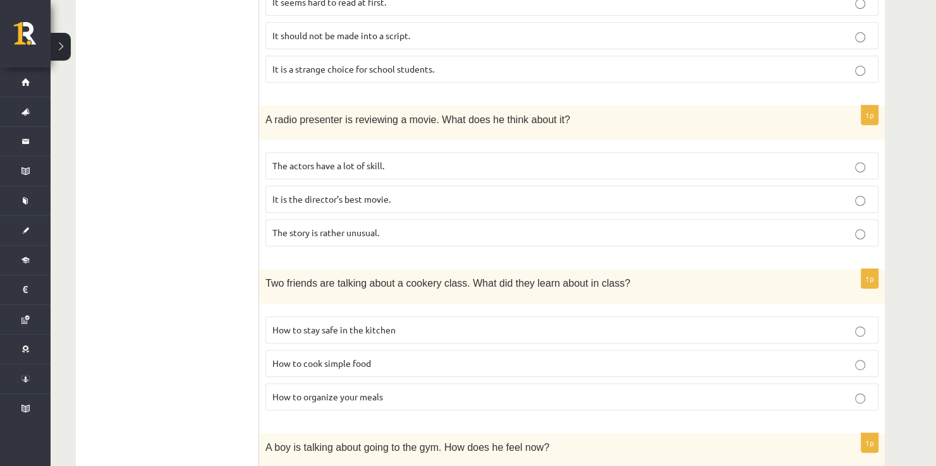
click at [323, 374] on label "How to cook simple food" at bounding box center [571, 363] width 613 height 27
click at [332, 399] on p "How to organize your meals" at bounding box center [571, 396] width 599 height 13
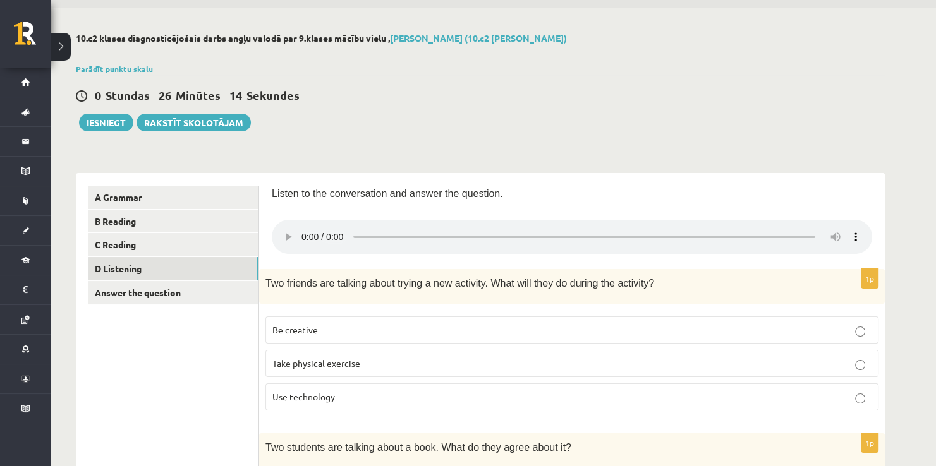
scroll to position [63, 0]
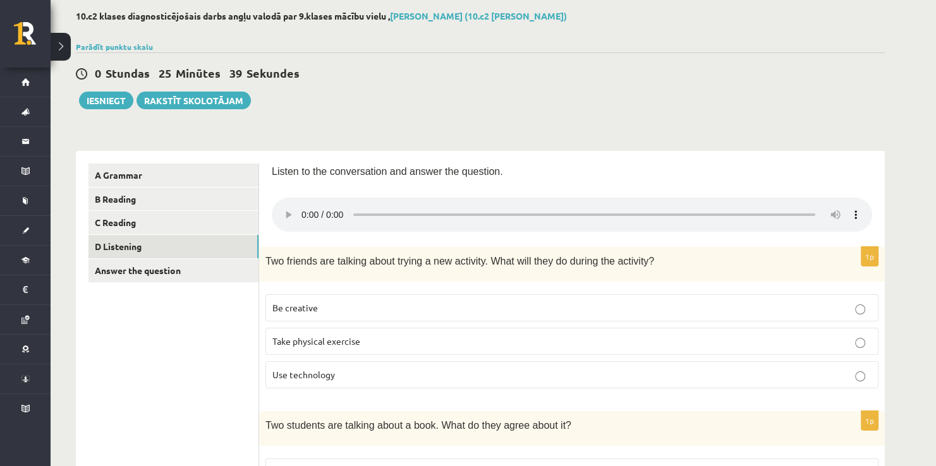
click at [340, 376] on p "Use technology" at bounding box center [571, 374] width 599 height 13
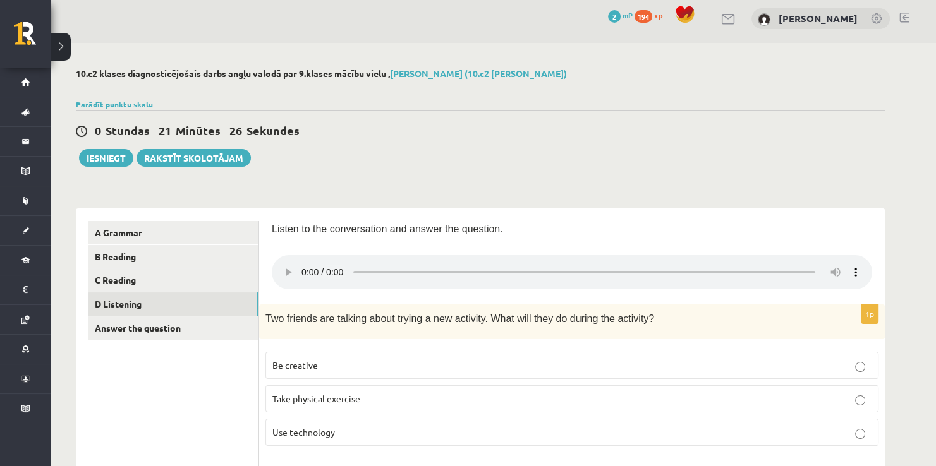
scroll to position [0, 0]
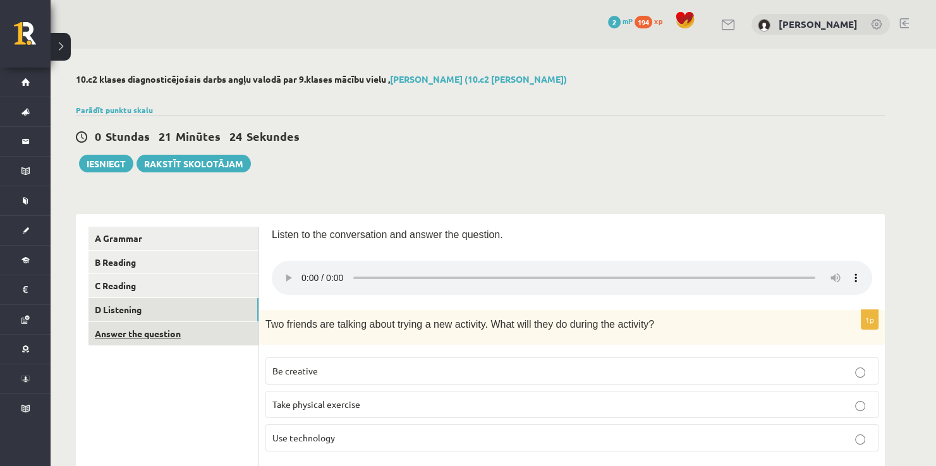
click at [160, 342] on link "Answer the question" at bounding box center [173, 333] width 170 height 23
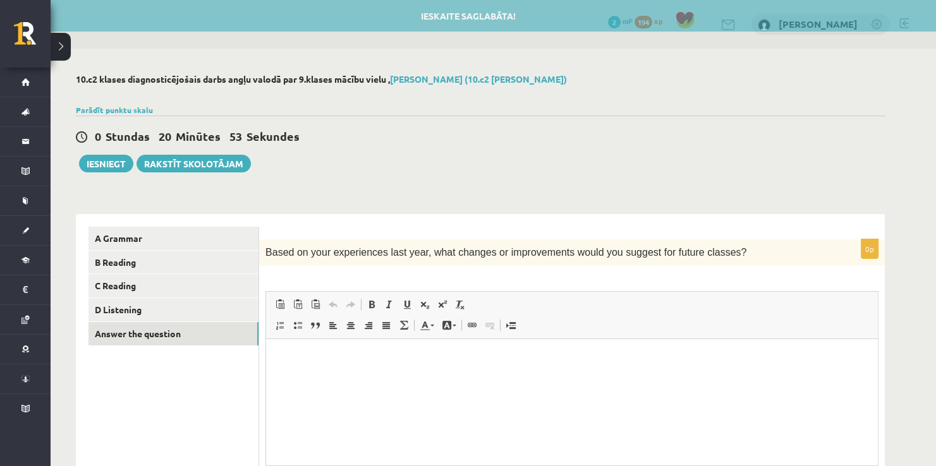
scroll to position [126, 0]
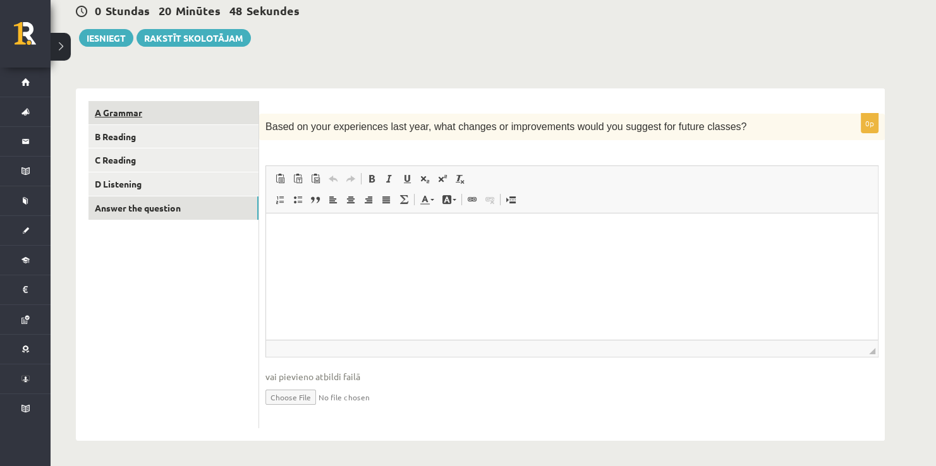
click at [131, 123] on link "A Grammar" at bounding box center [173, 112] width 170 height 23
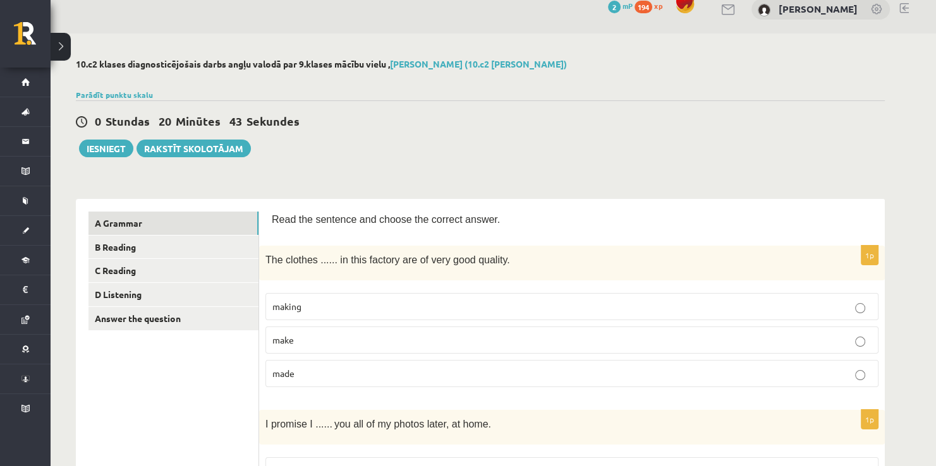
scroll to position [0, 0]
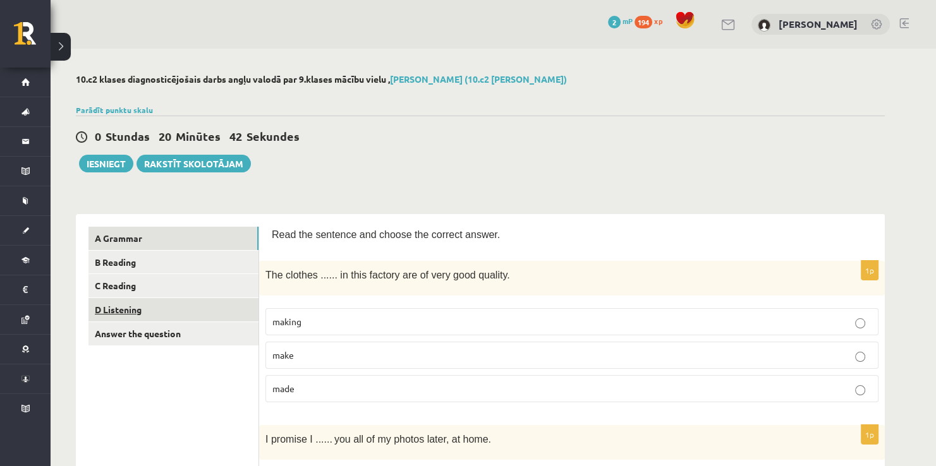
click at [133, 313] on link "D Listening" at bounding box center [173, 309] width 170 height 23
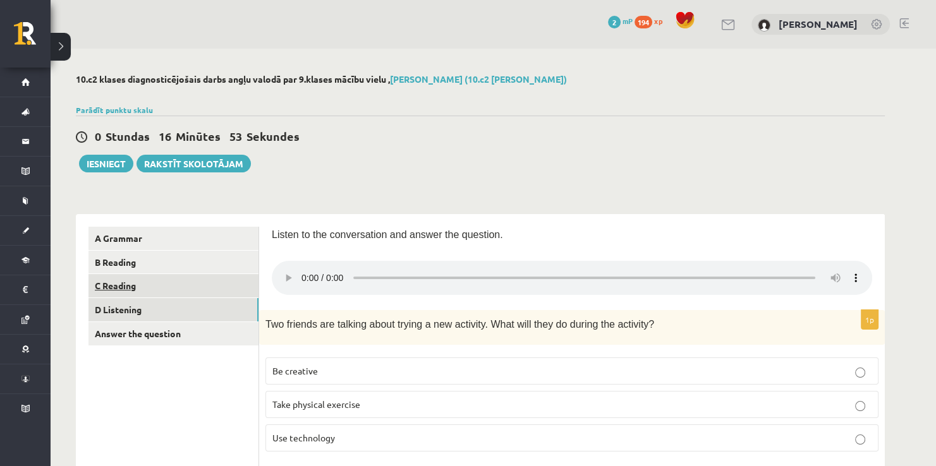
click at [210, 282] on link "C Reading" at bounding box center [173, 285] width 170 height 23
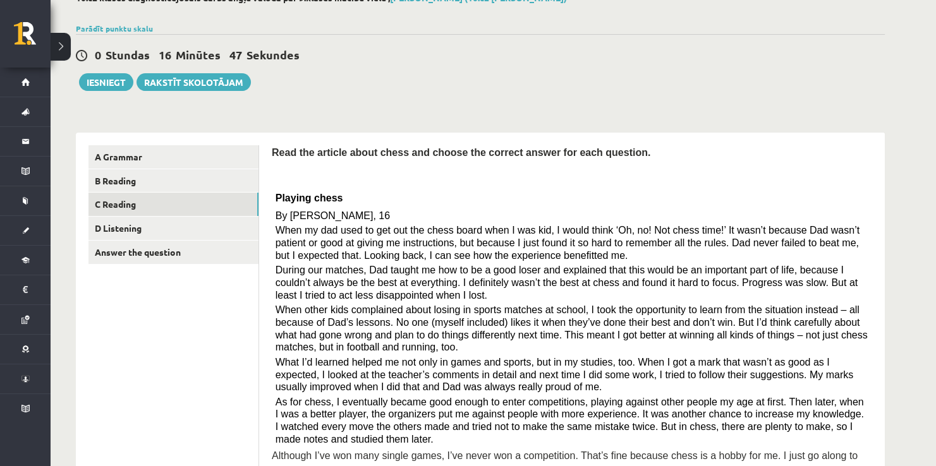
scroll to position [83, 0]
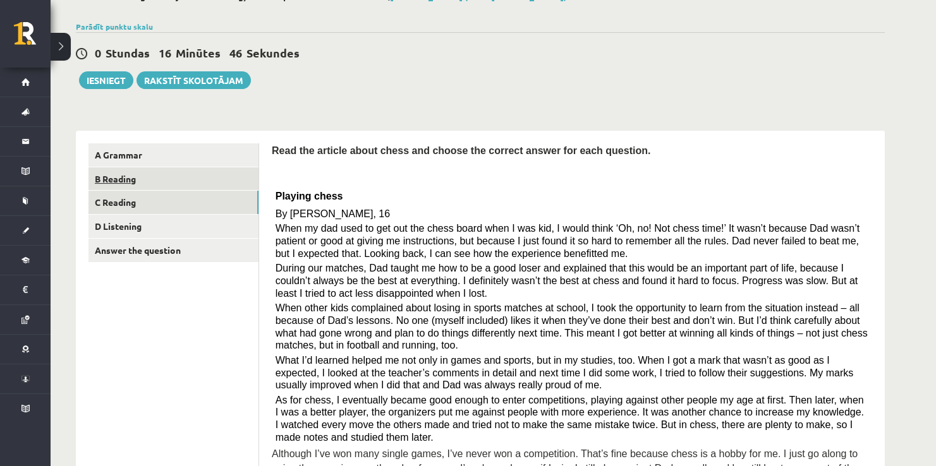
click at [229, 187] on link "B Reading" at bounding box center [173, 178] width 170 height 23
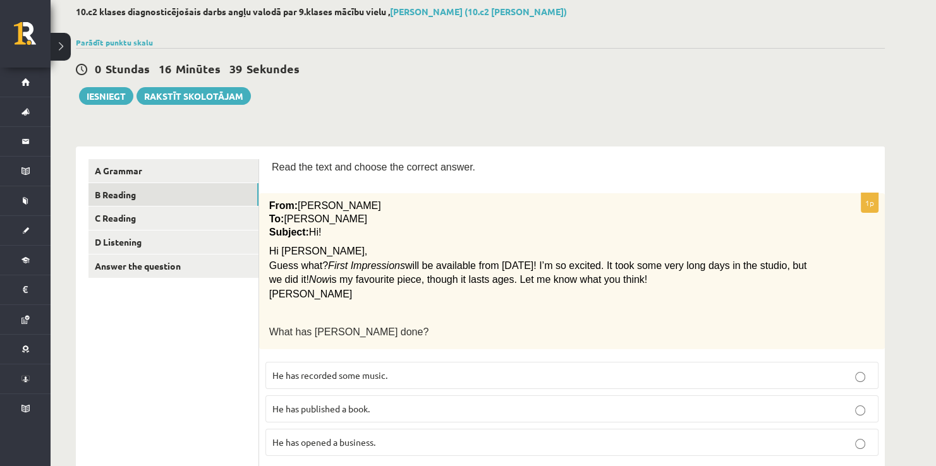
scroll to position [44, 0]
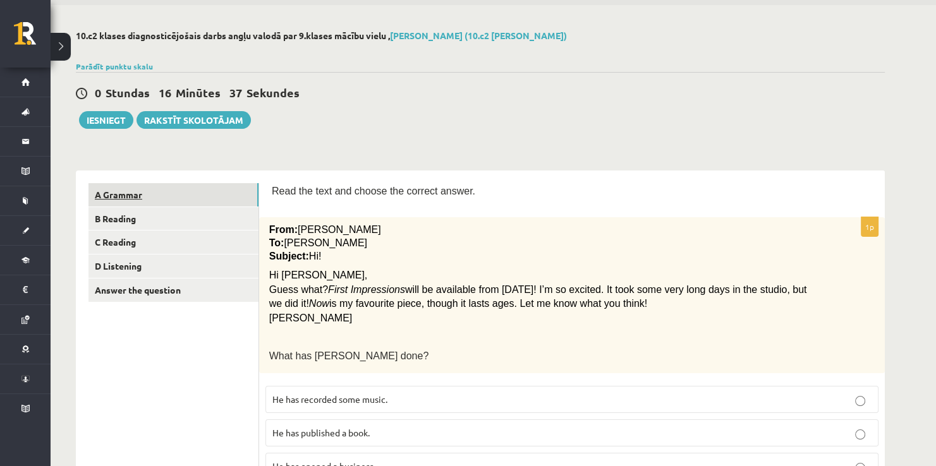
click at [141, 190] on link "A Grammar" at bounding box center [173, 194] width 170 height 23
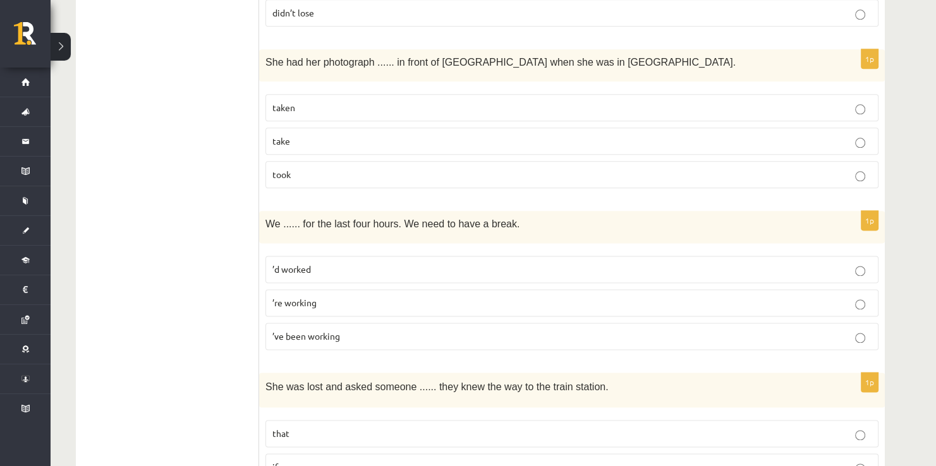
scroll to position [0, 0]
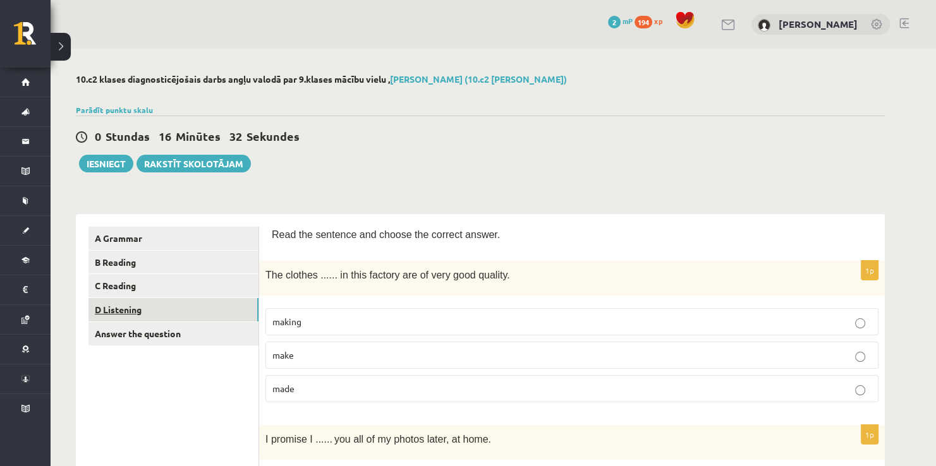
click at [177, 318] on link "D Listening" at bounding box center [173, 309] width 170 height 23
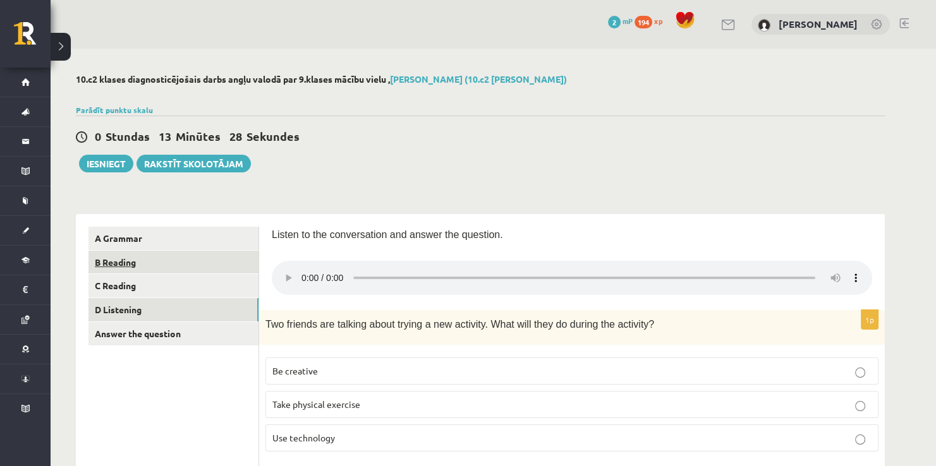
click at [208, 265] on link "B Reading" at bounding box center [173, 262] width 170 height 23
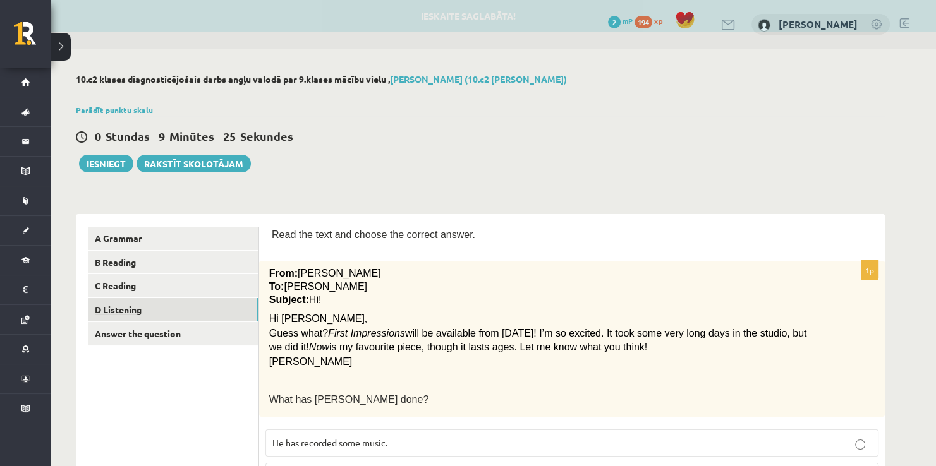
click at [153, 316] on link "D Listening" at bounding box center [173, 309] width 170 height 23
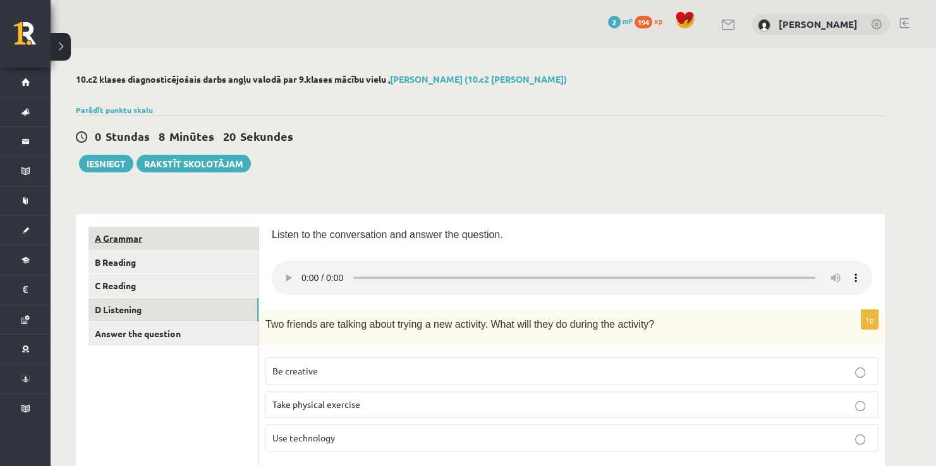
click at [192, 248] on link "A Grammar" at bounding box center [173, 238] width 170 height 23
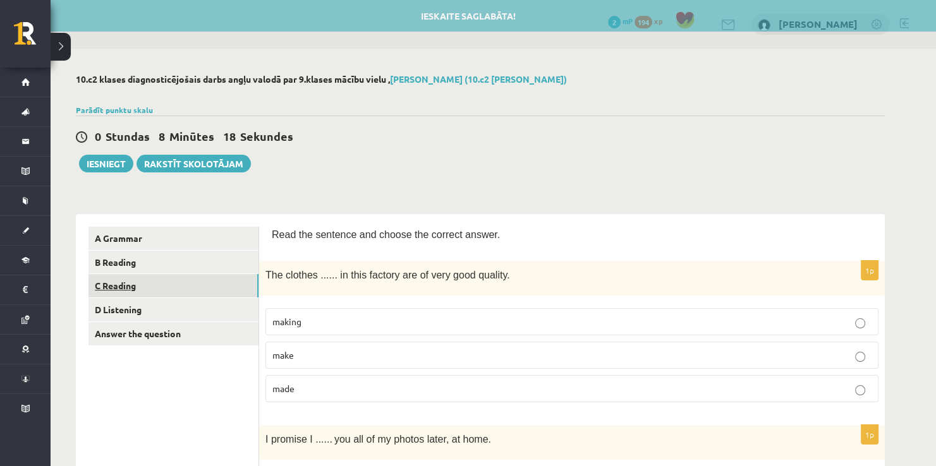
click at [190, 277] on link "C Reading" at bounding box center [173, 285] width 170 height 23
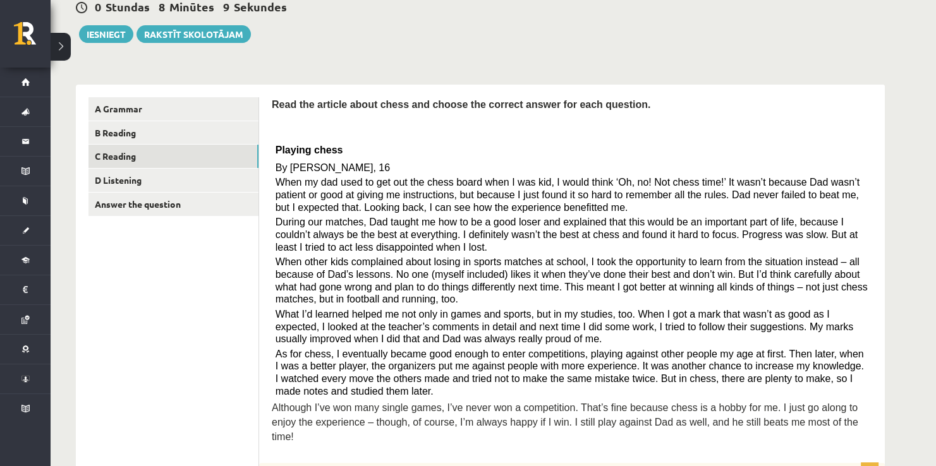
scroll to position [131, 0]
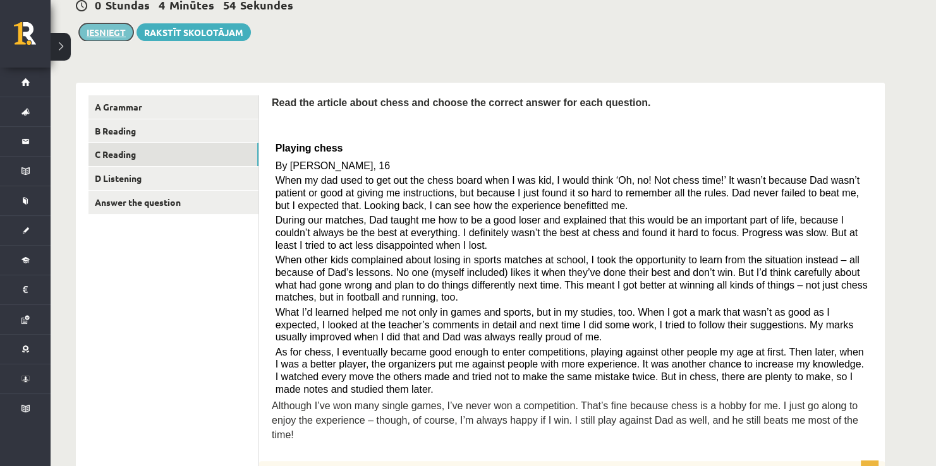
click at [107, 33] on button "Iesniegt" at bounding box center [106, 32] width 54 height 18
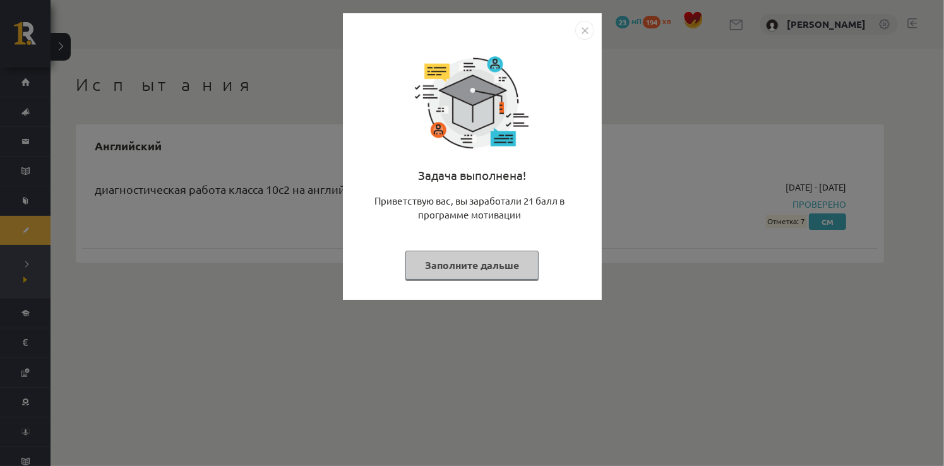
click at [581, 25] on img "Close" at bounding box center [584, 30] width 19 height 19
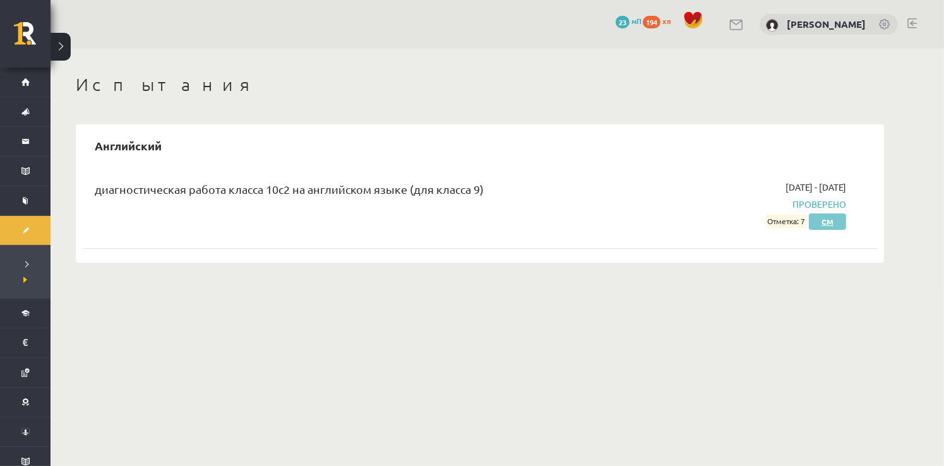
click at [825, 223] on link "См" at bounding box center [827, 222] width 37 height 16
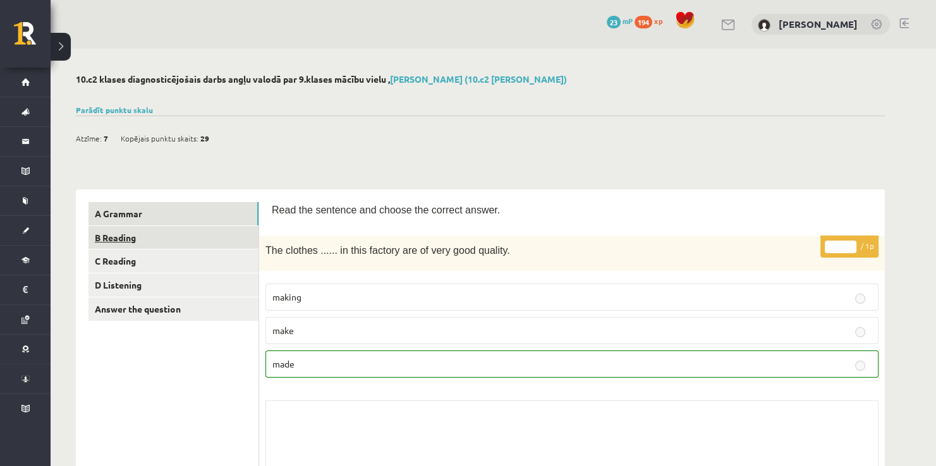
click at [153, 242] on link "B Reading" at bounding box center [173, 237] width 170 height 23
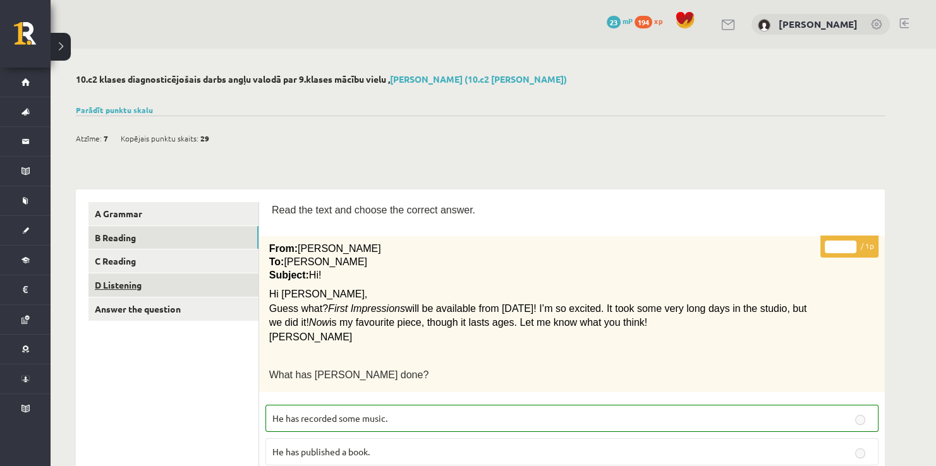
click at [151, 281] on link "D Listening" at bounding box center [173, 285] width 170 height 23
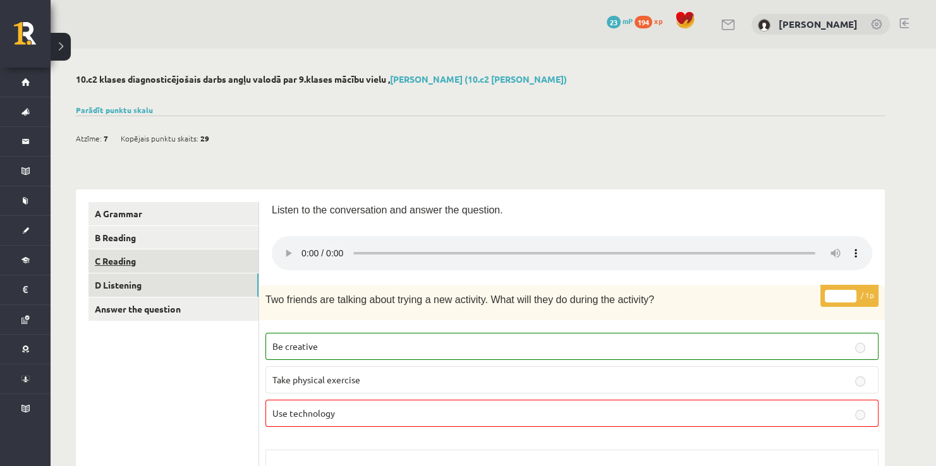
click at [113, 260] on link "C Reading" at bounding box center [173, 261] width 170 height 23
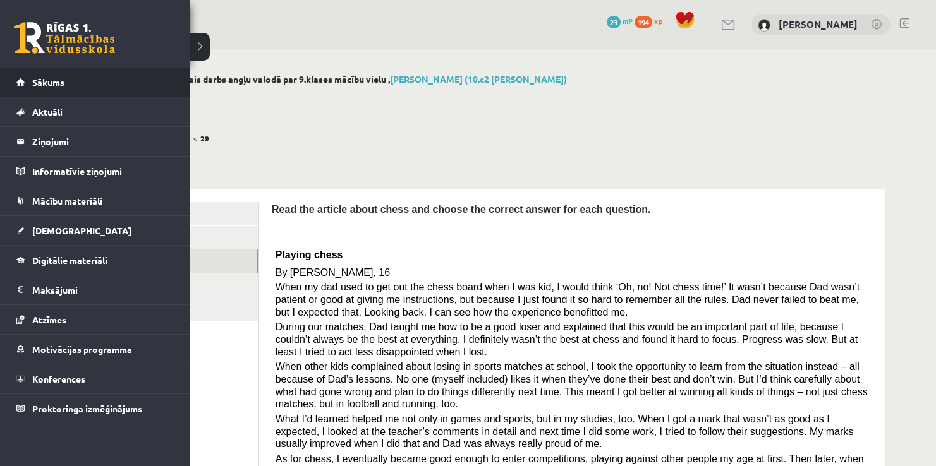
click at [55, 86] on span "Sākums" at bounding box center [48, 81] width 32 height 11
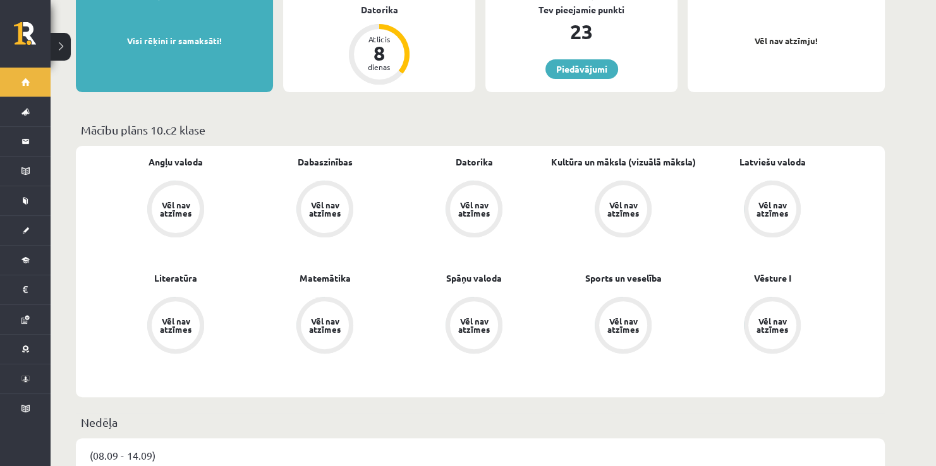
scroll to position [280, 0]
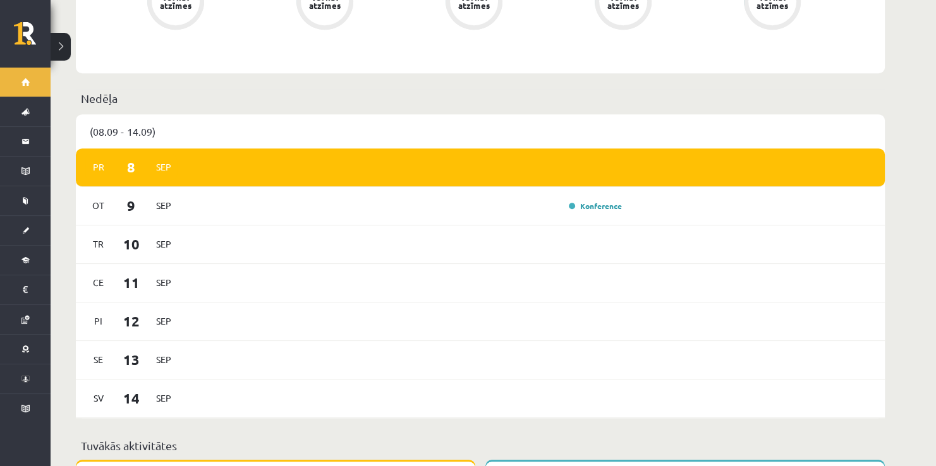
scroll to position [575, 0]
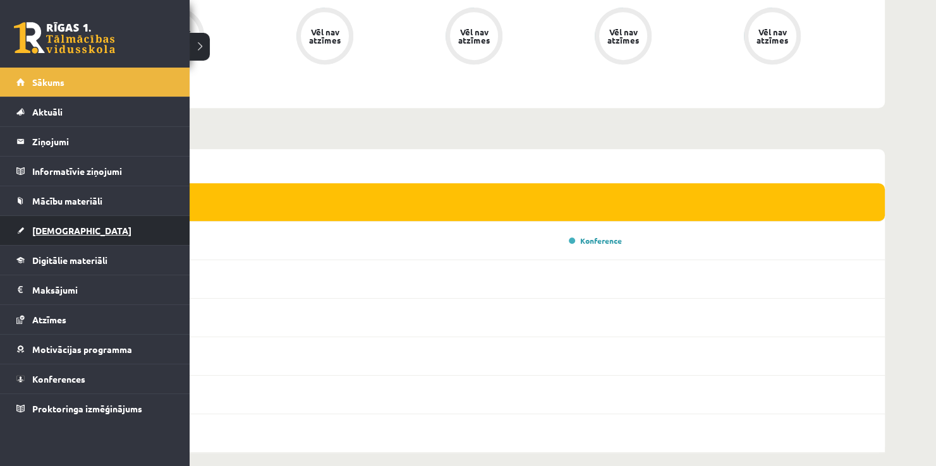
click at [37, 235] on link "[DEMOGRAPHIC_DATA]" at bounding box center [94, 230] width 157 height 29
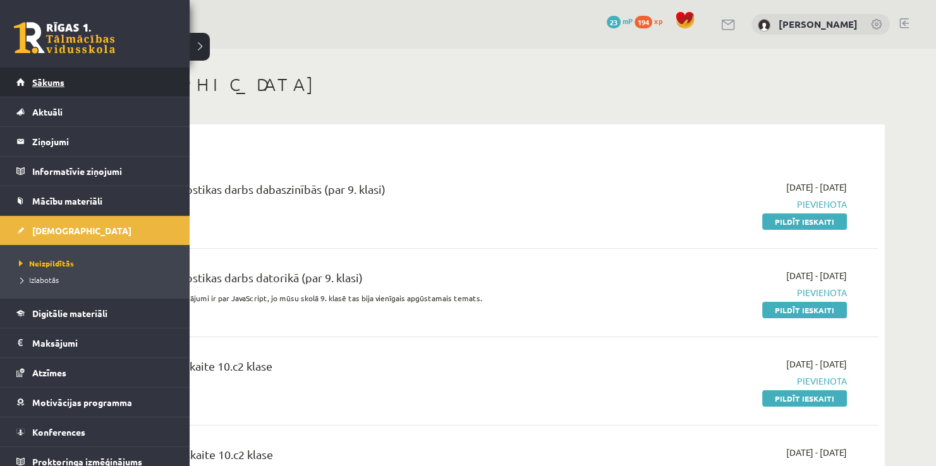
click at [52, 86] on span "Sākums" at bounding box center [48, 81] width 32 height 11
